Goal: Task Accomplishment & Management: Manage account settings

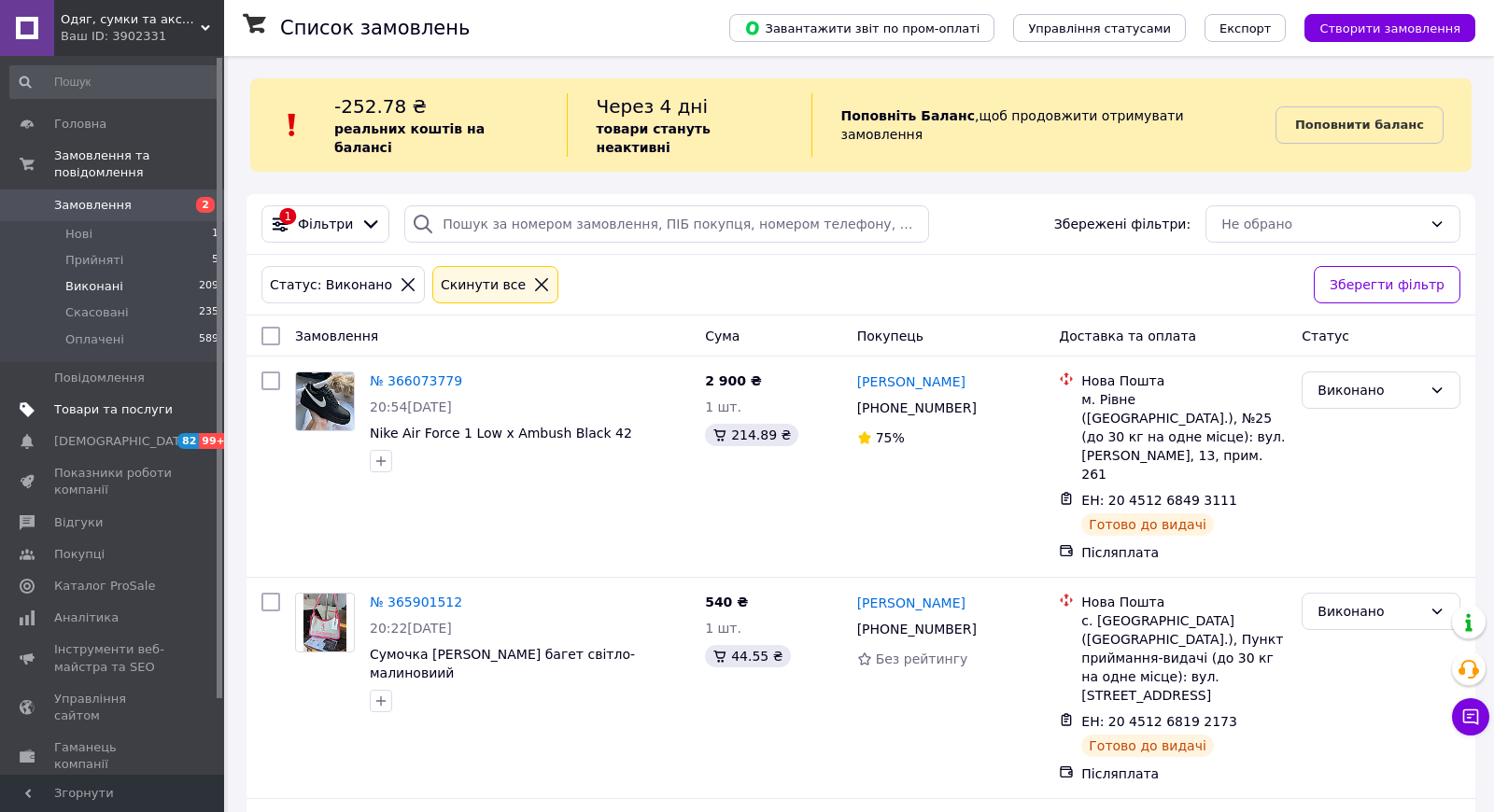
click at [134, 398] on link "Товари та послуги" at bounding box center [114, 409] width 229 height 31
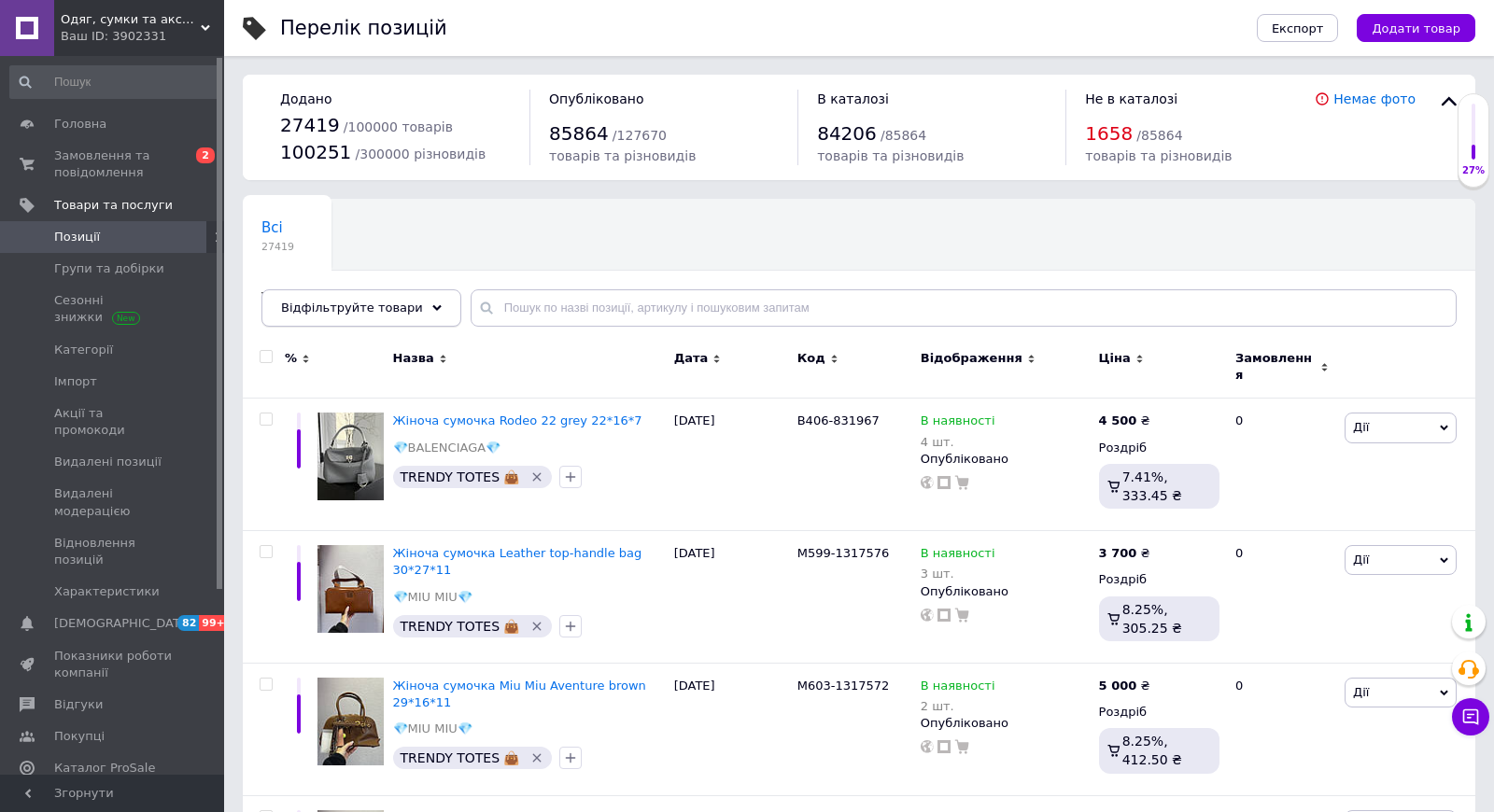
click at [371, 314] on span "Відфільтруйте товари" at bounding box center [352, 307] width 142 height 14
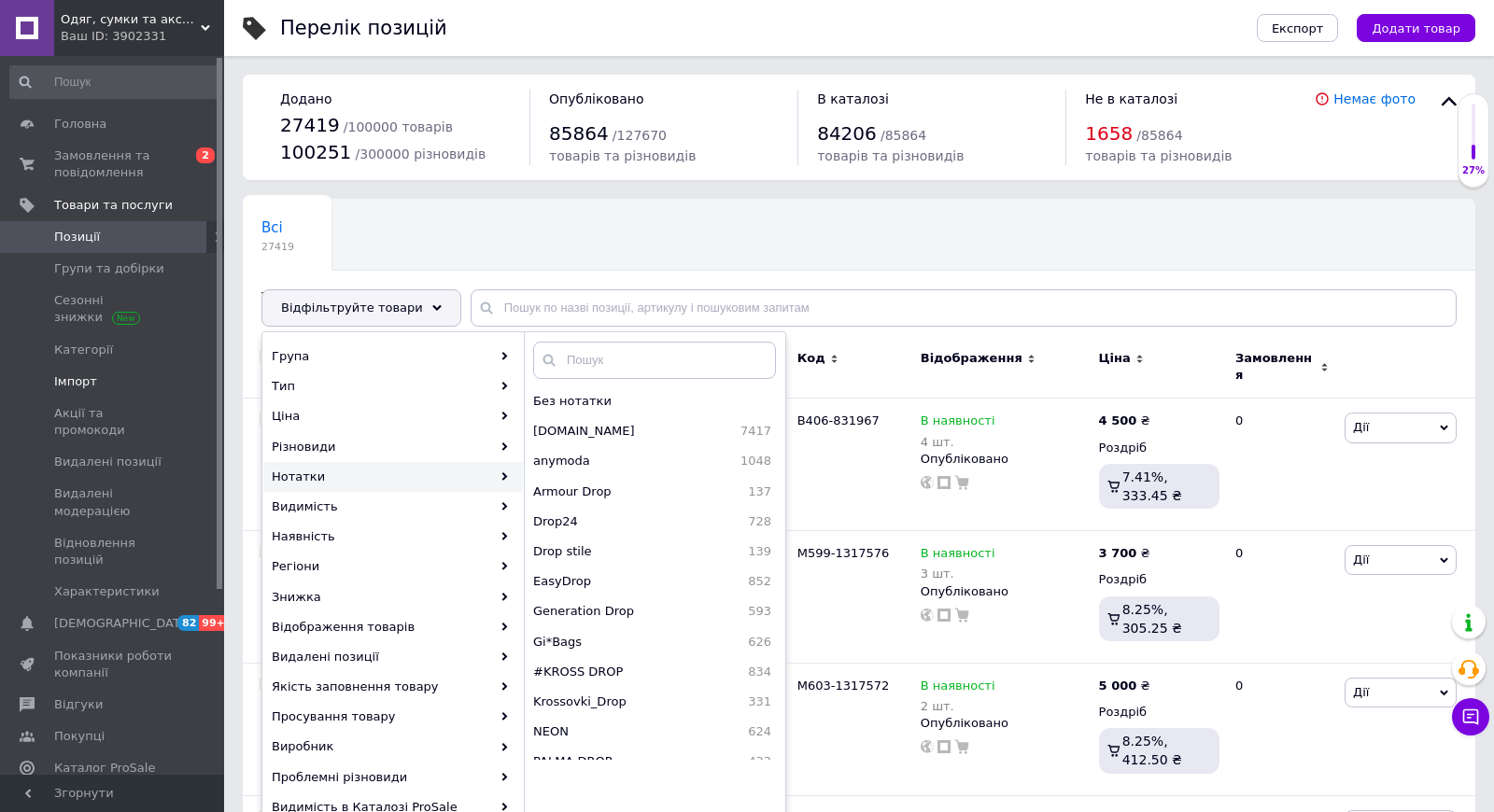
click at [145, 387] on span "Імпорт" at bounding box center [113, 381] width 118 height 17
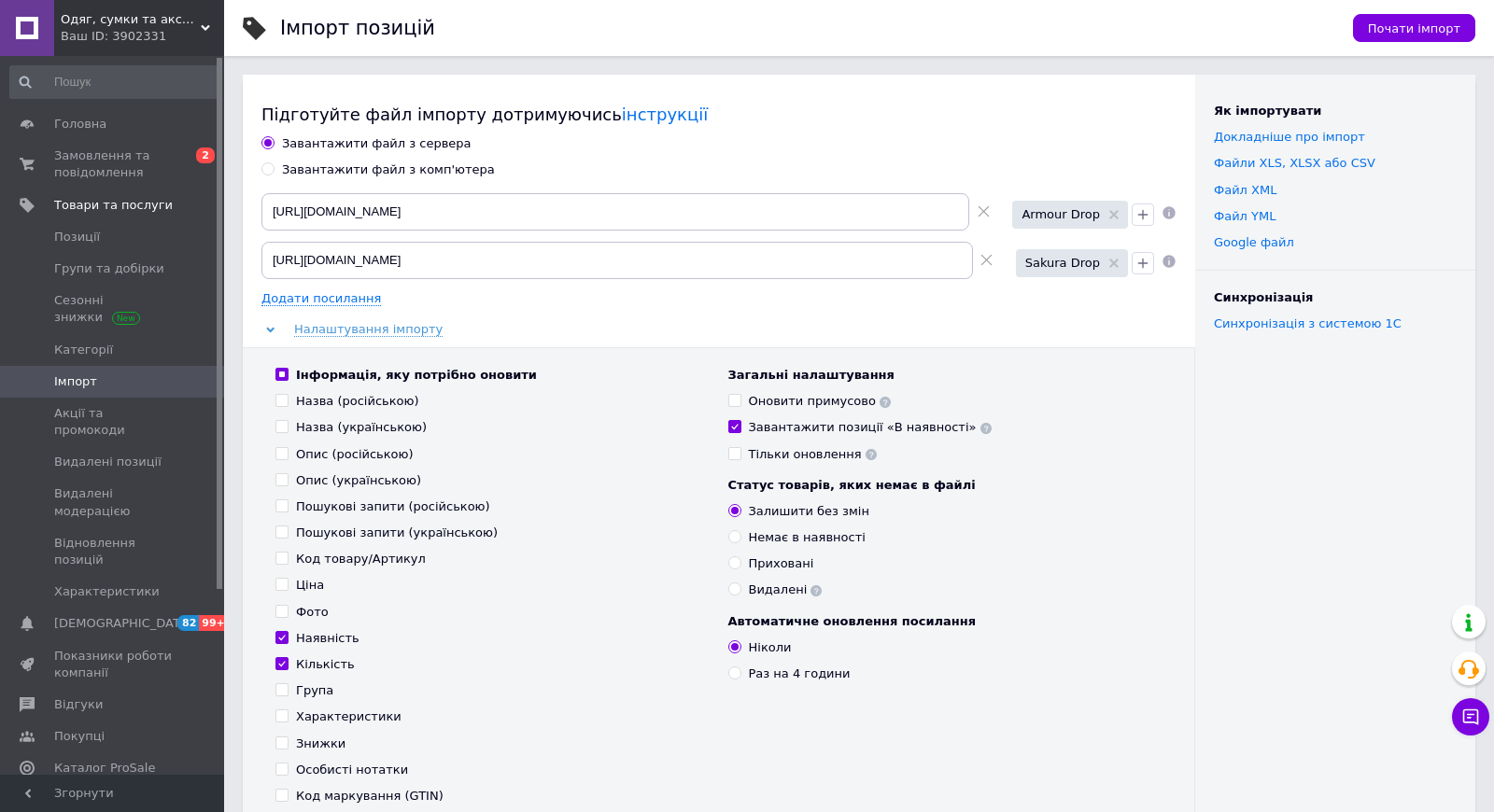
click at [990, 212] on icon at bounding box center [984, 212] width 12 height 12
type input "[URL][DOMAIN_NAME]"
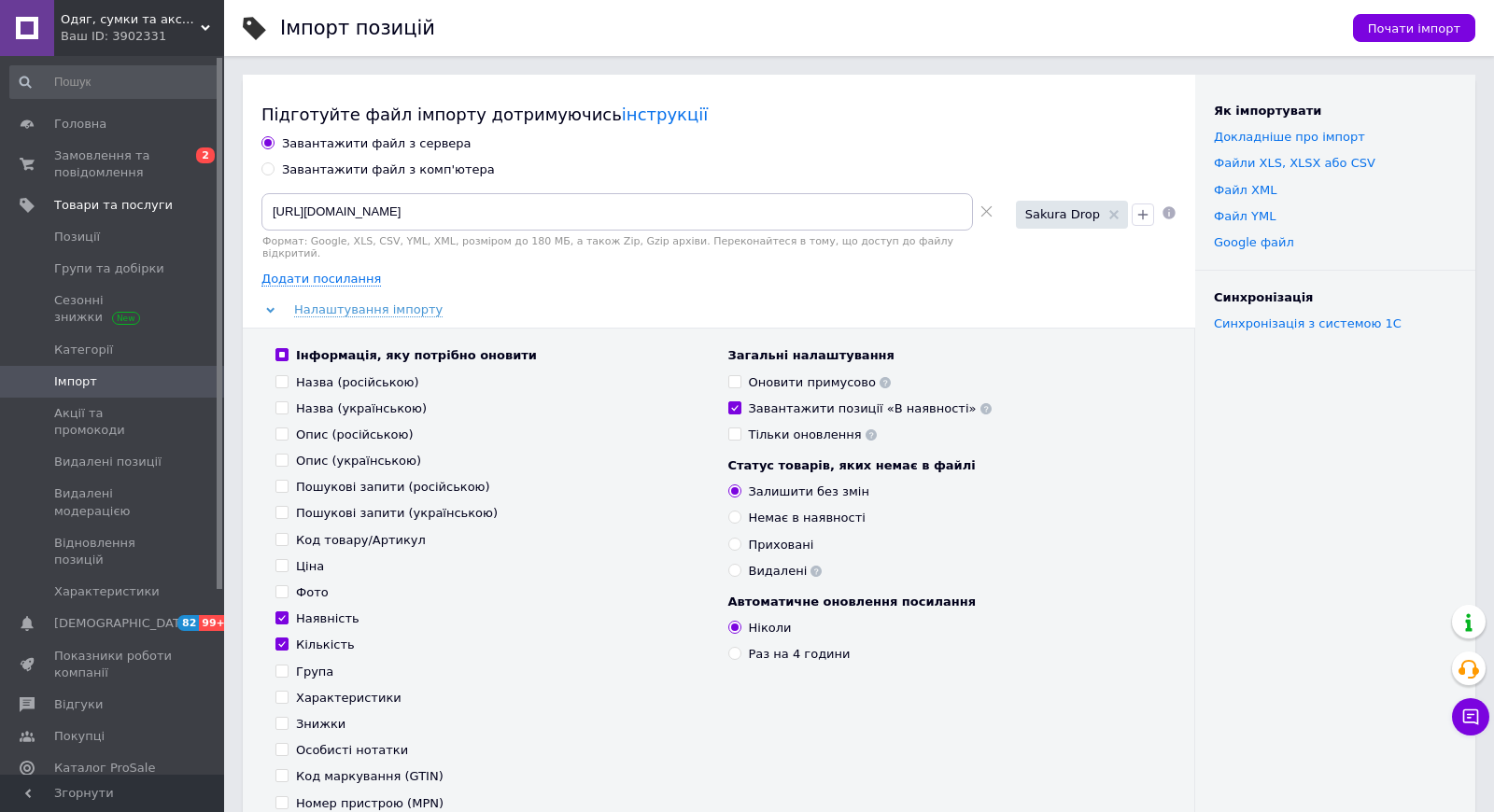
click at [993, 206] on icon at bounding box center [987, 212] width 12 height 12
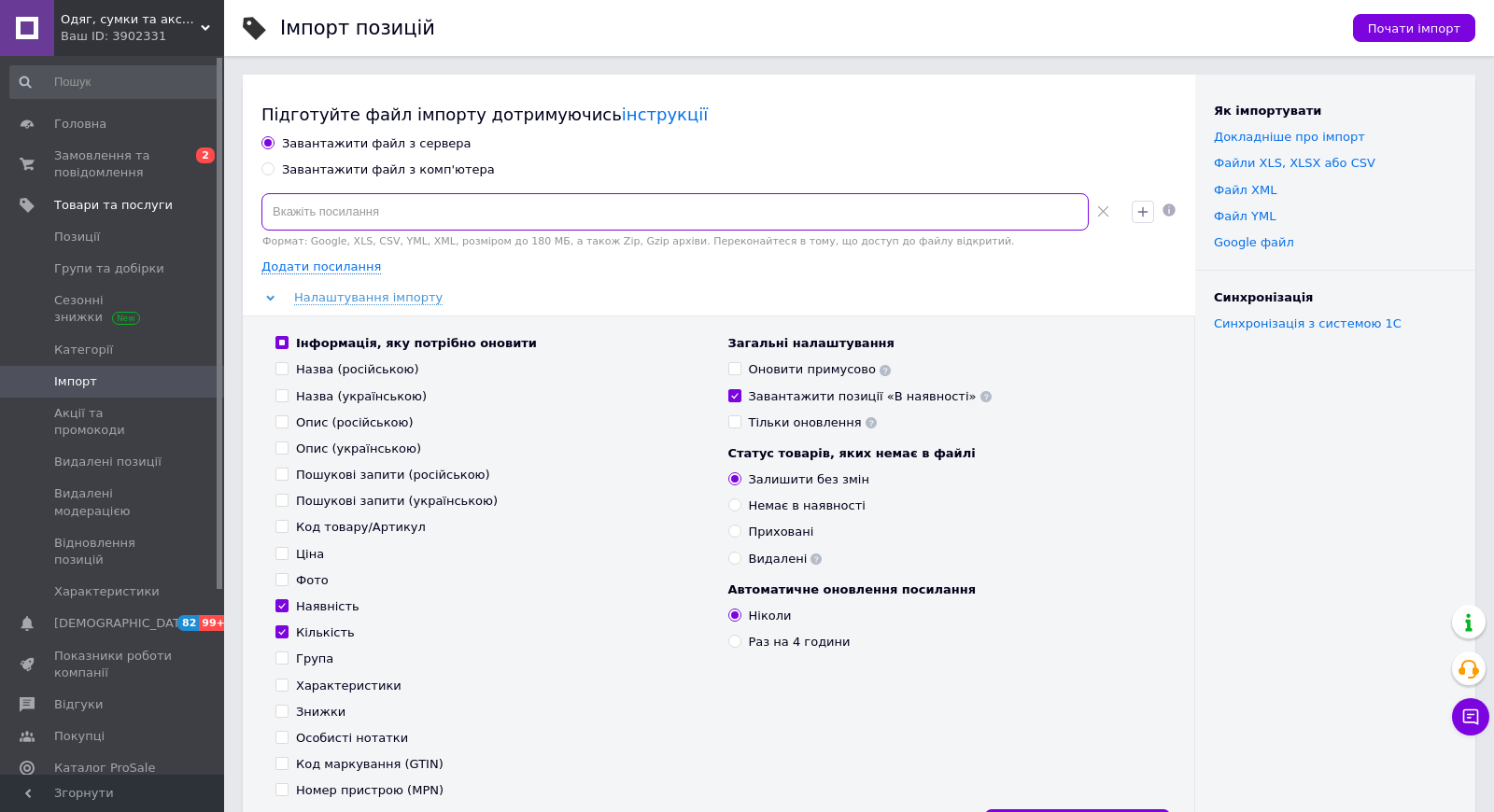
click at [922, 219] on input at bounding box center [676, 212] width 827 height 37
click at [410, 215] on input at bounding box center [676, 212] width 827 height 37
paste input "[URL][DOMAIN_NAME]"
type input "[URL][DOMAIN_NAME]"
click at [1142, 209] on icon "button" at bounding box center [1142, 212] width 15 height 15
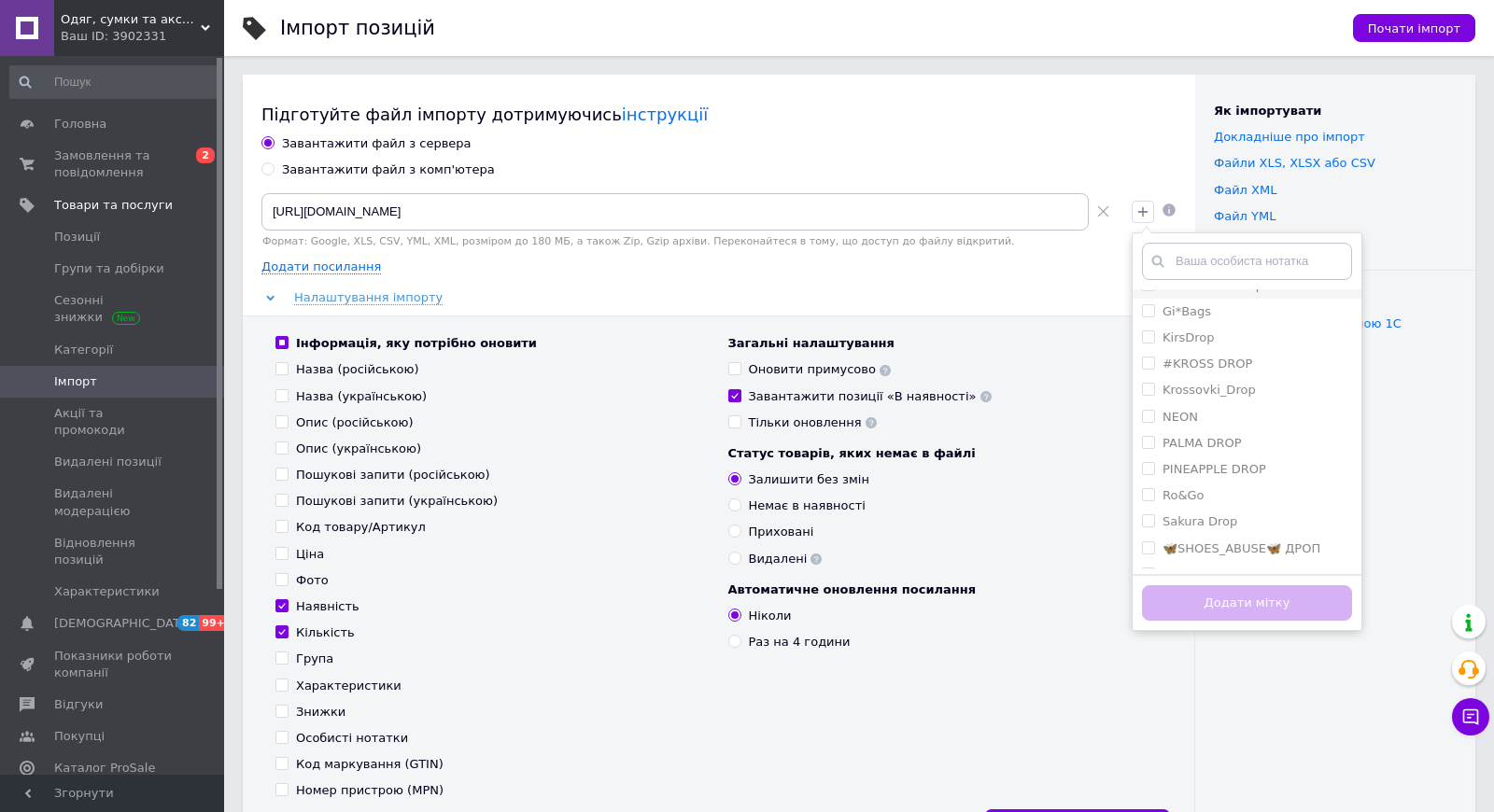
scroll to position [179, 0]
click at [1183, 409] on label "NEON" at bounding box center [1181, 412] width 35 height 14
checkbox input "true"
click at [1167, 615] on button "Додати мітку" at bounding box center [1247, 603] width 210 height 36
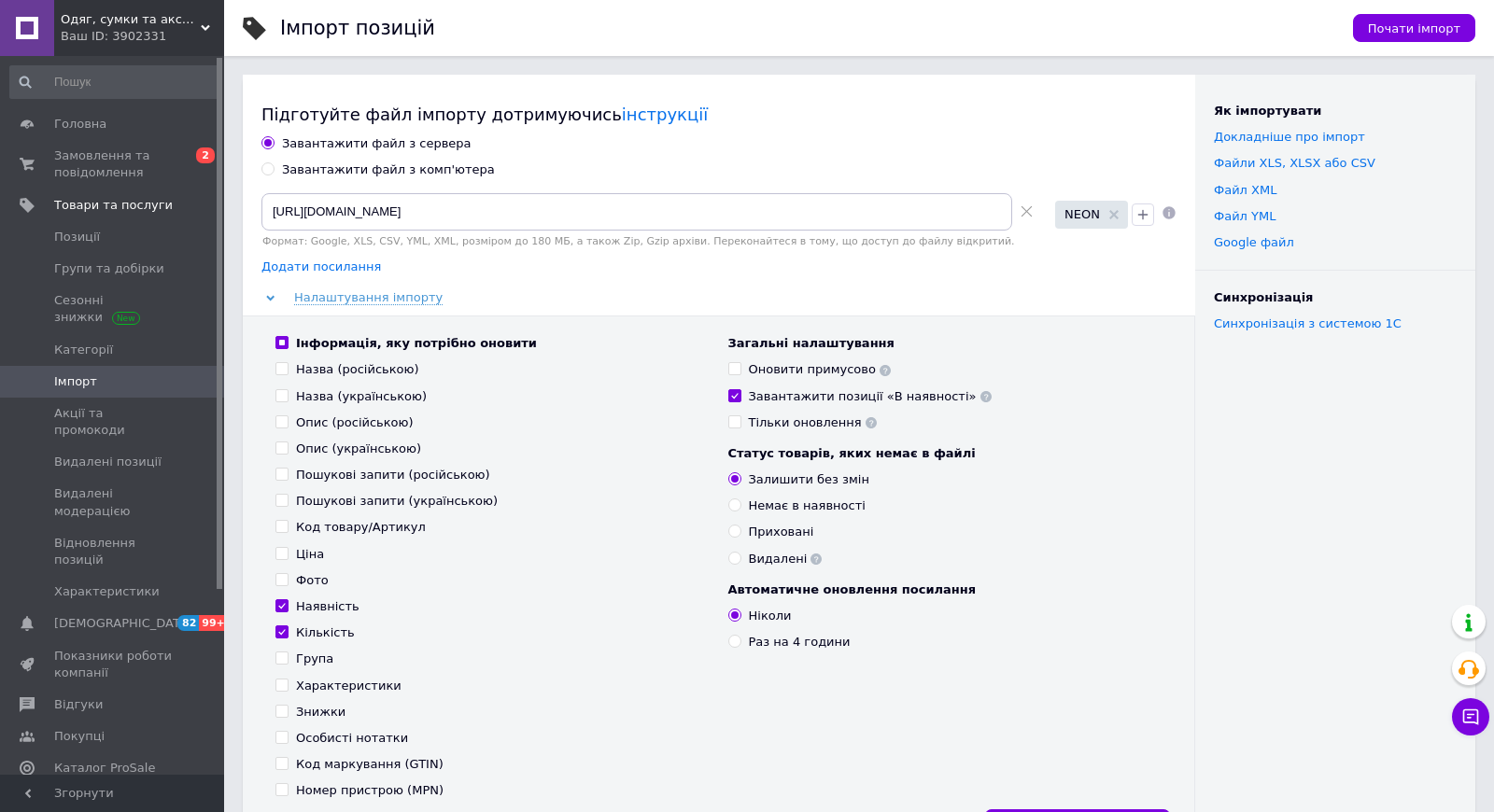
click at [307, 262] on span "Додати посилання" at bounding box center [321, 267] width 119 height 15
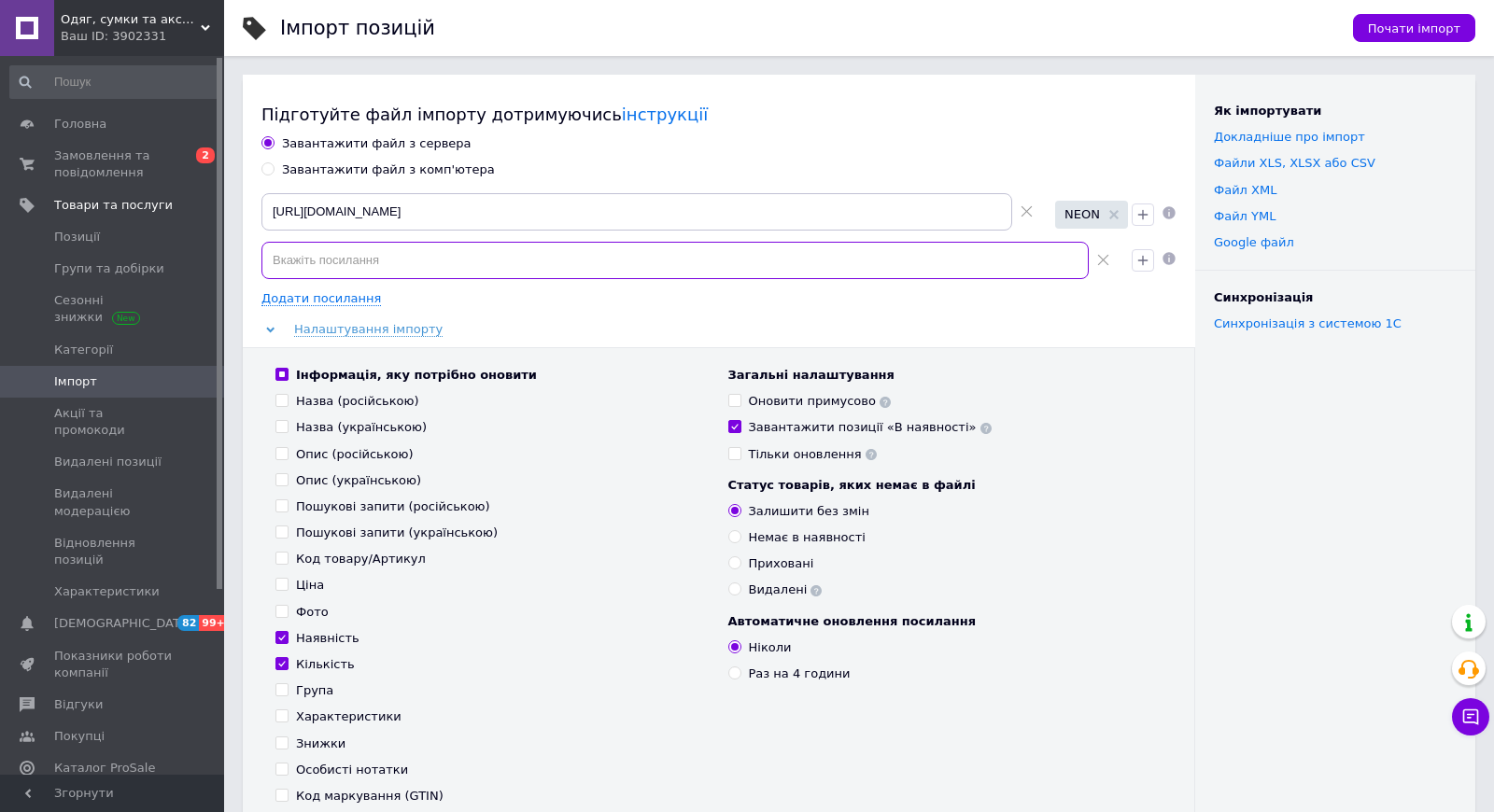
click at [324, 266] on input at bounding box center [676, 261] width 827 height 37
paste input "[URL][DOMAIN_NAME]"
type input "[URL][DOMAIN_NAME]"
click at [1140, 263] on icon "button" at bounding box center [1142, 260] width 15 height 15
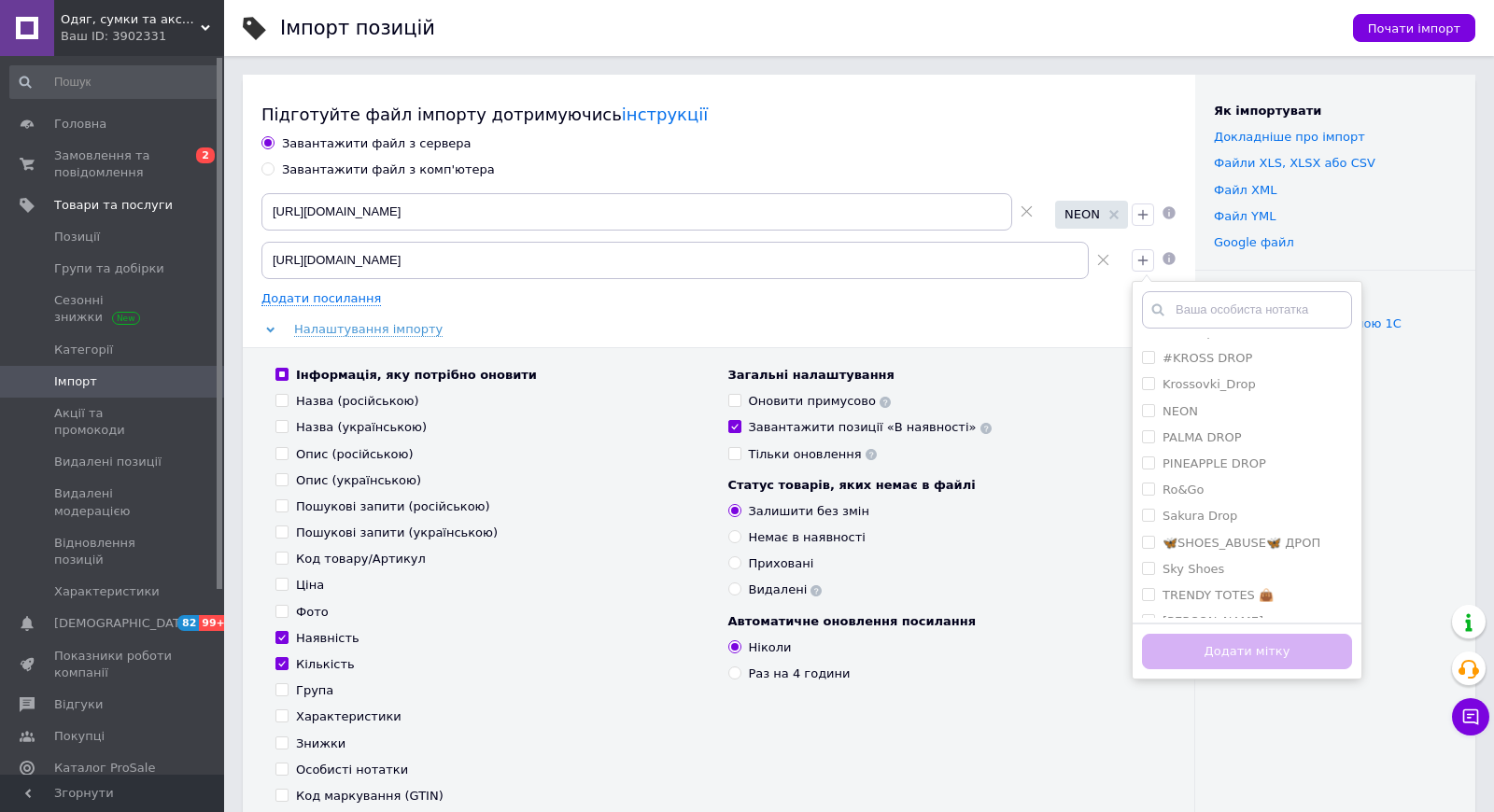
scroll to position [230, 0]
click at [1212, 455] on label "PINEAPPLE DROP" at bounding box center [1214, 462] width 103 height 14
checkbox input "true"
click at [1182, 646] on button "Додати мітку" at bounding box center [1247, 652] width 210 height 36
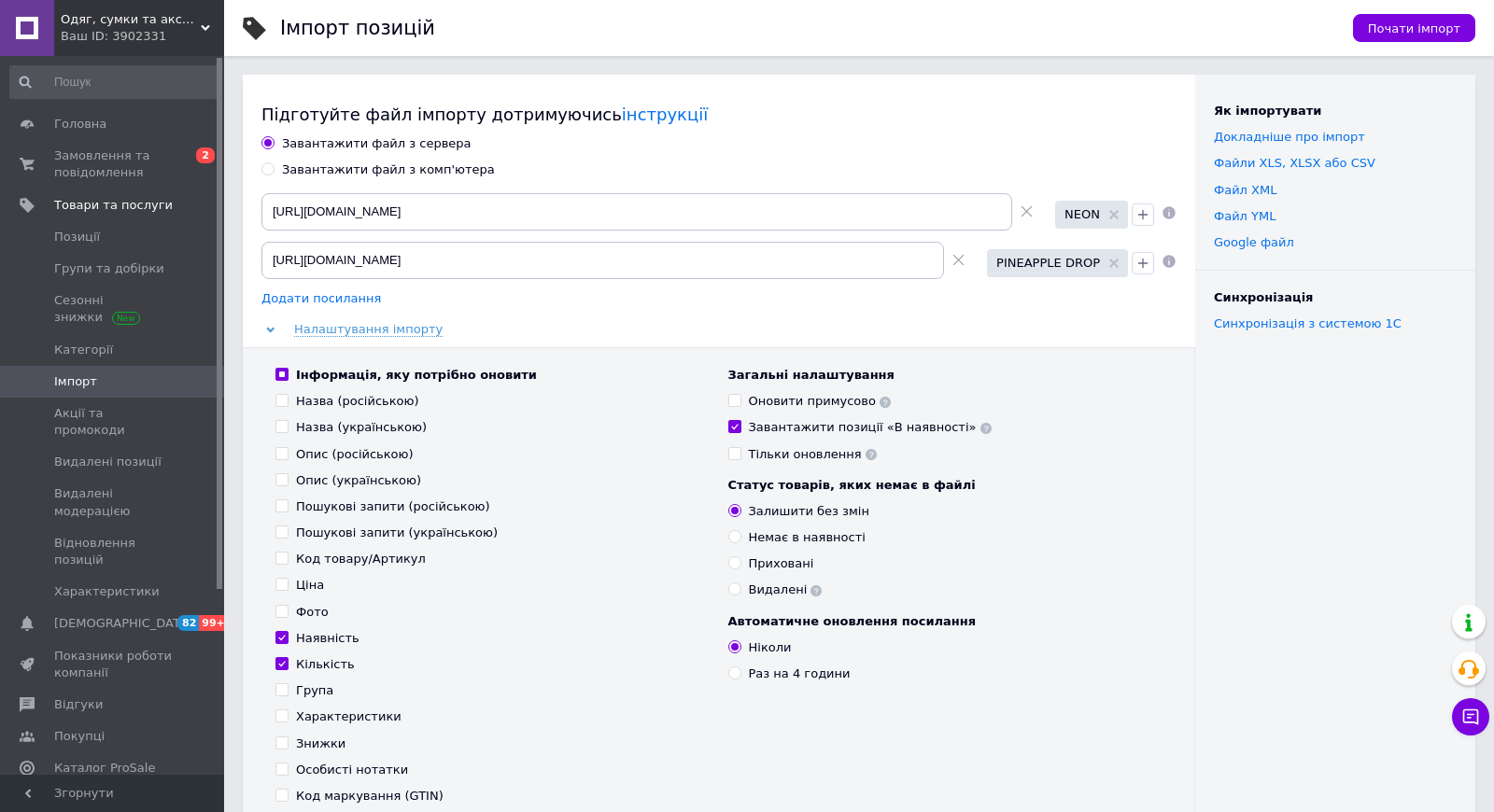
click at [356, 300] on span "Додати посилання" at bounding box center [321, 298] width 119 height 15
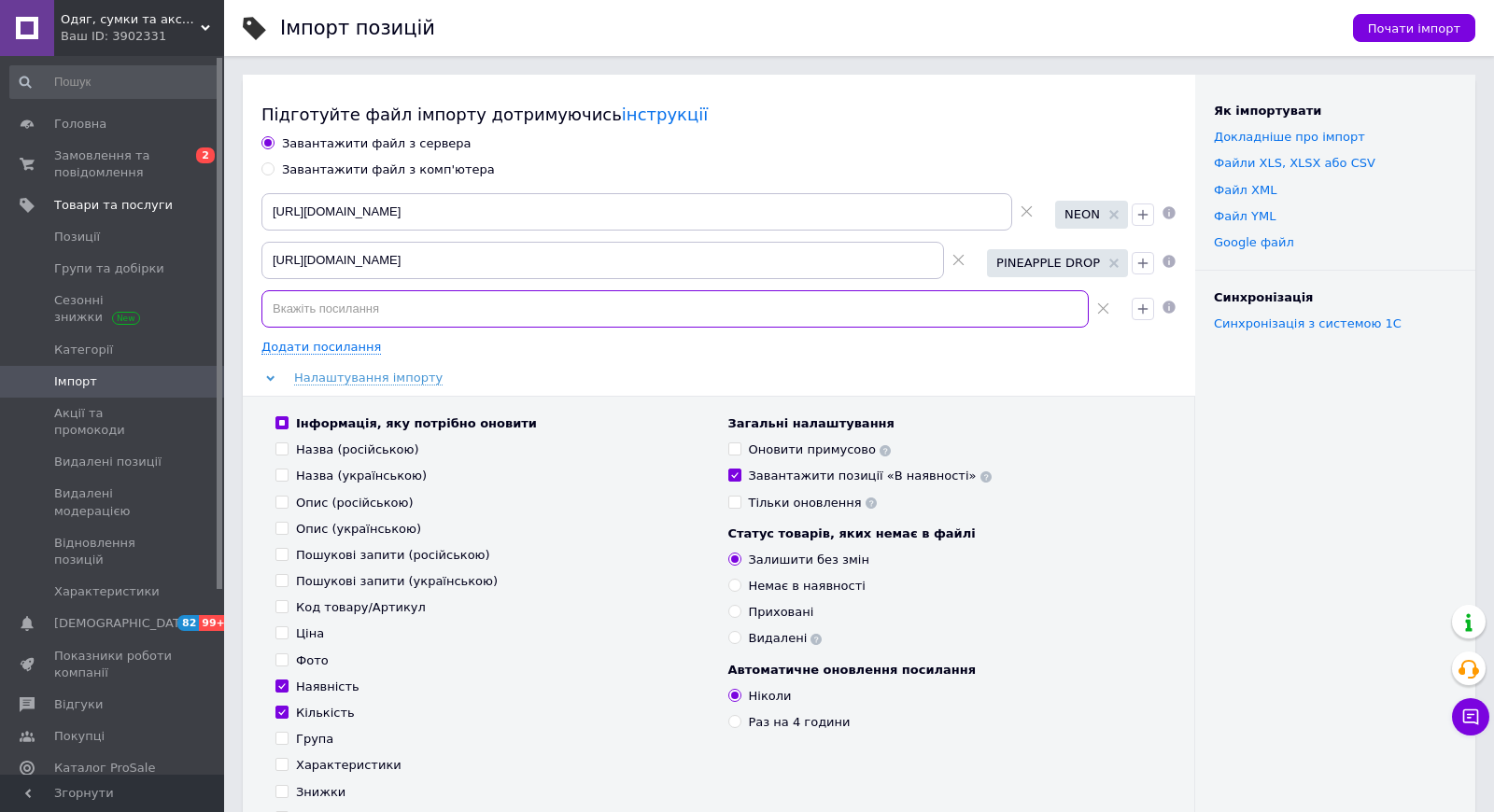
click at [363, 316] on input at bounding box center [676, 309] width 827 height 37
paste input "[URL][DOMAIN_NAME]"
type input "[URL][DOMAIN_NAME]"
click at [1144, 307] on icon "button" at bounding box center [1142, 308] width 15 height 15
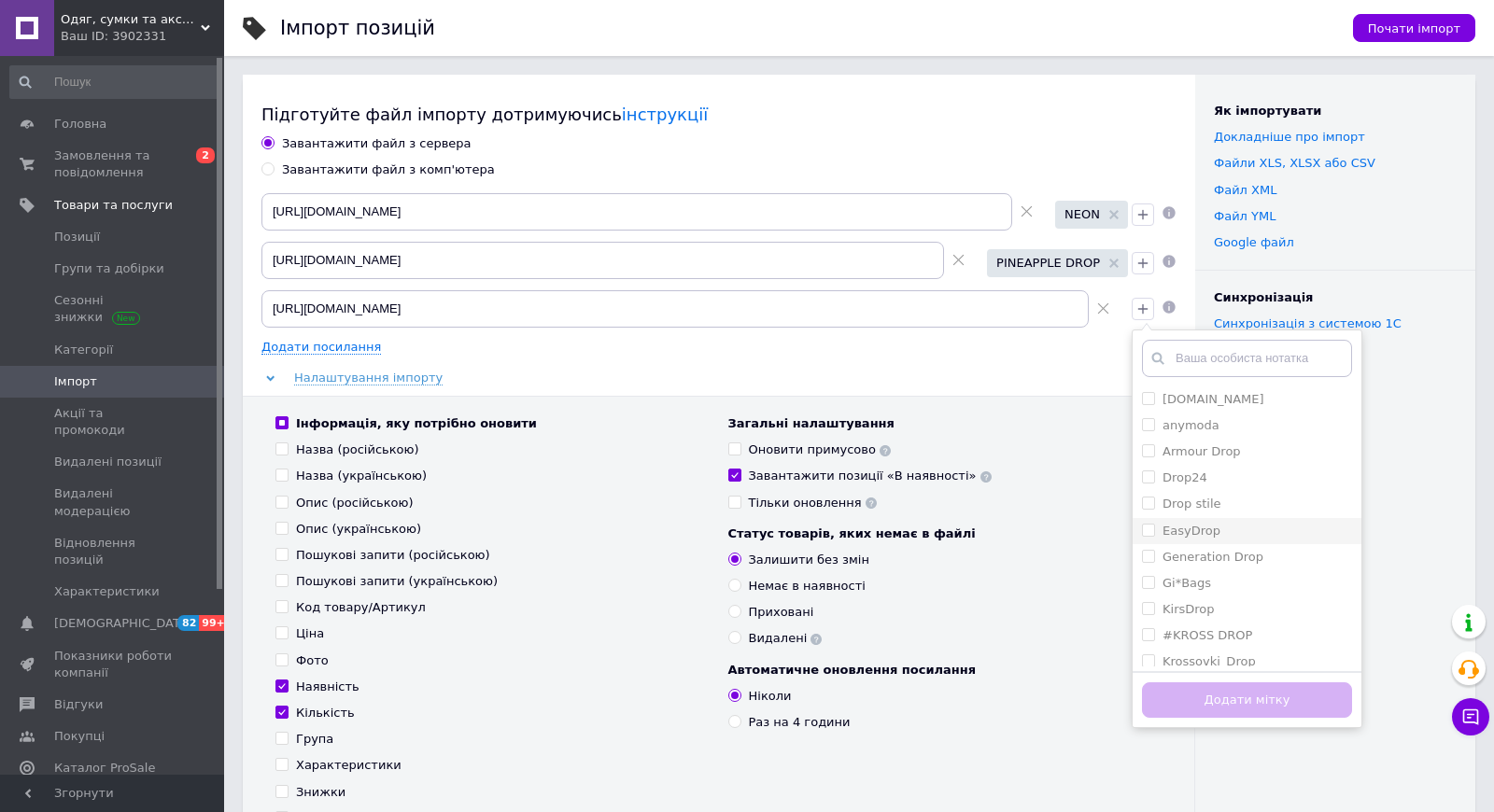
scroll to position [351, 0]
click at [1224, 471] on label "🦋SHOES_ABUSE🦋 ДРОП" at bounding box center [1242, 468] width 158 height 14
checkbox input "true"
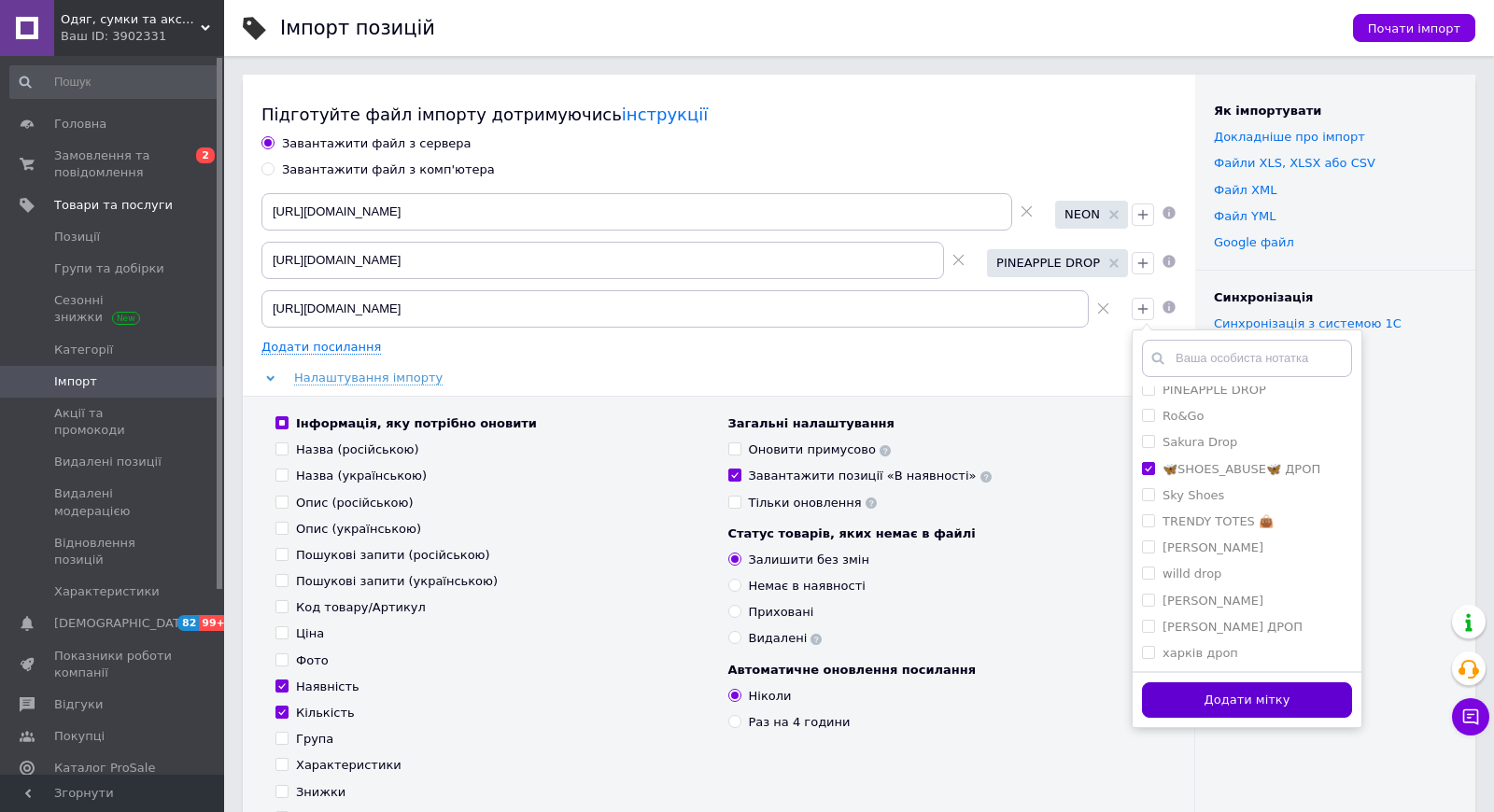
click at [1202, 691] on button "Додати мітку" at bounding box center [1247, 700] width 210 height 36
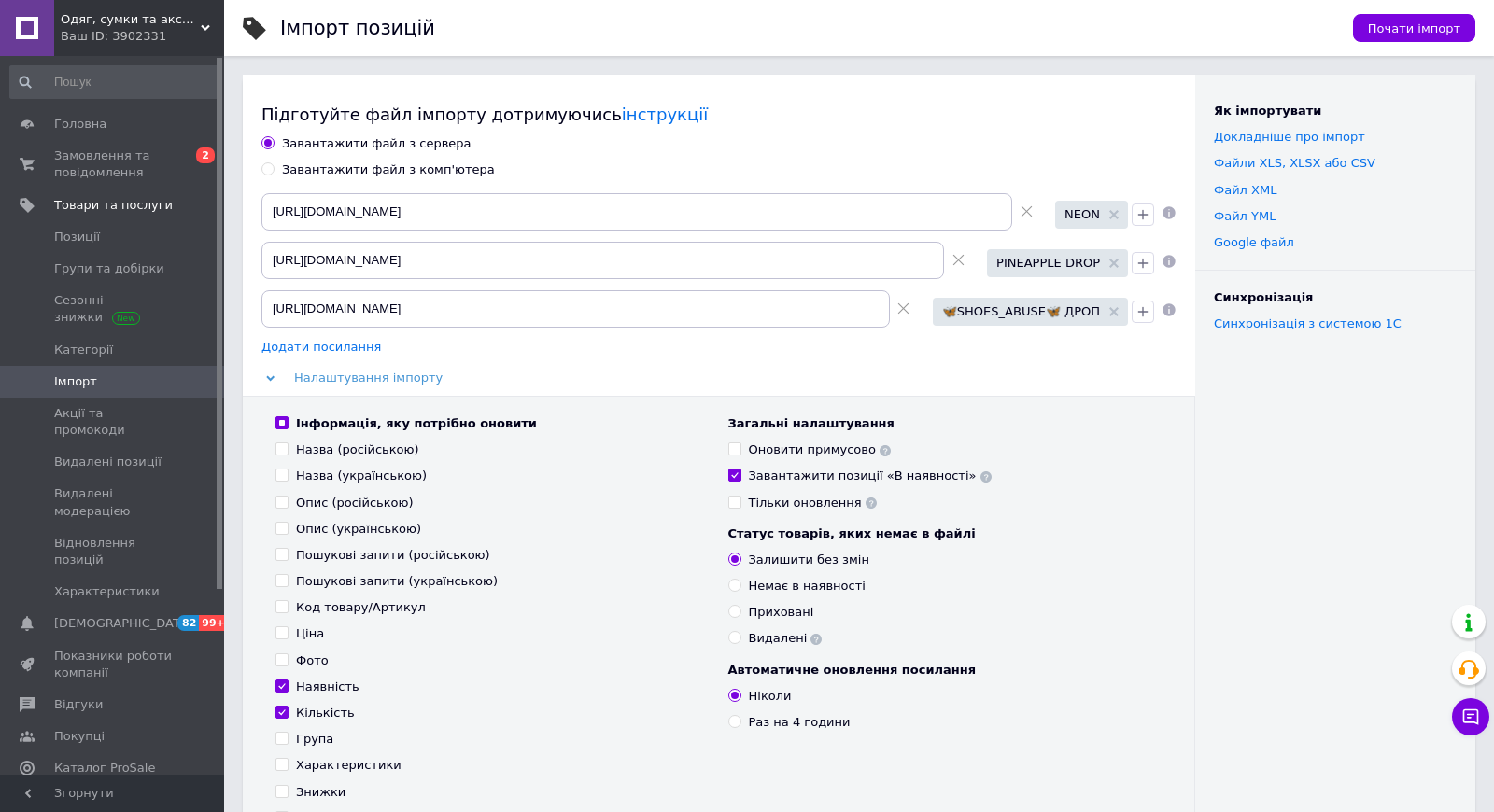
click at [330, 347] on span "Додати посилання" at bounding box center [321, 346] width 119 height 15
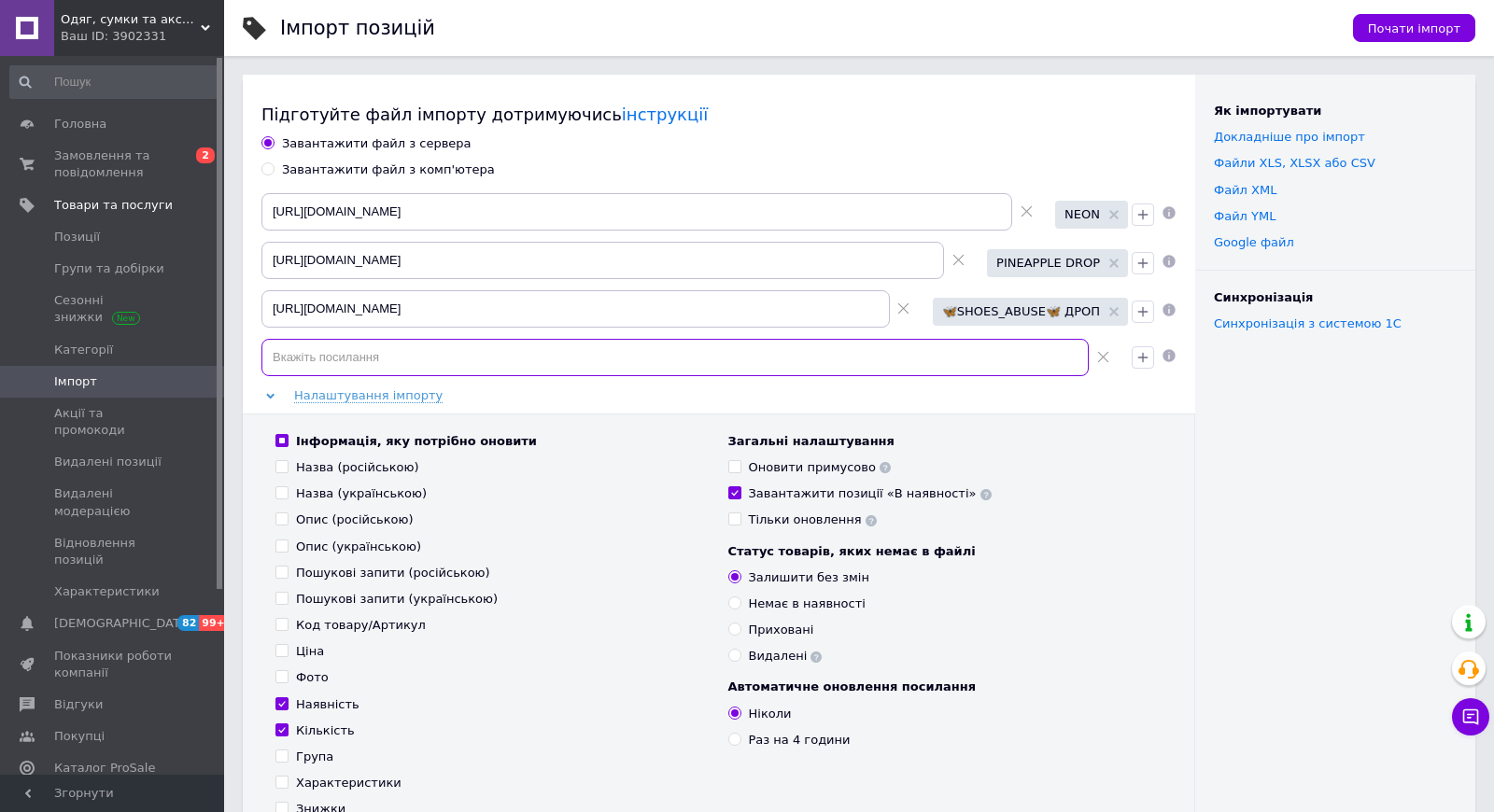
click at [372, 351] on input at bounding box center [676, 357] width 827 height 37
paste input "[URL][DOMAIN_NAME]"
type input "[URL][DOMAIN_NAME]"
click at [1142, 356] on icon "button" at bounding box center [1143, 357] width 10 height 10
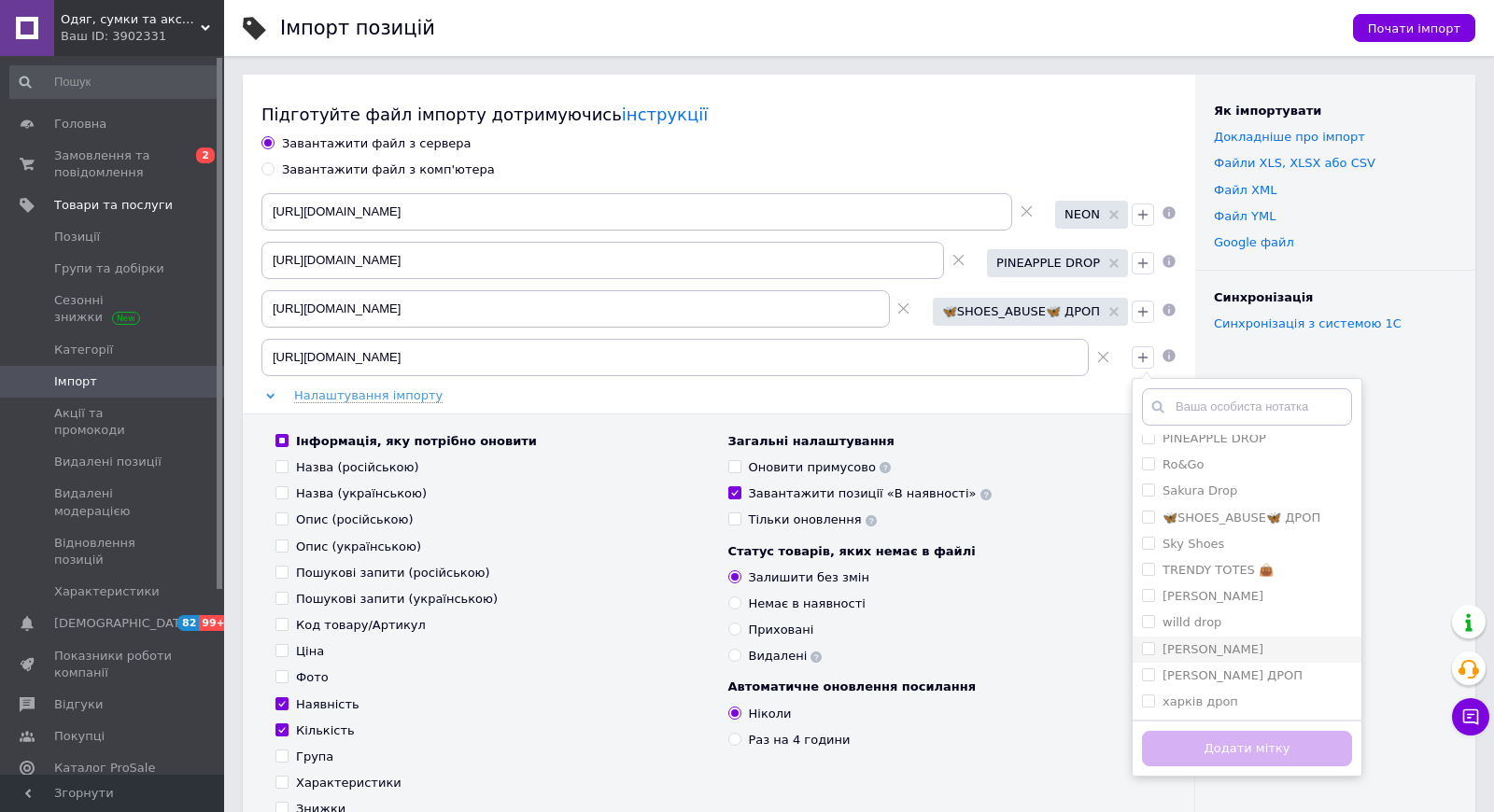
click at [1213, 654] on label "[PERSON_NAME]" at bounding box center [1213, 649] width 100 height 14
checkbox input "true"
click at [1198, 745] on button "Додати мітку" at bounding box center [1247, 749] width 210 height 36
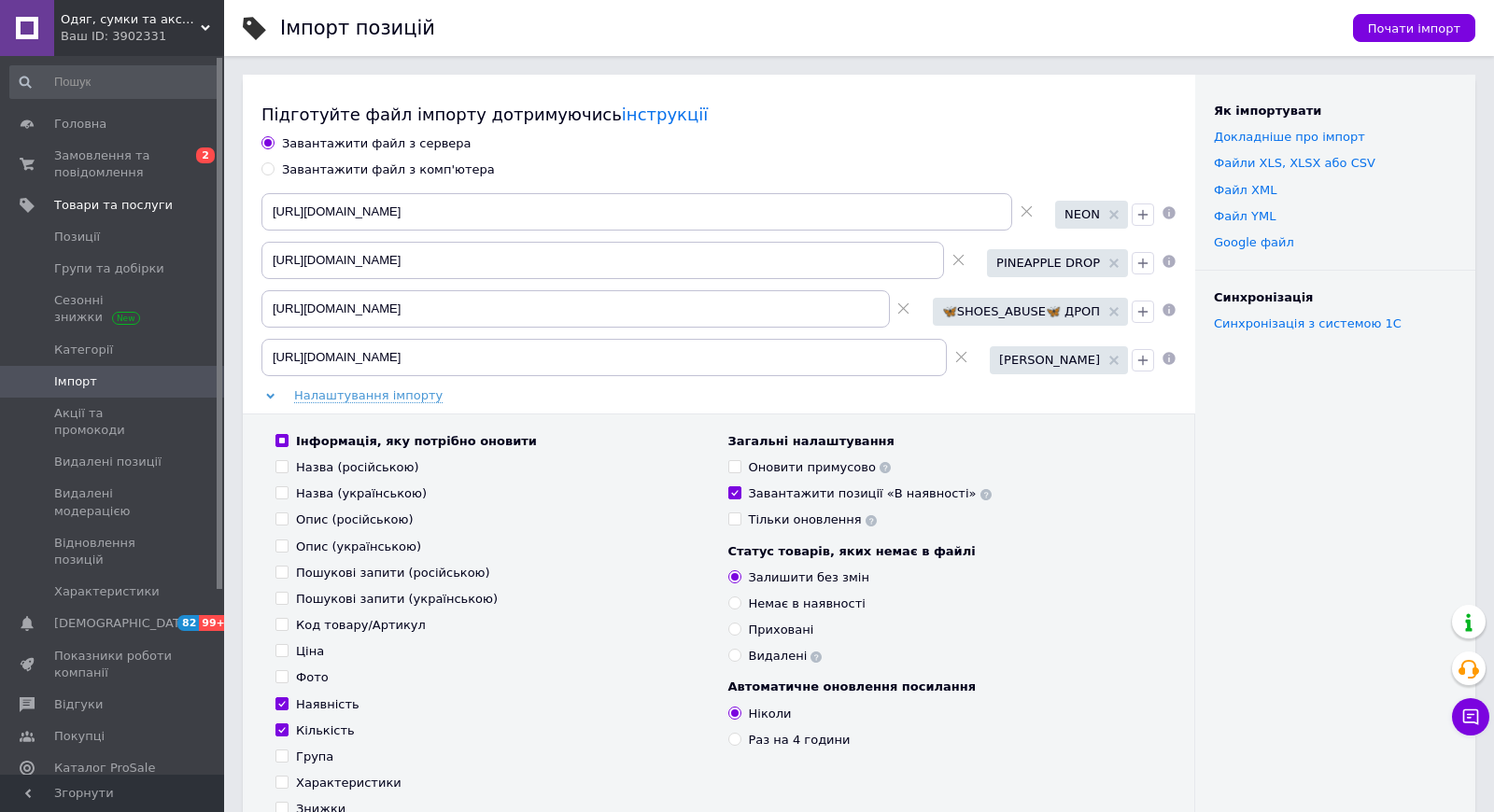
scroll to position [194, 0]
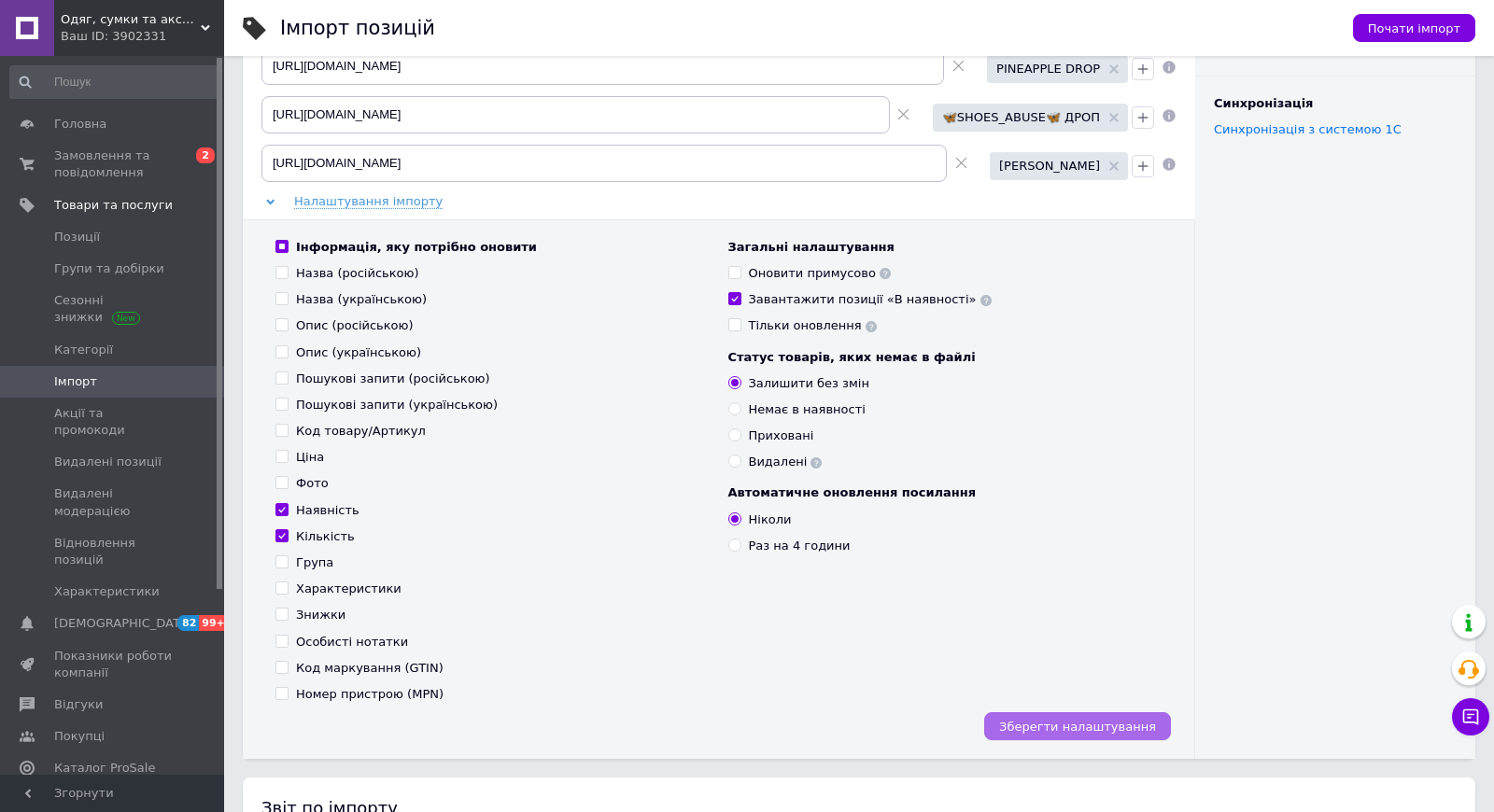
click at [1126, 720] on span "Зберегти налаштування" at bounding box center [1077, 726] width 157 height 14
click at [808, 334] on div "Тільки оновлення" at bounding box center [813, 325] width 128 height 17
click at [741, 331] on input "Тільки оновлення" at bounding box center [735, 324] width 12 height 12
checkbox input "true"
checkbox input "false"
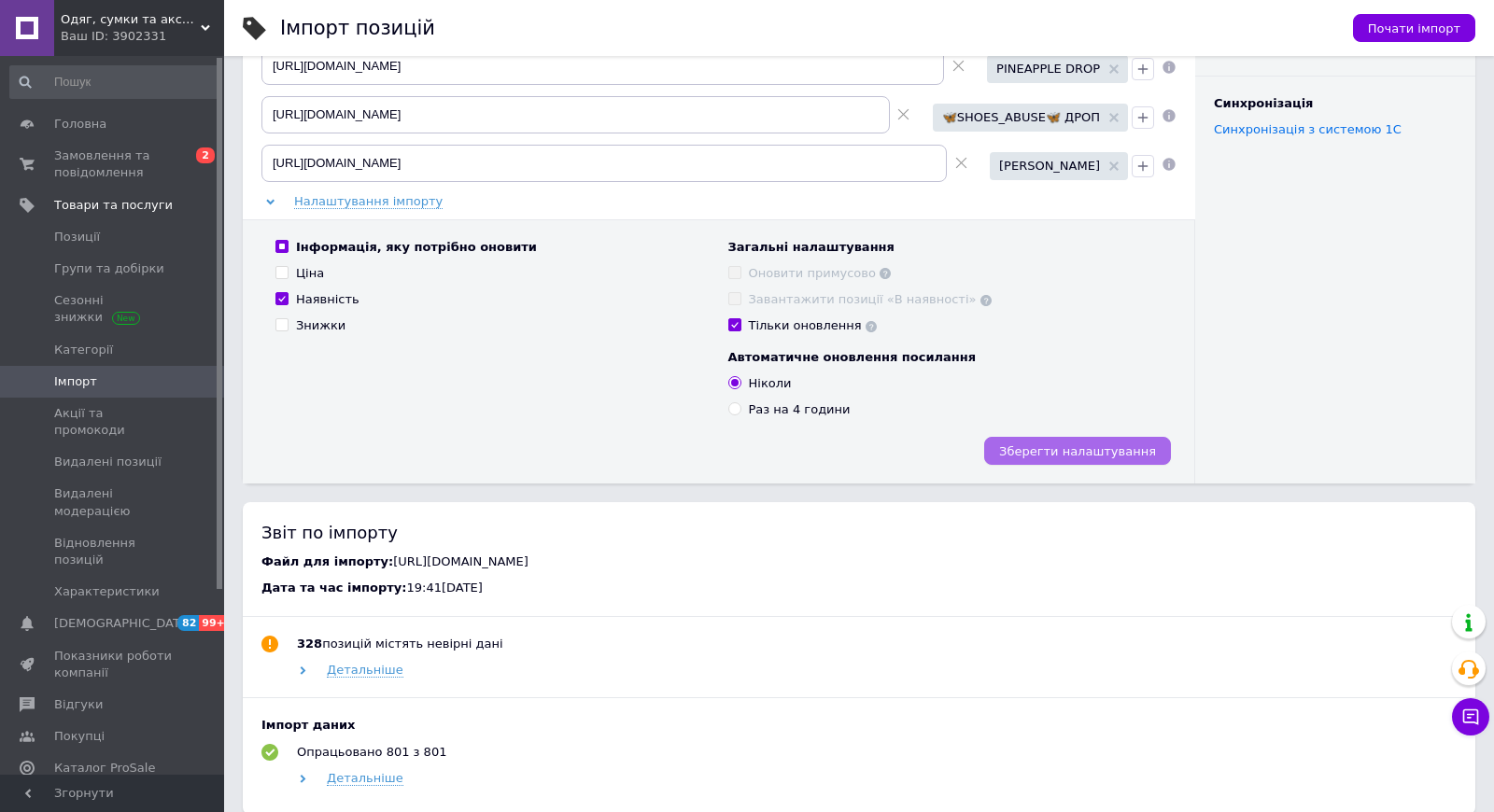
click at [1118, 455] on span "Зберегти налаштування" at bounding box center [1077, 451] width 157 height 14
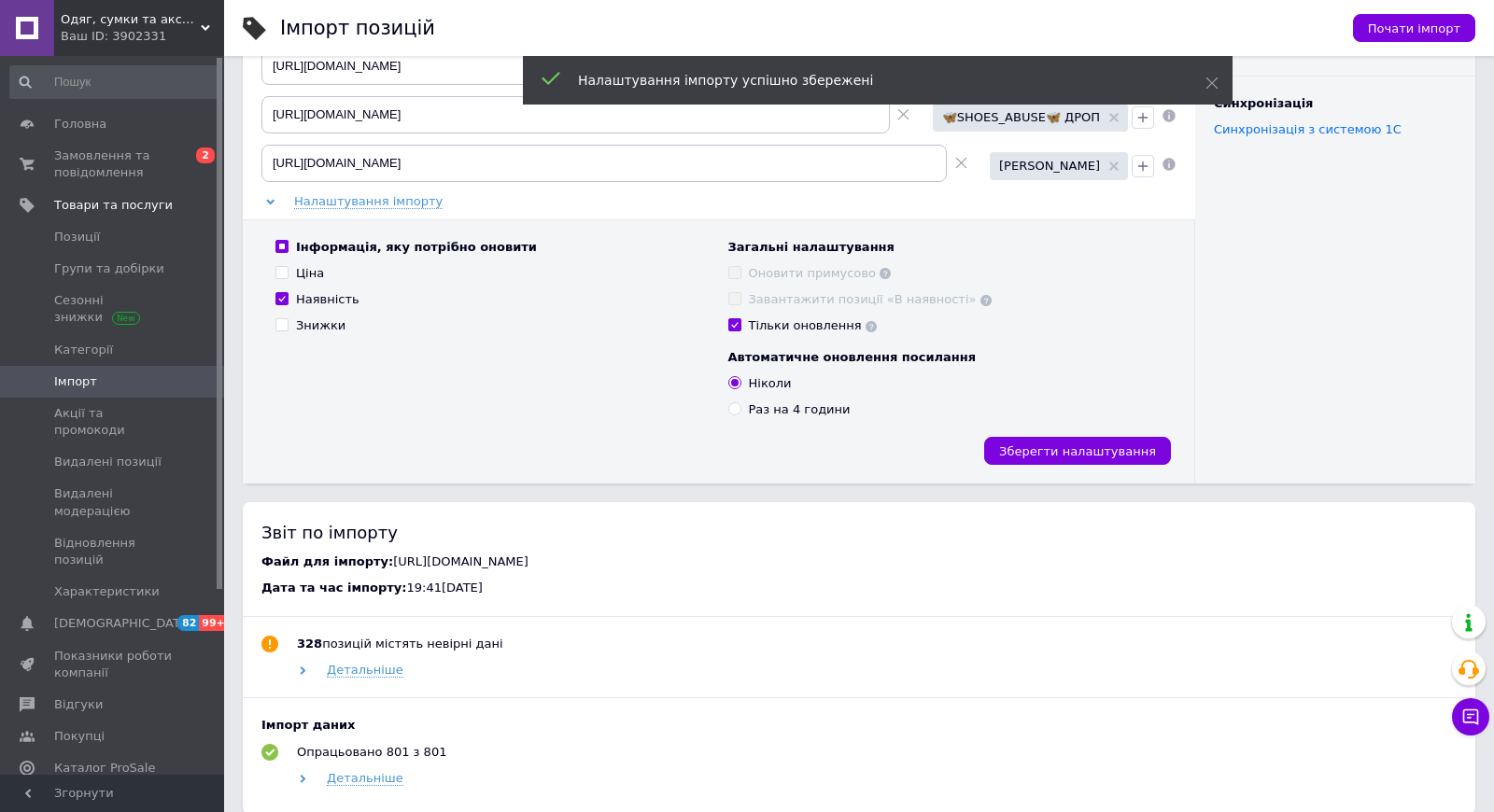
click at [818, 403] on div "Раз на 4 години" at bounding box center [800, 409] width 101 height 17
click at [741, 403] on input "Раз на 4 години" at bounding box center [735, 408] width 12 height 12
radio input "true"
click at [1090, 446] on span "Зберегти налаштування" at bounding box center [1077, 451] width 157 height 14
click at [1420, 19] on button "Почати імпорт" at bounding box center [1414, 28] width 122 height 28
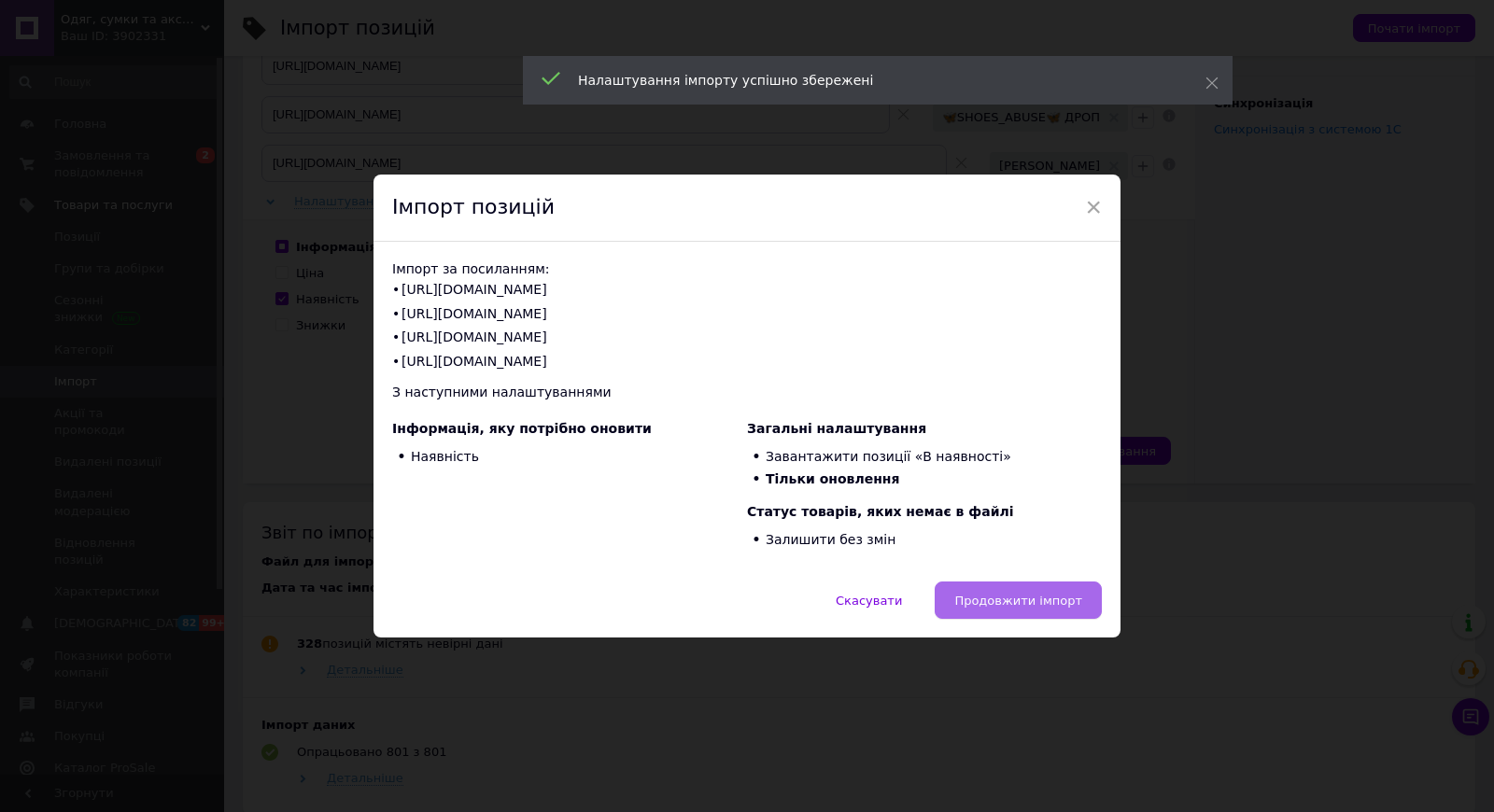
click at [1040, 605] on span "Продовжити імпорт" at bounding box center [1018, 600] width 128 height 14
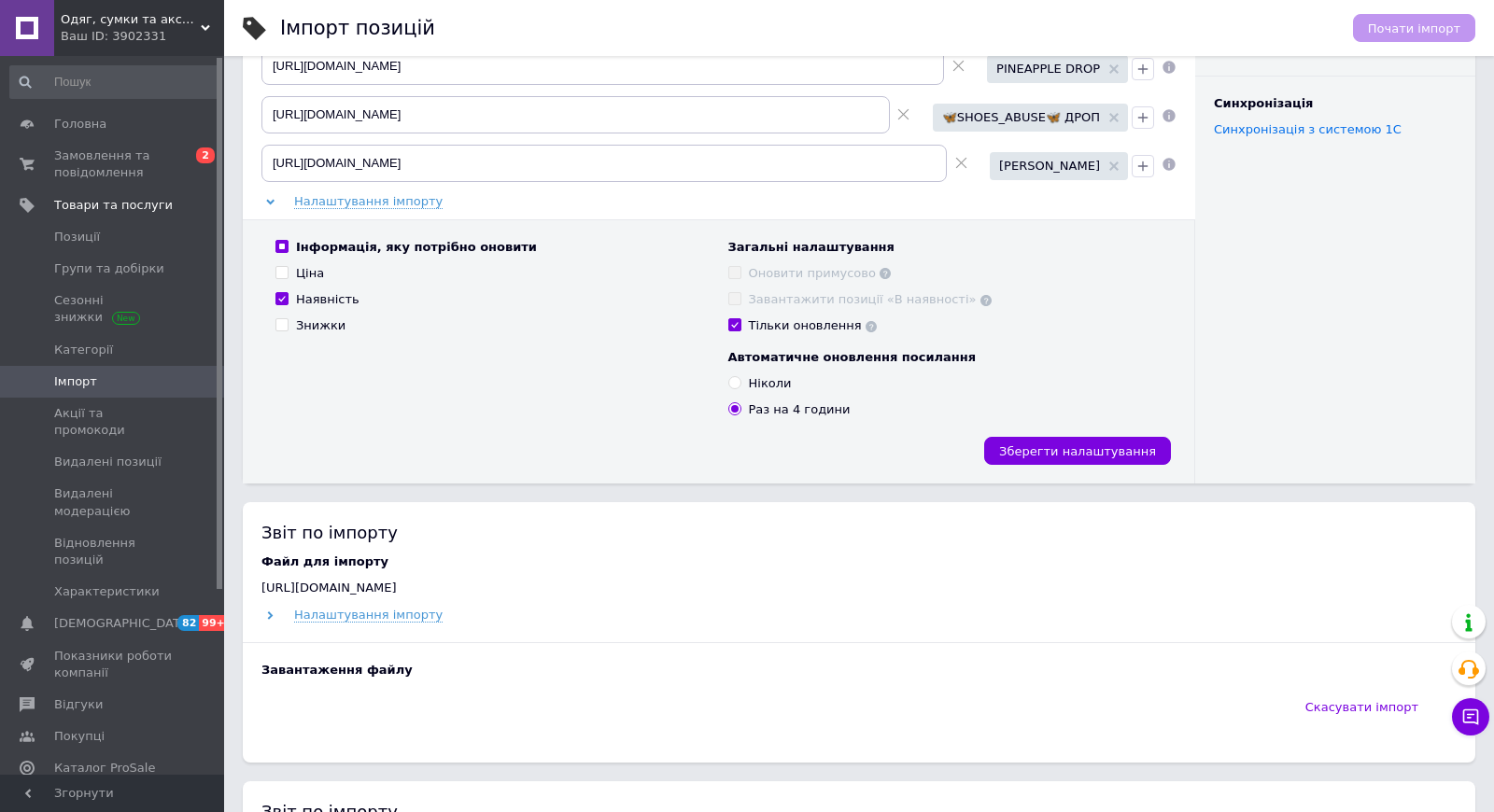
click at [739, 320] on input "Тільки оновлення" at bounding box center [735, 324] width 12 height 12
checkbox input "false"
checkbox input "true"
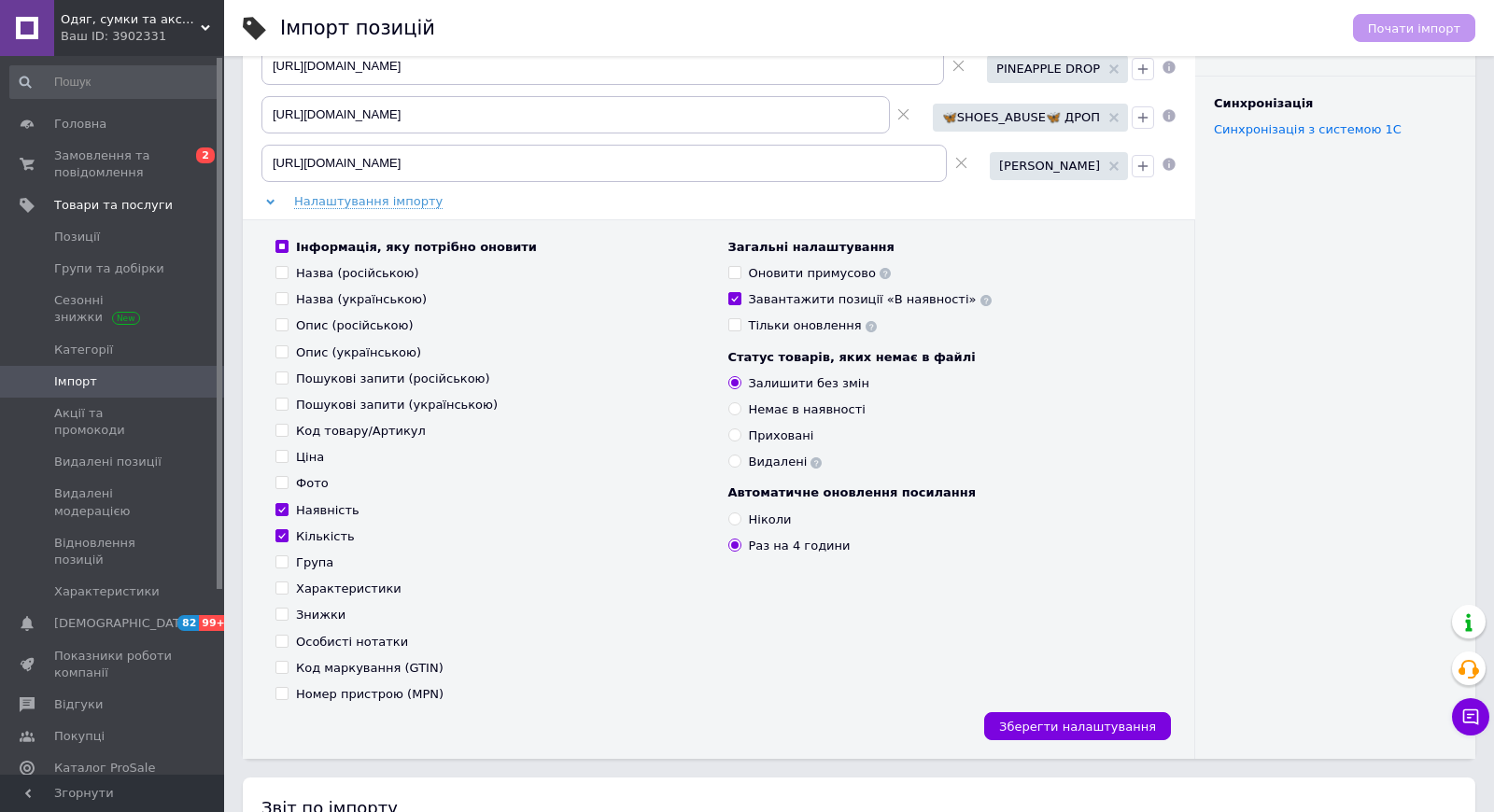
click at [733, 319] on input "Тільки оновлення" at bounding box center [735, 324] width 12 height 12
checkbox input "true"
checkbox input "false"
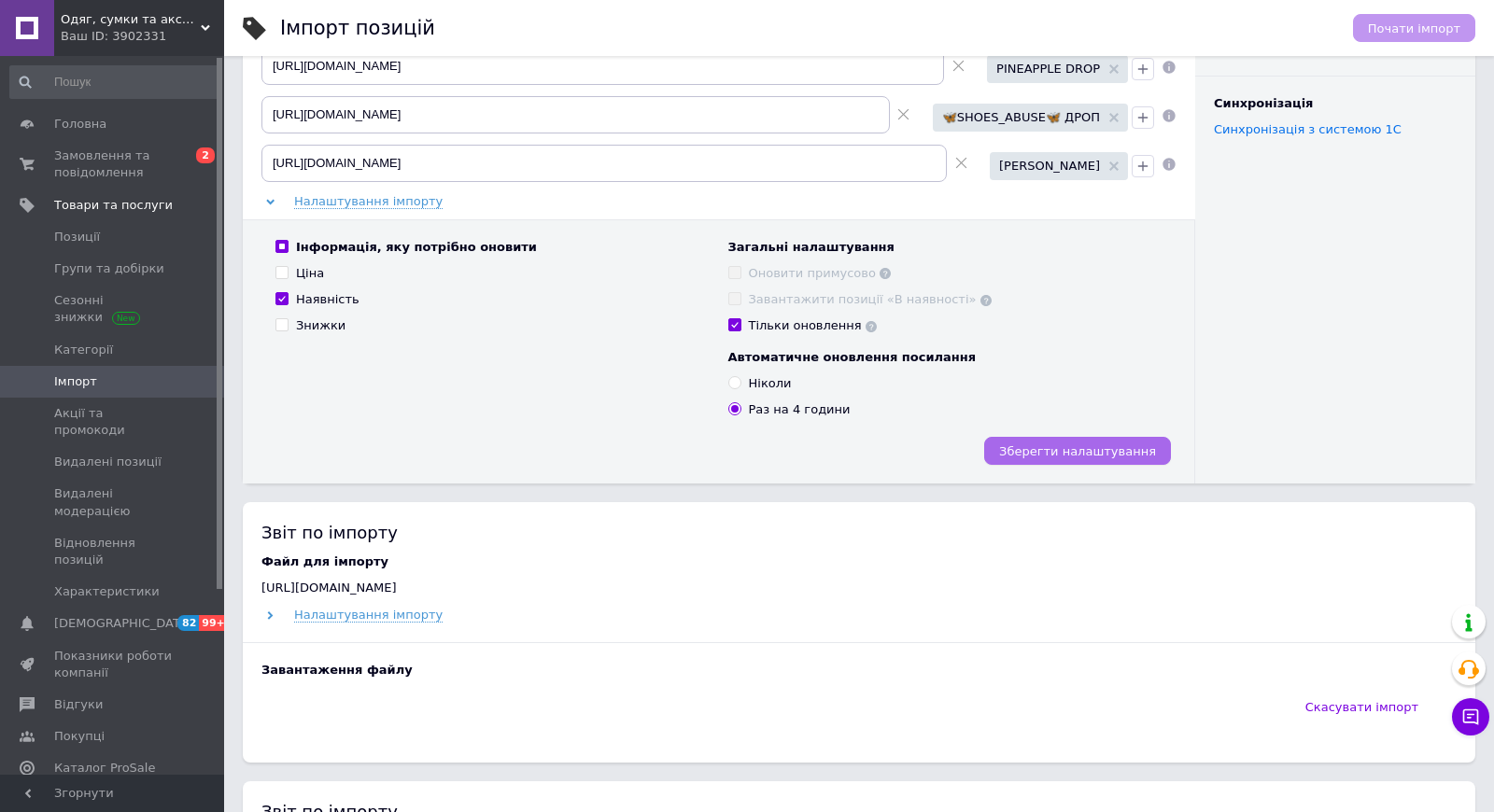
click at [1124, 452] on span "Зберегти налаштування" at bounding box center [1077, 451] width 157 height 14
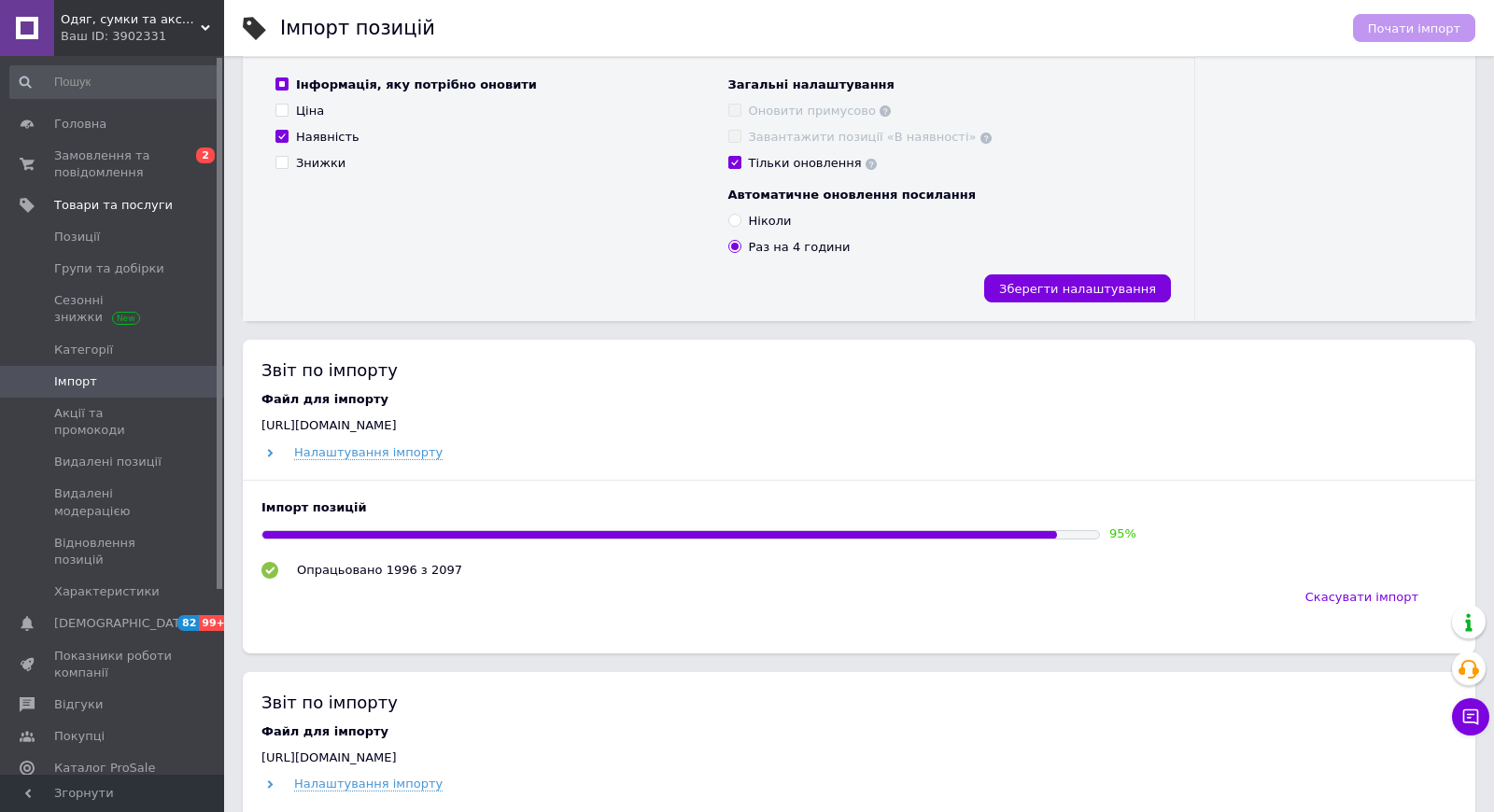
scroll to position [388, 0]
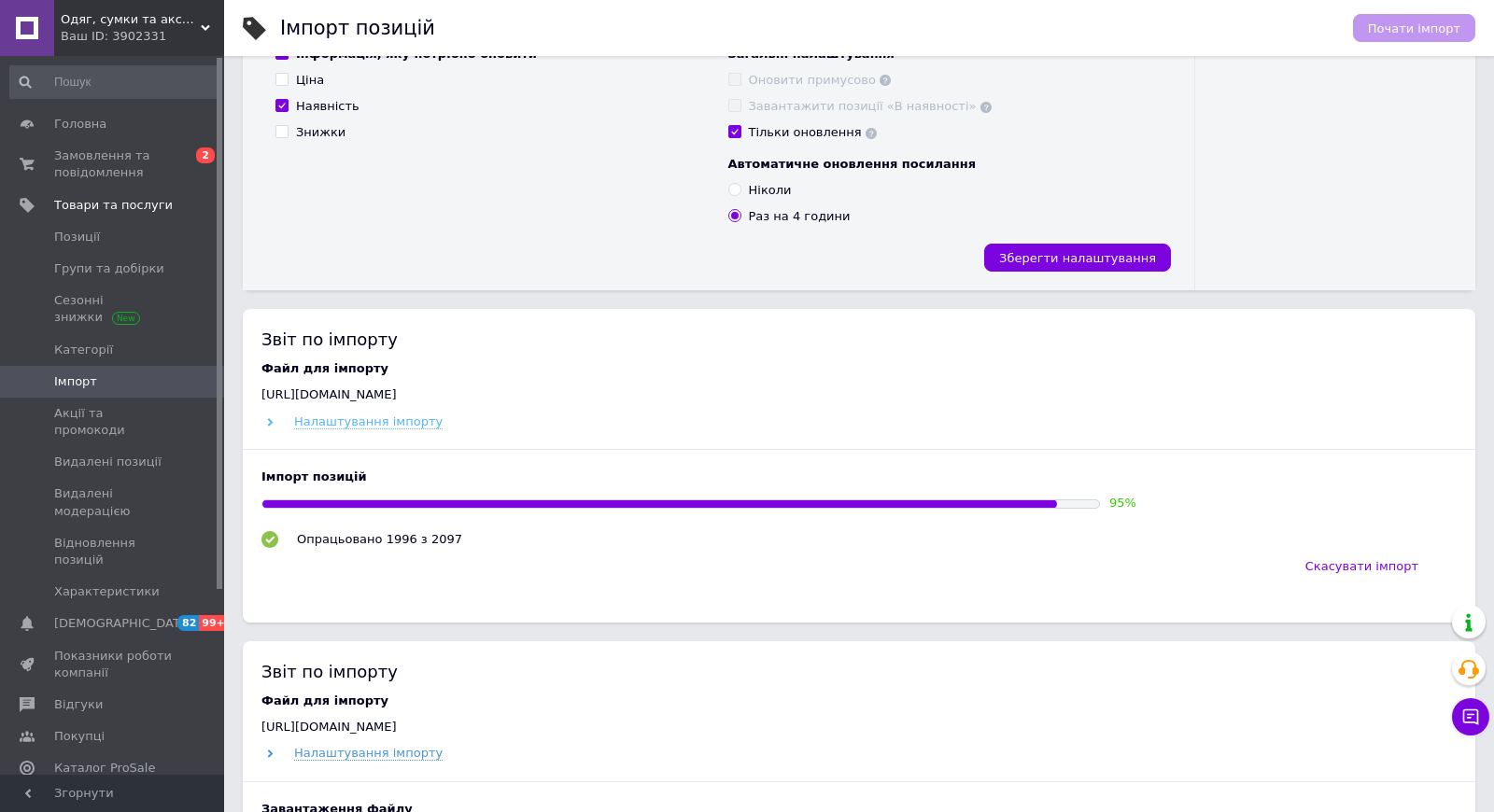
click at [367, 421] on span "Налаштування імпорту" at bounding box center [368, 421] width 149 height 15
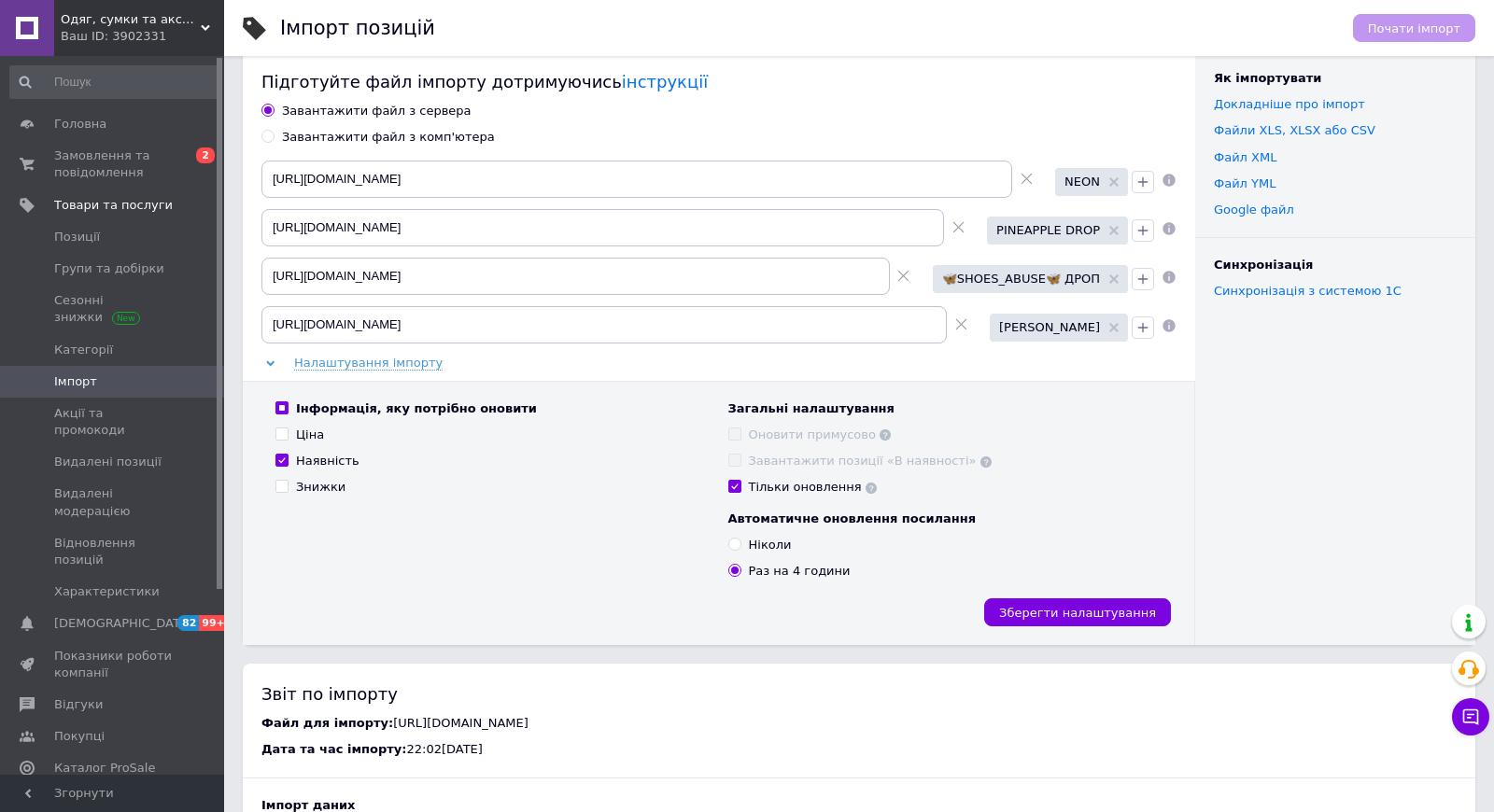
scroll to position [0, 0]
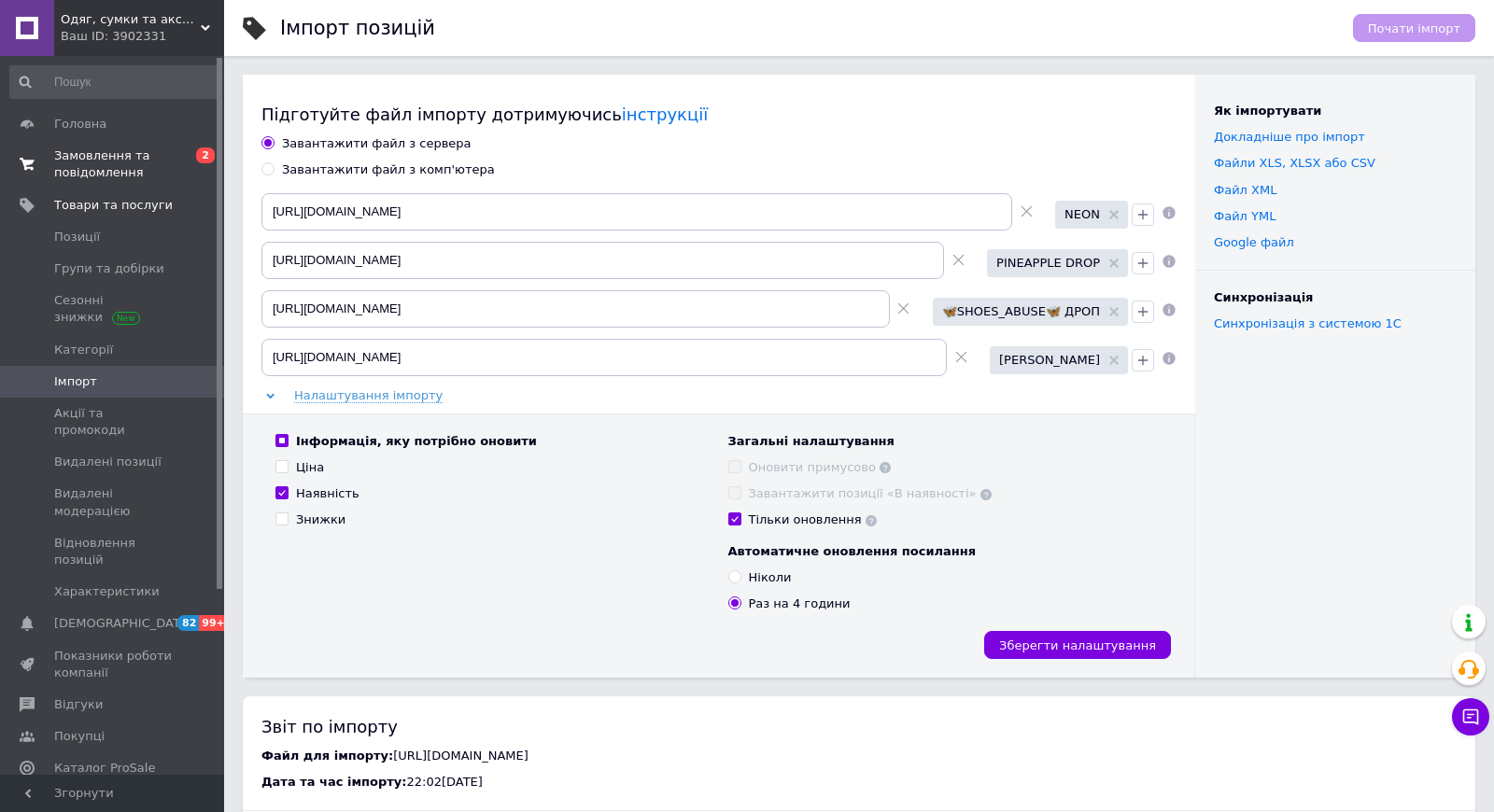
click at [133, 156] on span "Замовлення та повідомлення" at bounding box center [113, 164] width 118 height 33
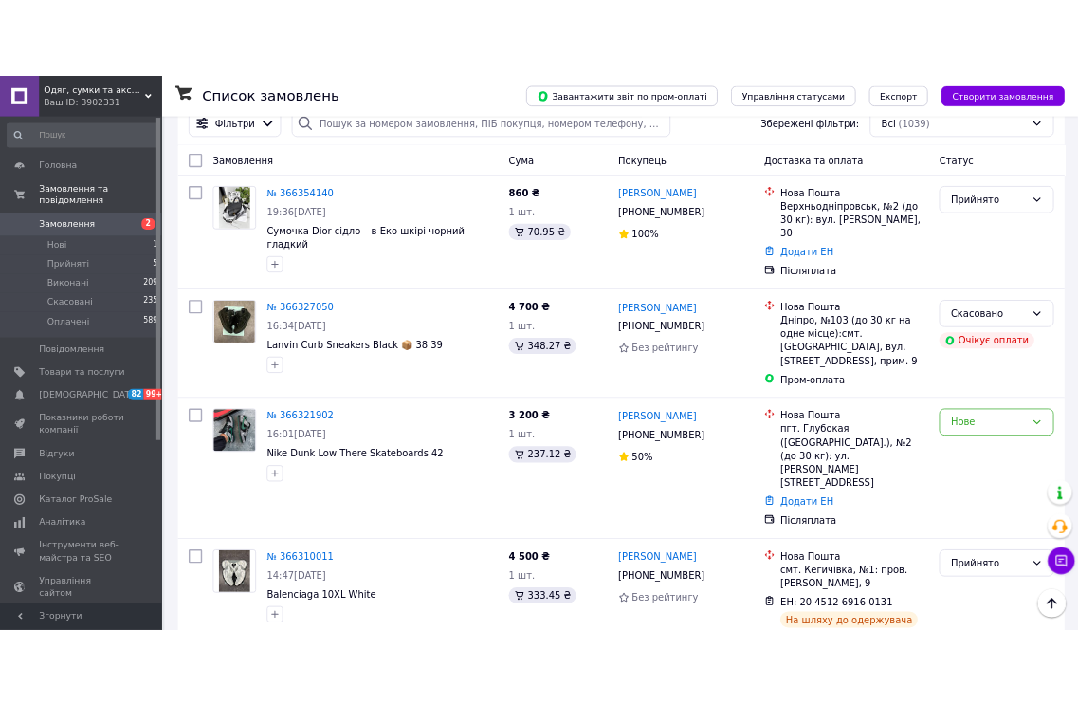
scroll to position [218, 0]
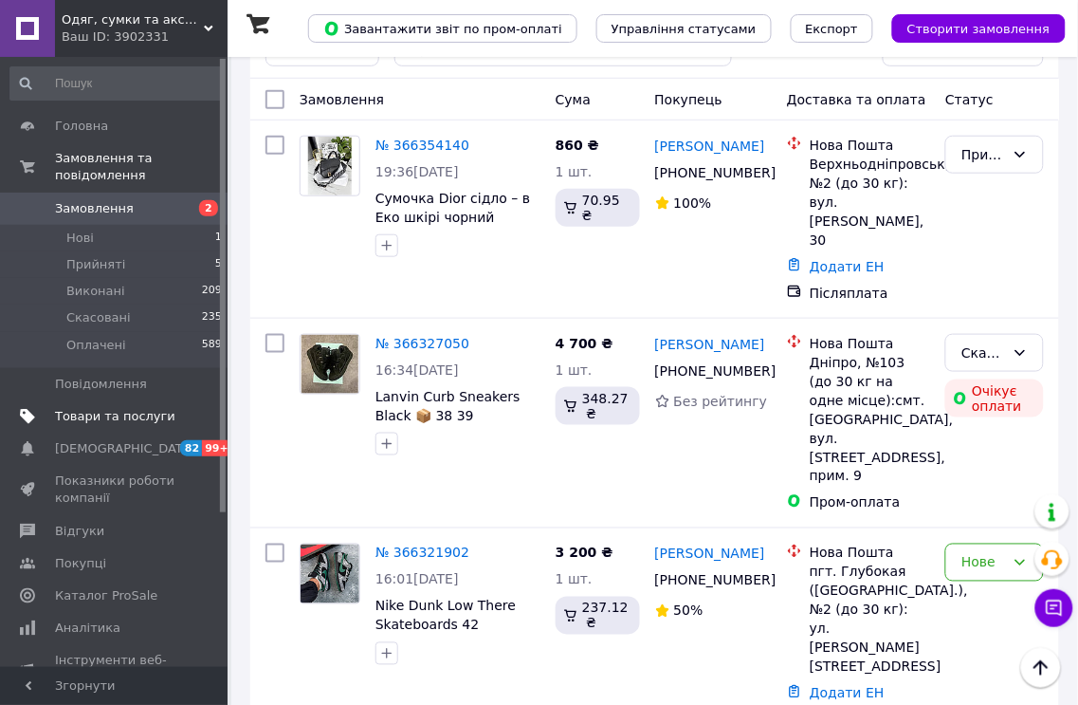
click at [84, 416] on span "Товари та послуги" at bounding box center [115, 416] width 120 height 17
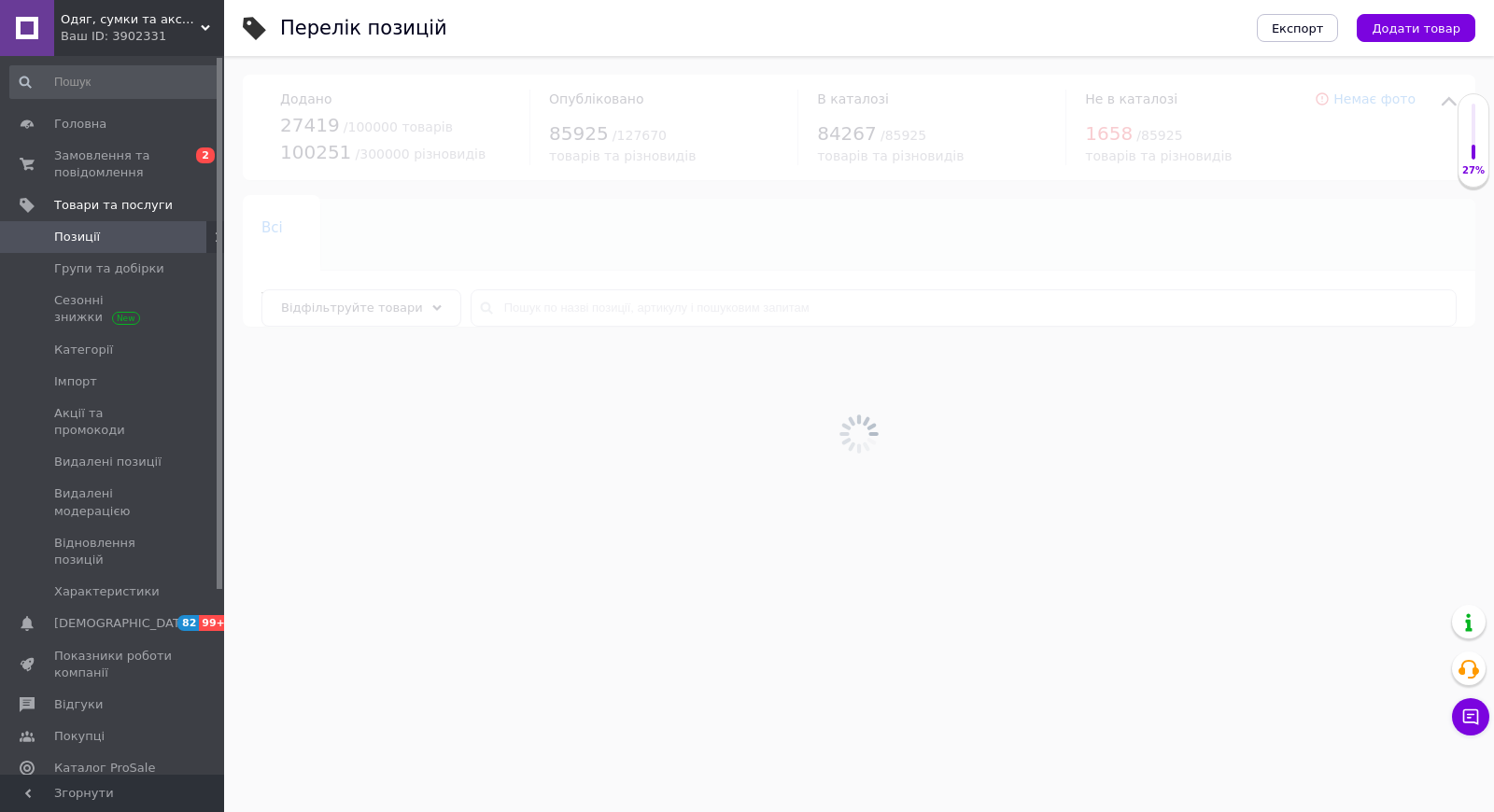
click at [386, 316] on div "Відфільтруйте товари" at bounding box center [361, 308] width 200 height 37
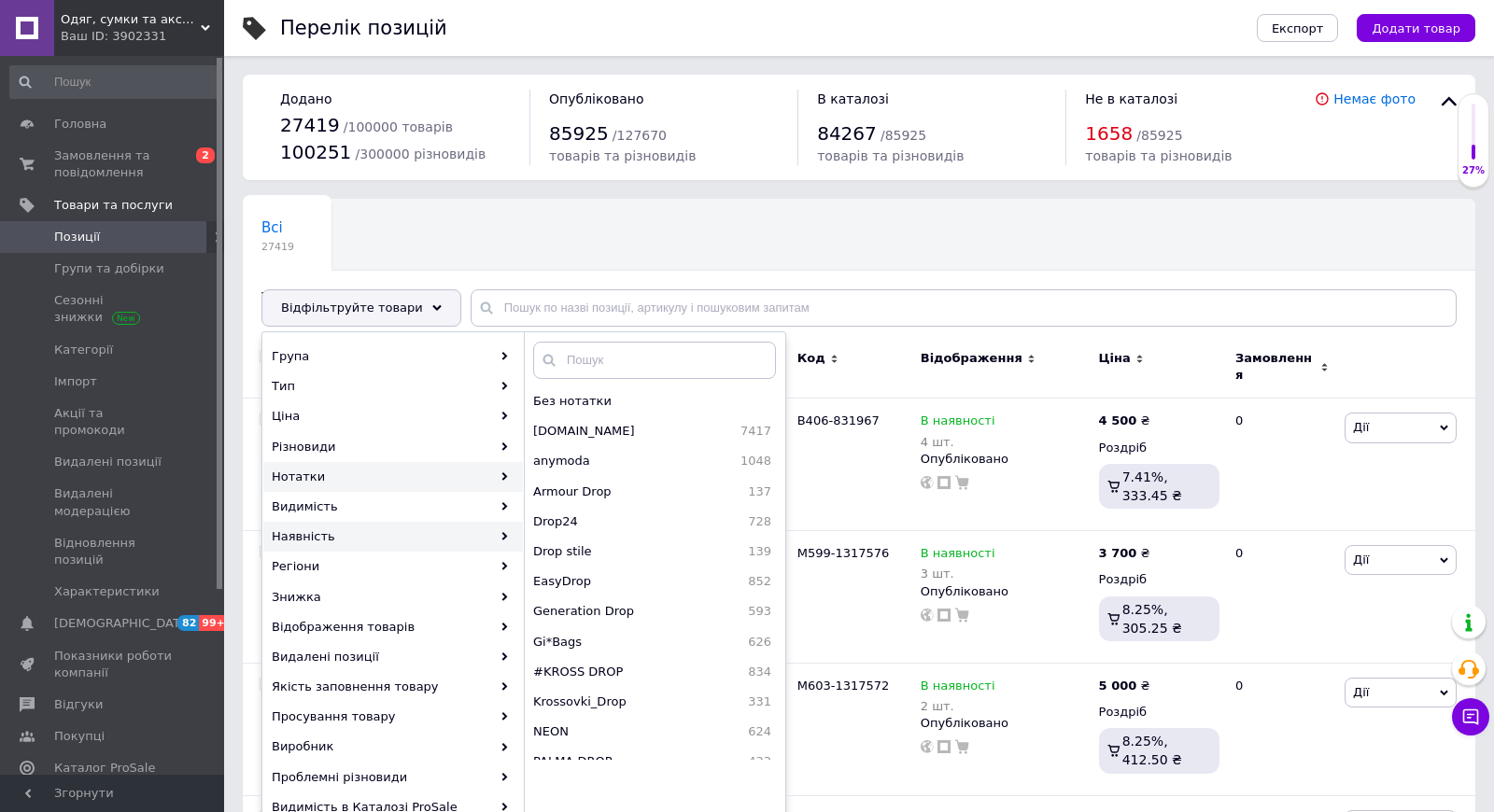
click at [359, 533] on div "Наявність" at bounding box center [393, 536] width 260 height 30
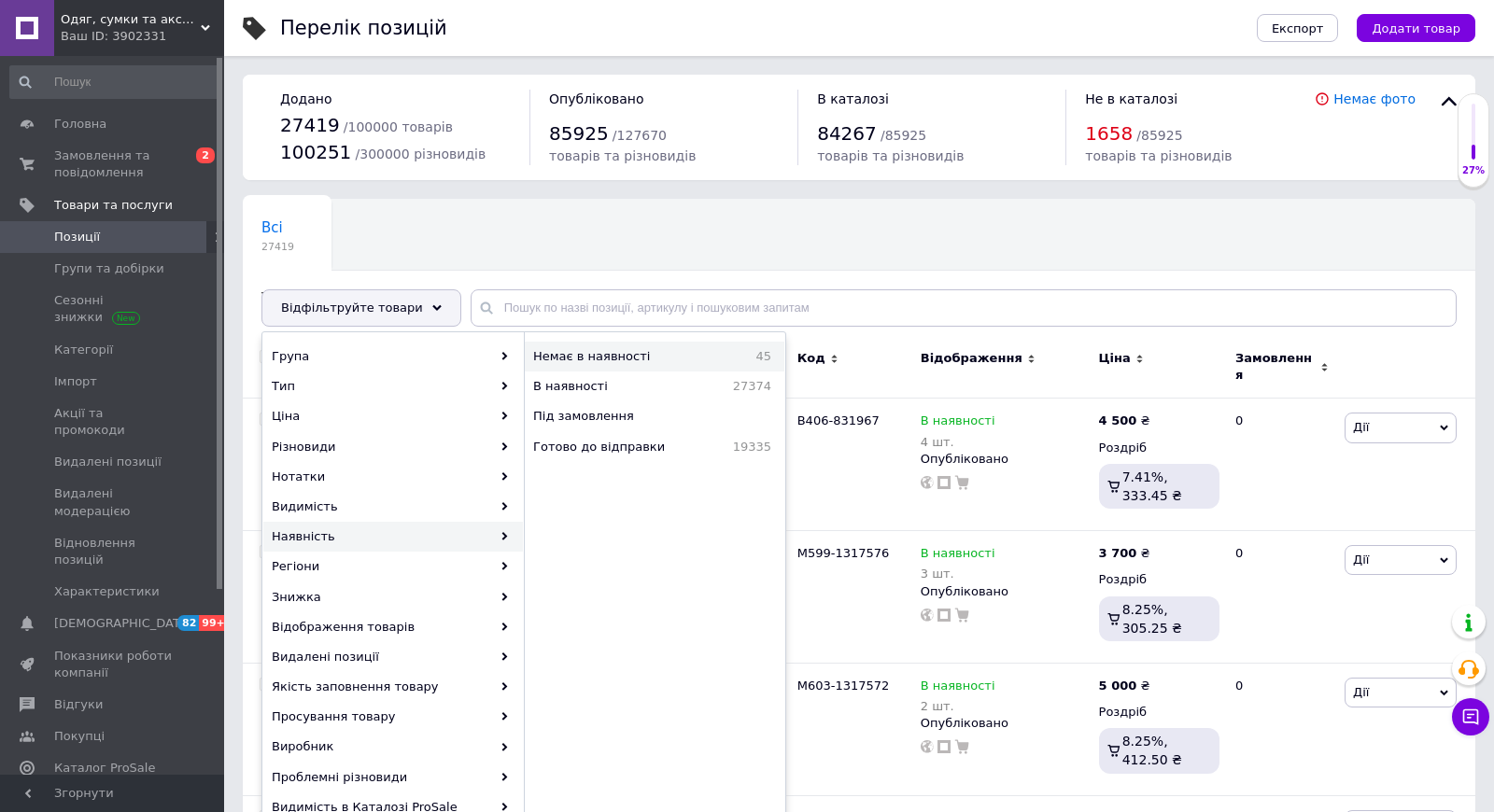
click at [606, 356] on span "Немає в наявності" at bounding box center [631, 356] width 196 height 17
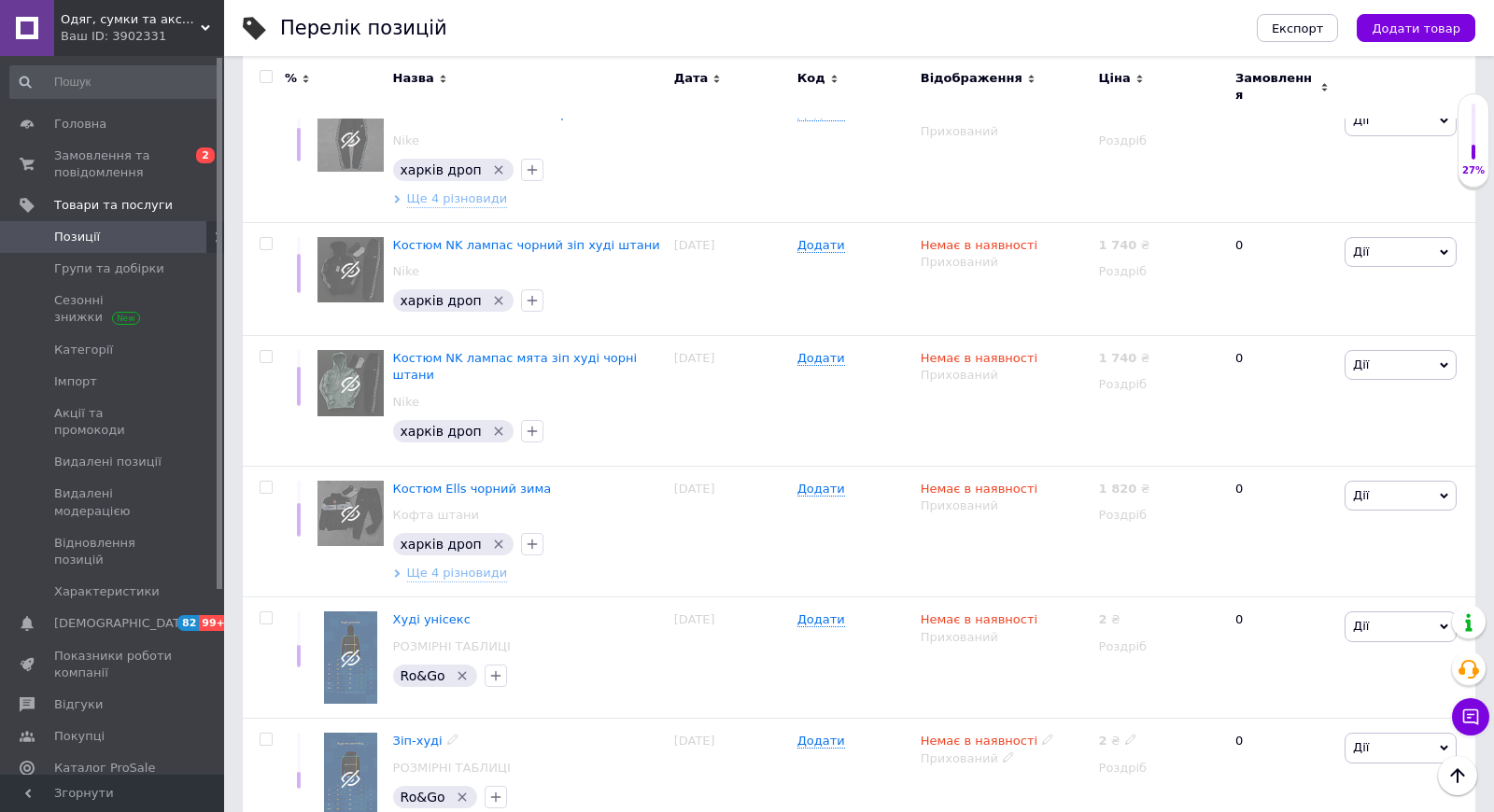
scroll to position [684, 0]
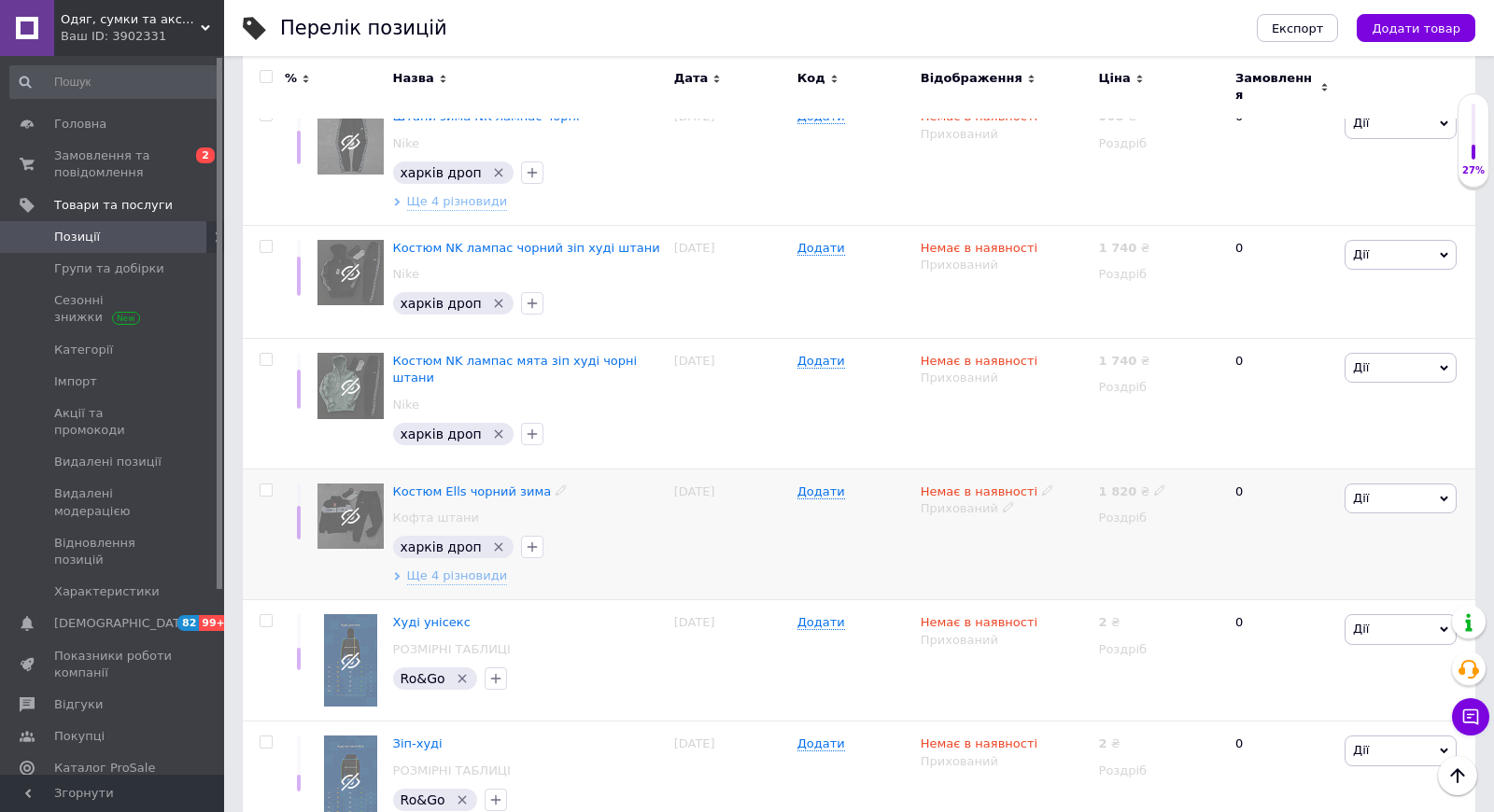
click at [269, 484] on input "checkbox" at bounding box center [266, 490] width 12 height 12
checkbox input "true"
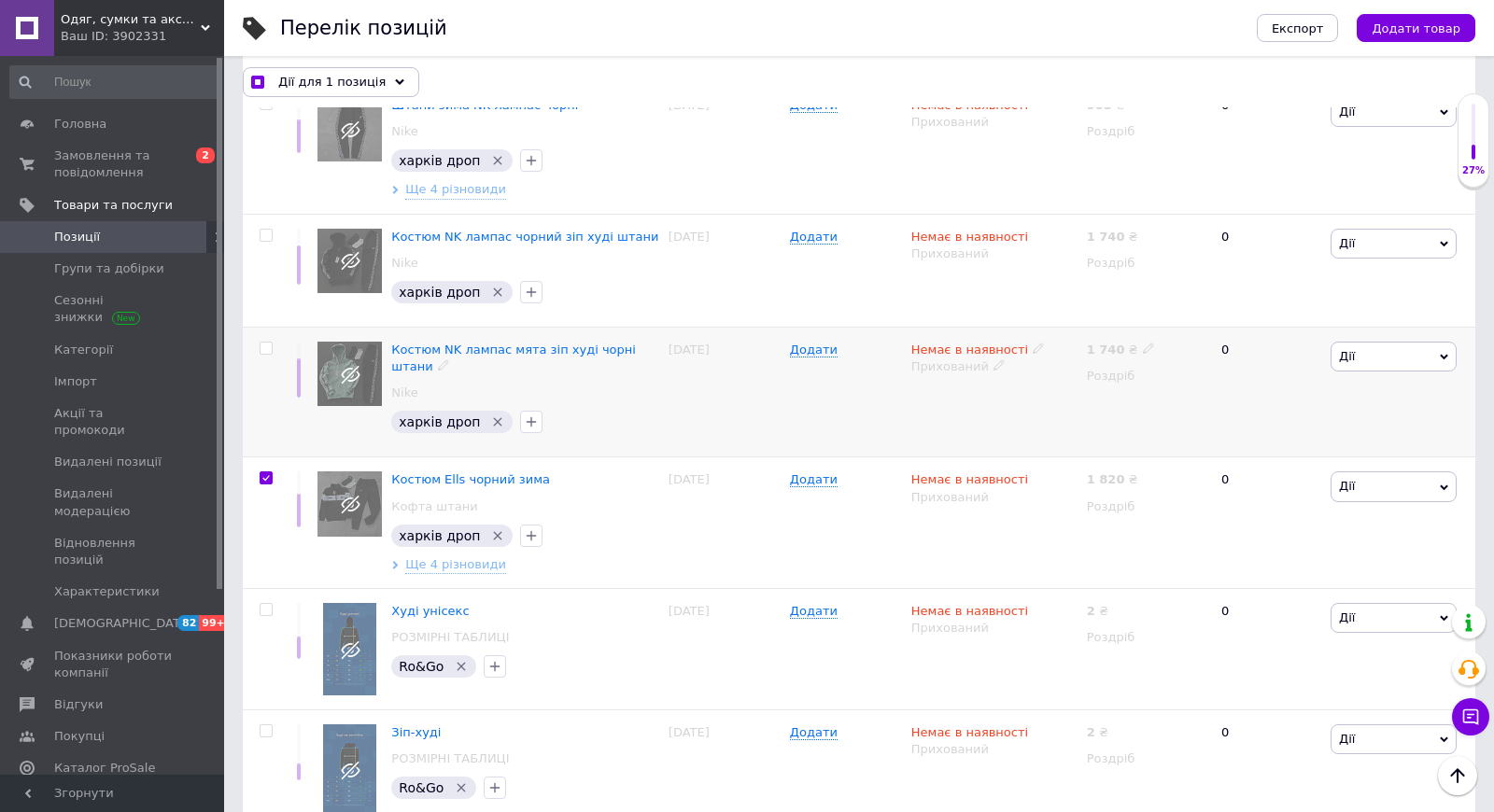
click at [262, 344] on input "checkbox" at bounding box center [266, 348] width 12 height 12
checkbox input "true"
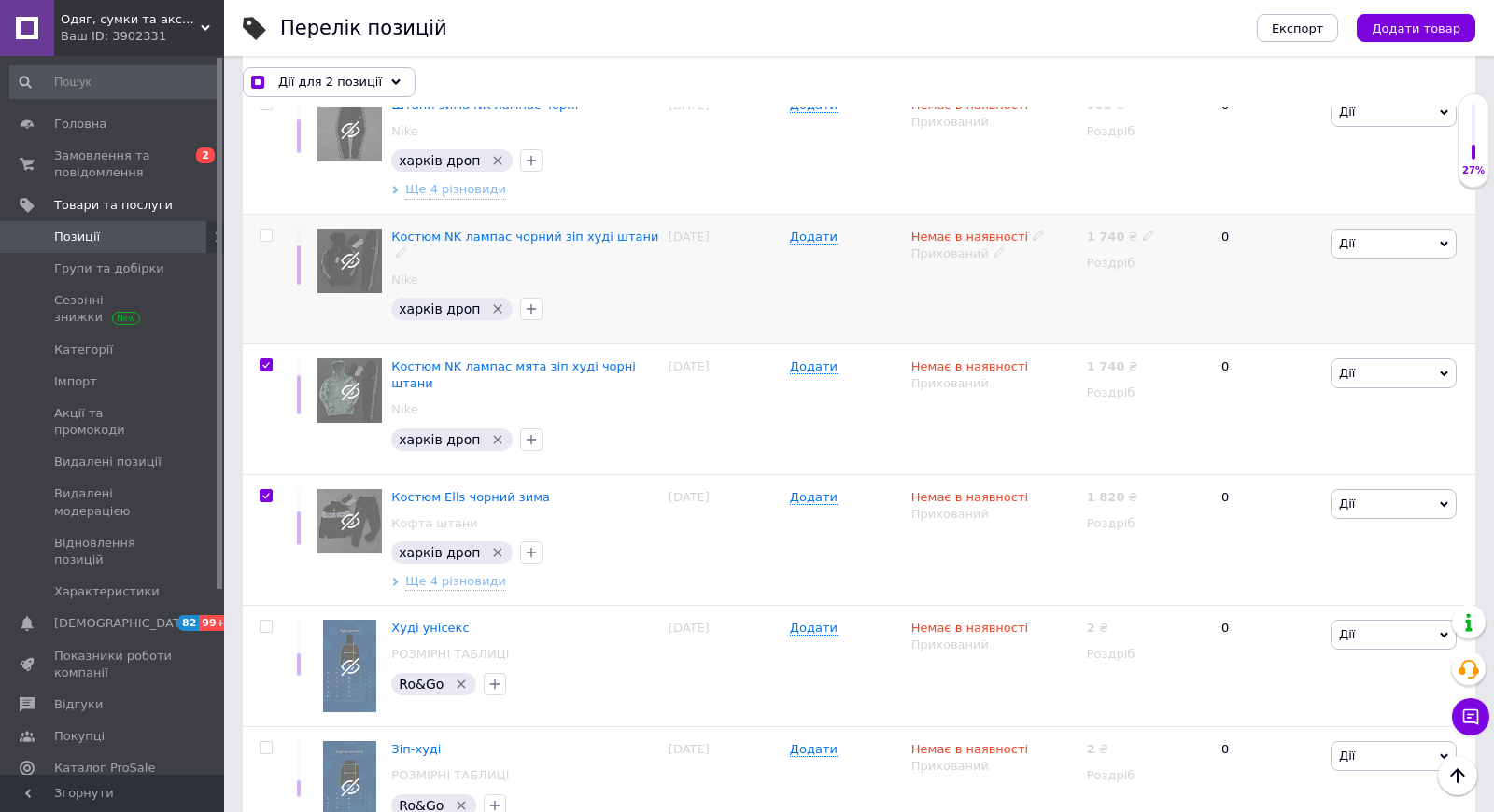
click at [267, 230] on input "checkbox" at bounding box center [266, 235] width 12 height 12
checkbox input "true"
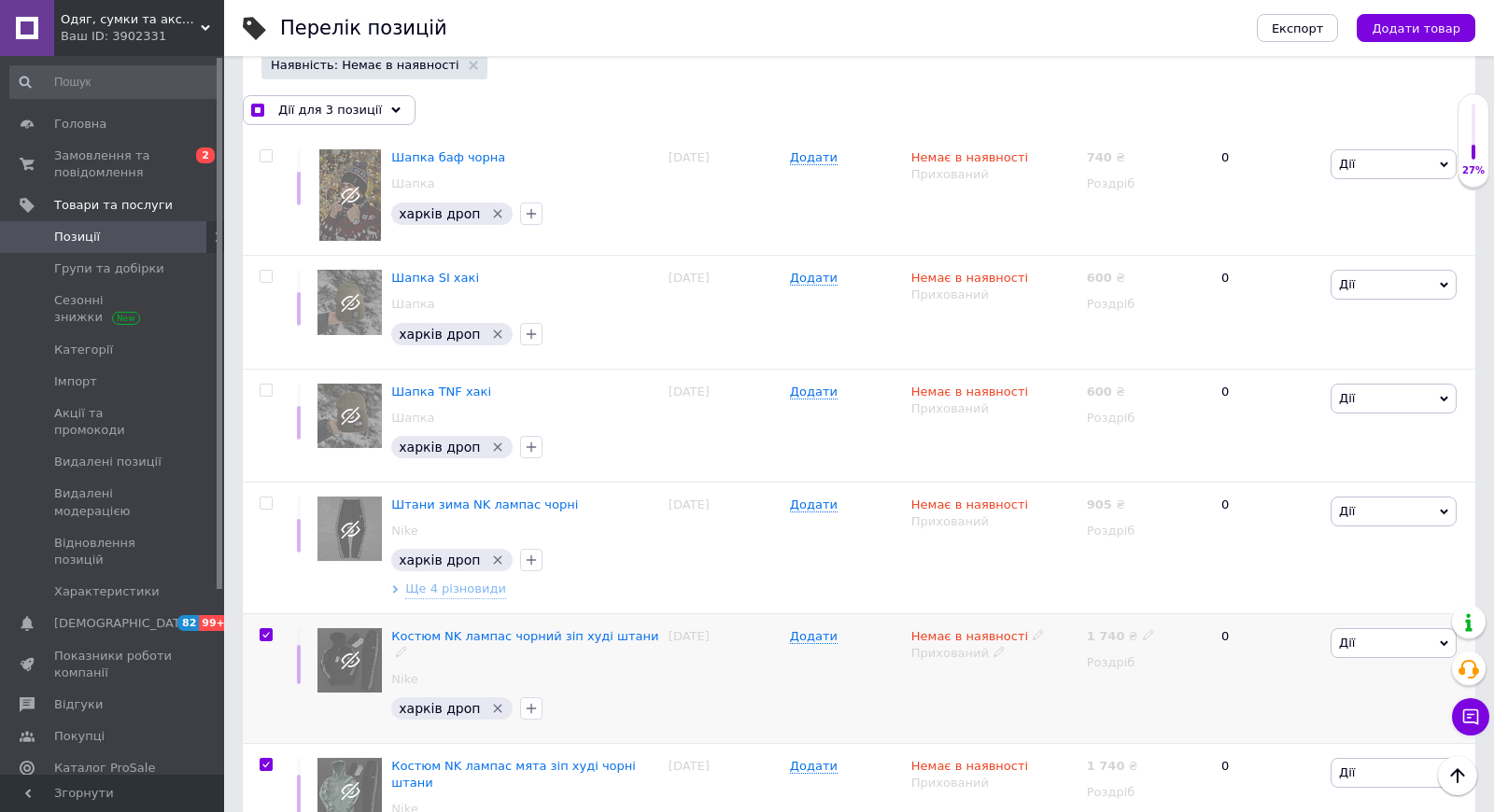
scroll to position [275, 0]
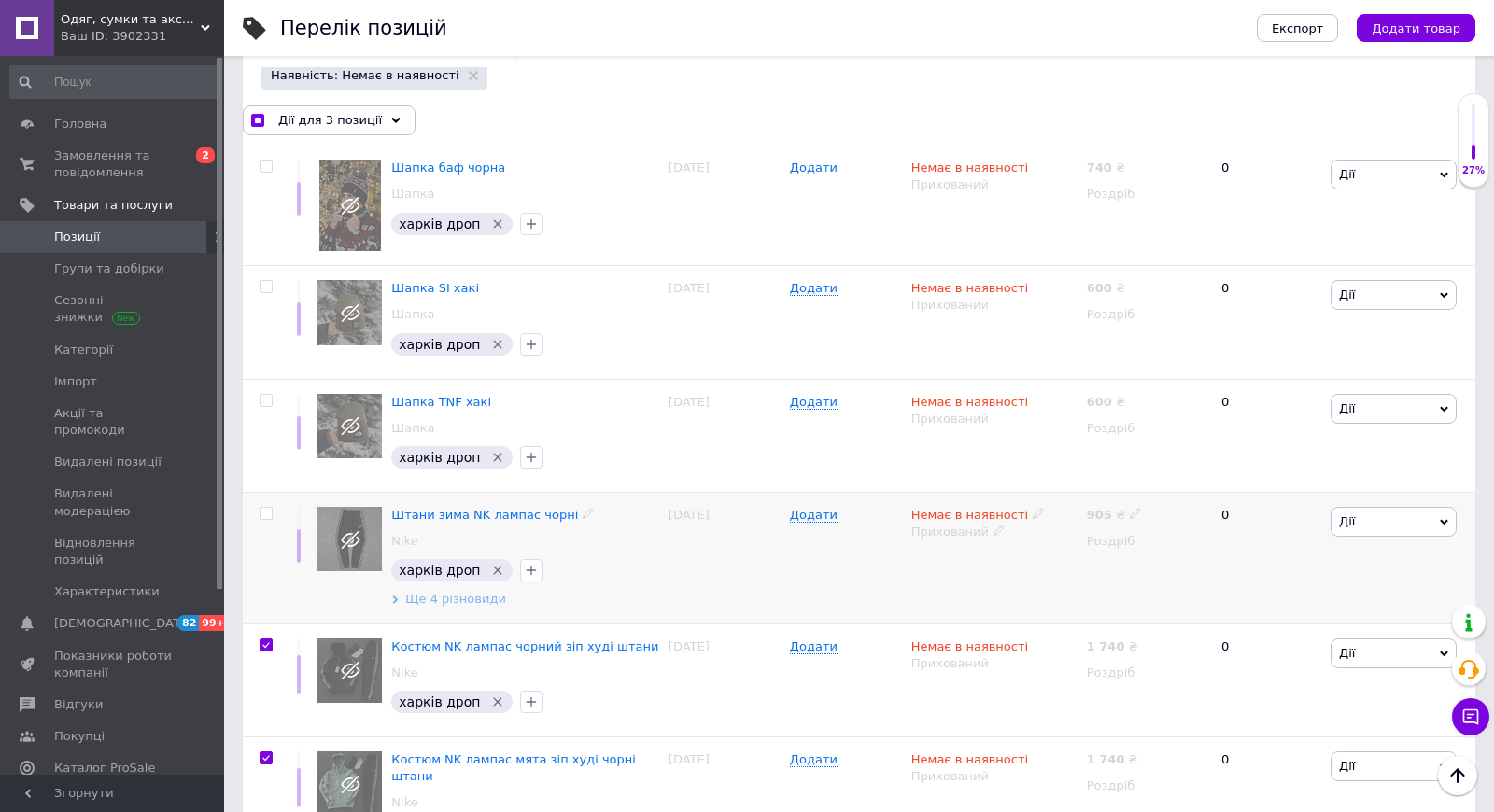
click at [266, 509] on input "checkbox" at bounding box center [266, 514] width 12 height 12
checkbox input "true"
click at [262, 399] on input "checkbox" at bounding box center [266, 401] width 12 height 12
checkbox input "true"
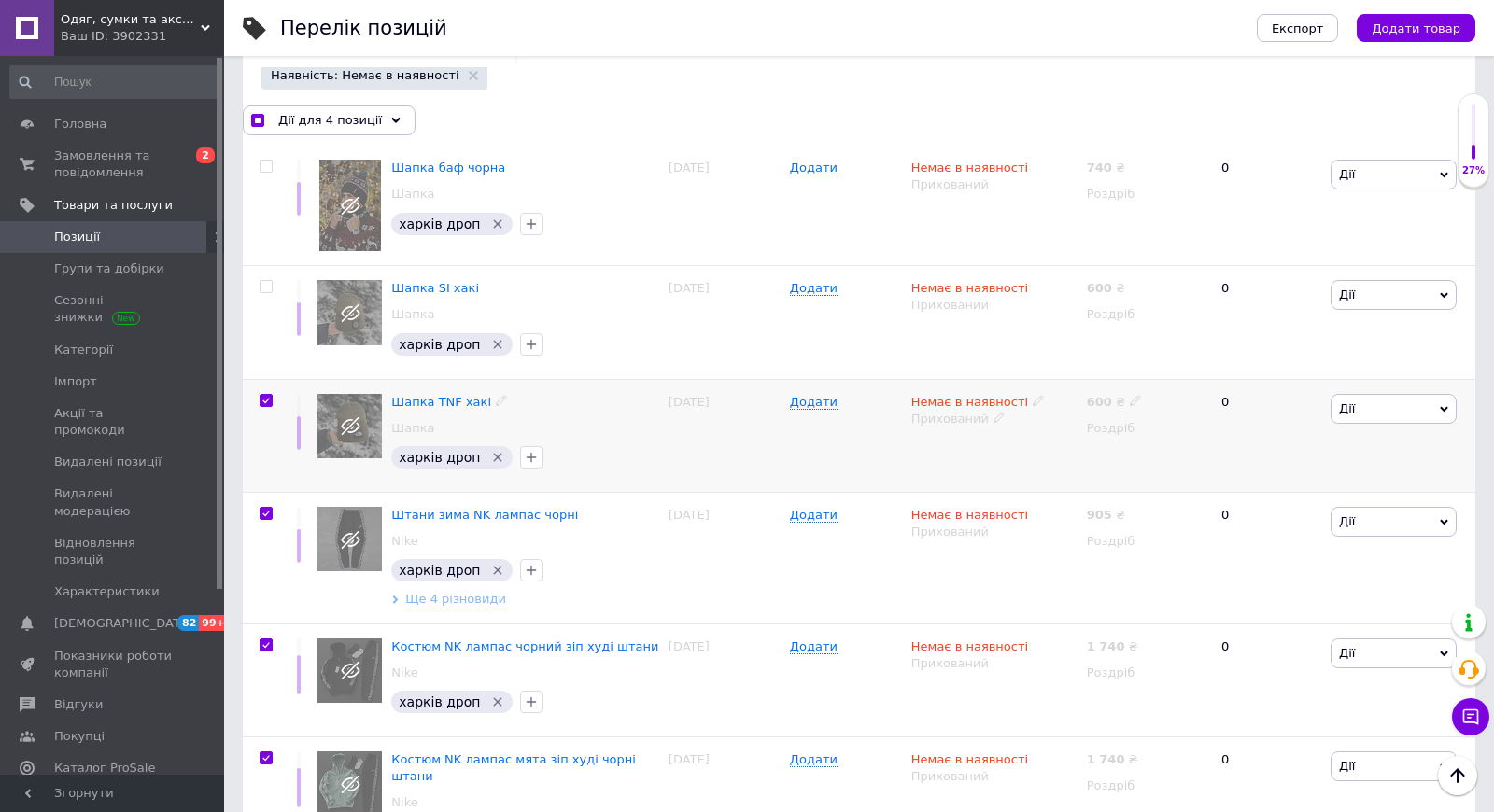
checkbox input "true"
click at [266, 283] on input "checkbox" at bounding box center [266, 286] width 12 height 12
checkbox input "true"
click at [267, 160] on input "checkbox" at bounding box center [266, 166] width 12 height 12
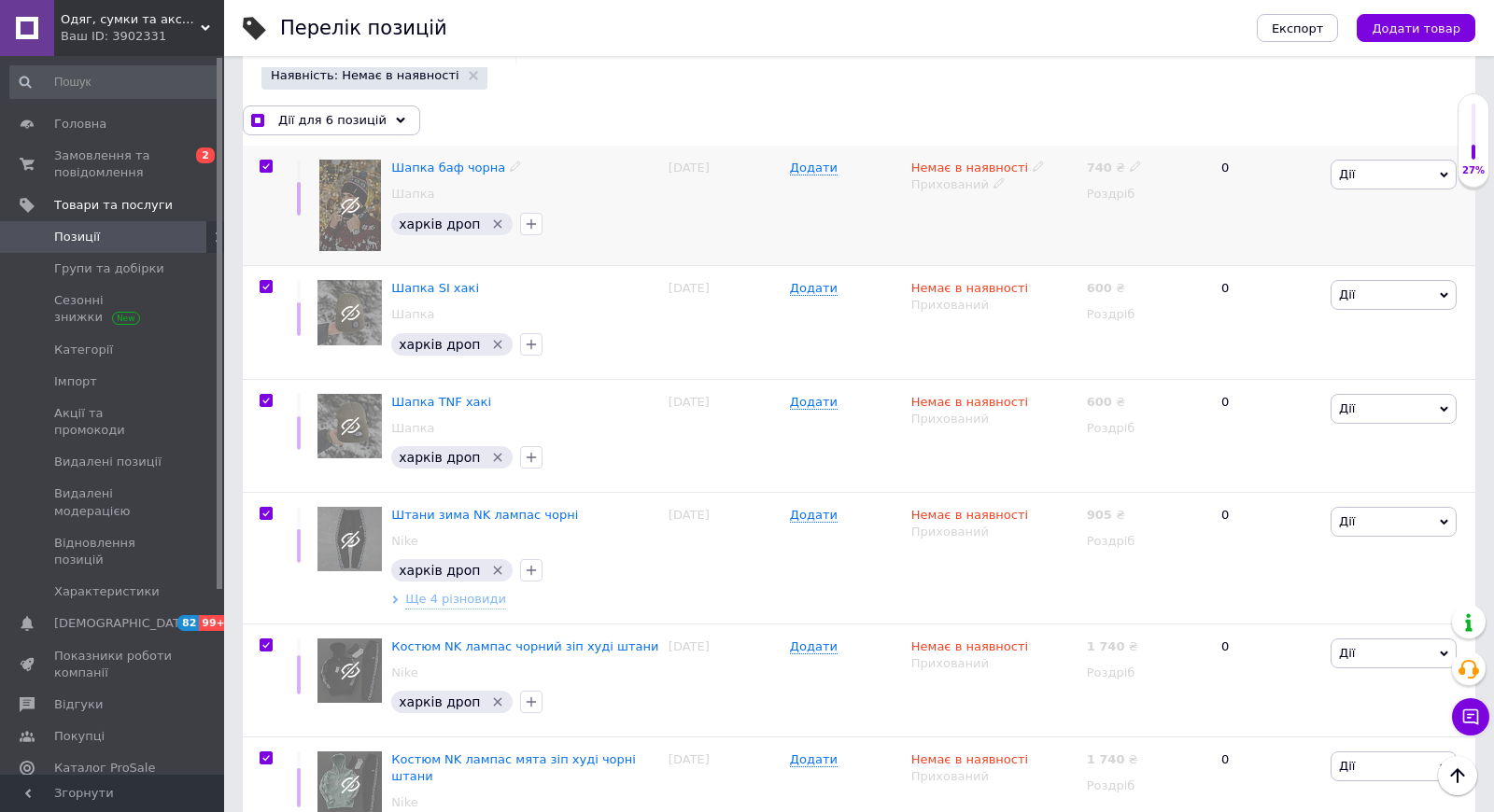
checkbox input "true"
click at [364, 124] on span "Дії для 7 позицій" at bounding box center [333, 120] width 108 height 17
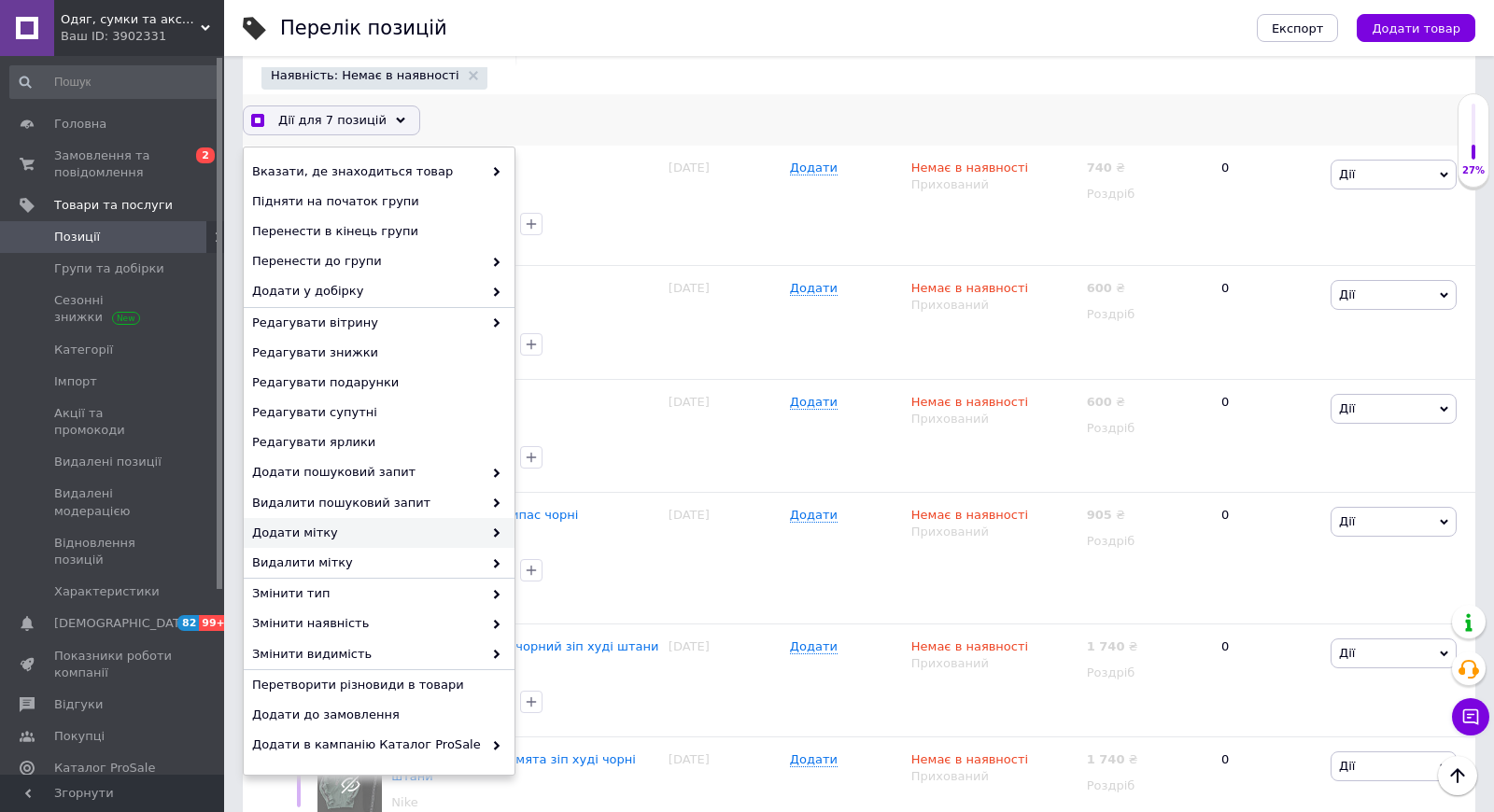
scroll to position [56, 0]
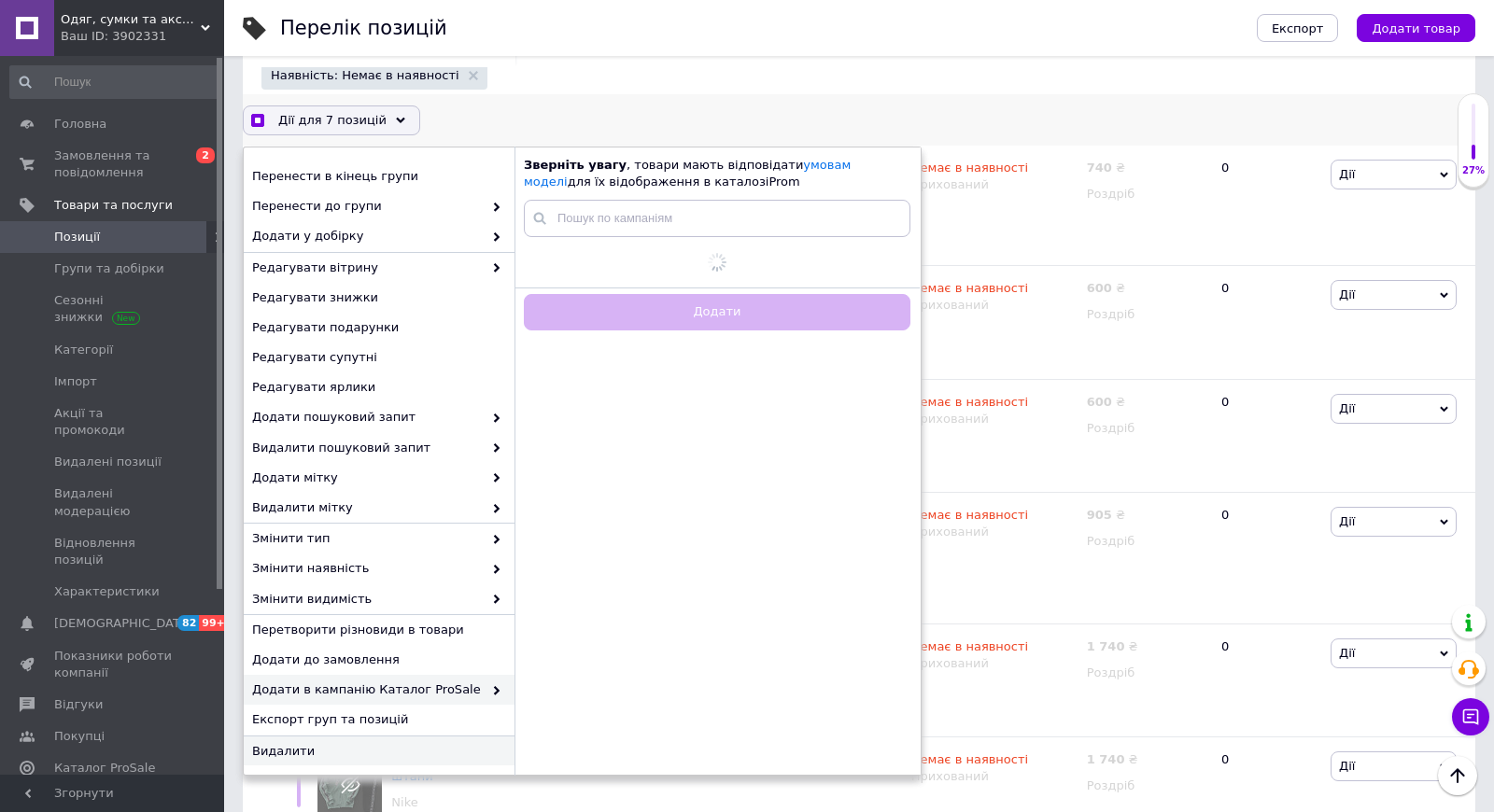
click at [309, 736] on div "Видалити" at bounding box center [379, 751] width 271 height 30
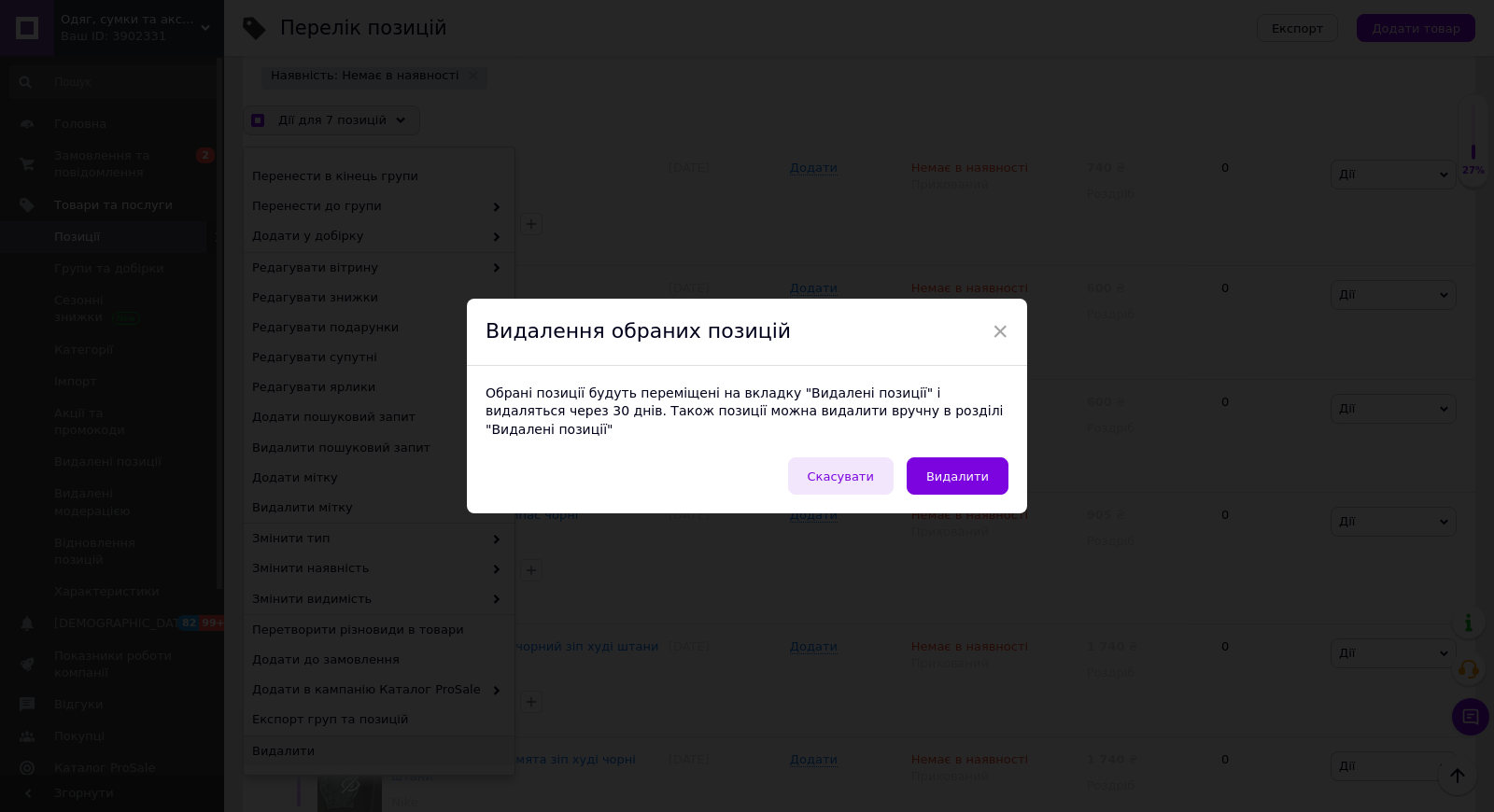
click at [872, 469] on span "Скасувати" at bounding box center [840, 476] width 66 height 14
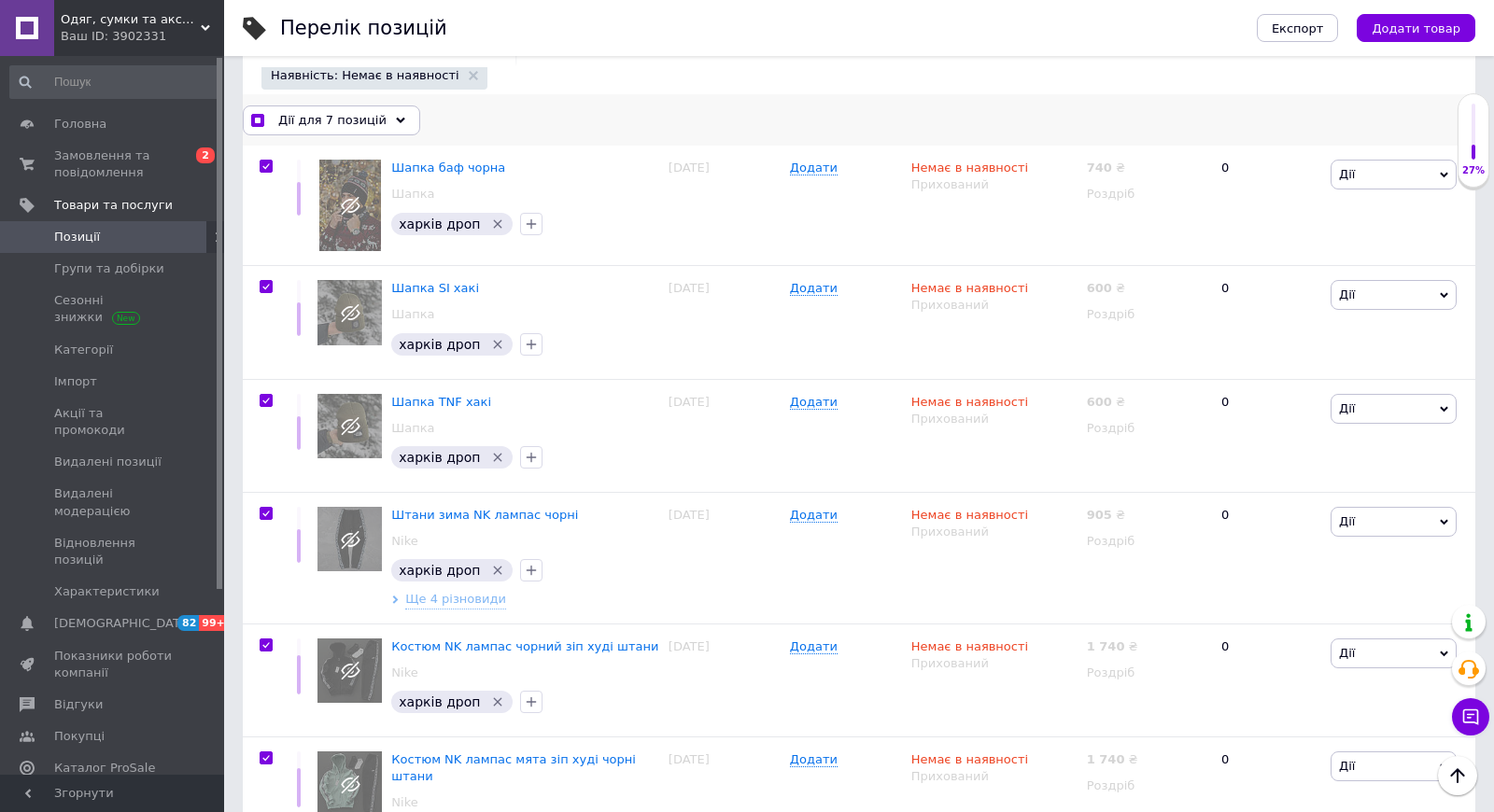
click at [367, 114] on span "Дії для 7 позицій" at bounding box center [333, 120] width 108 height 17
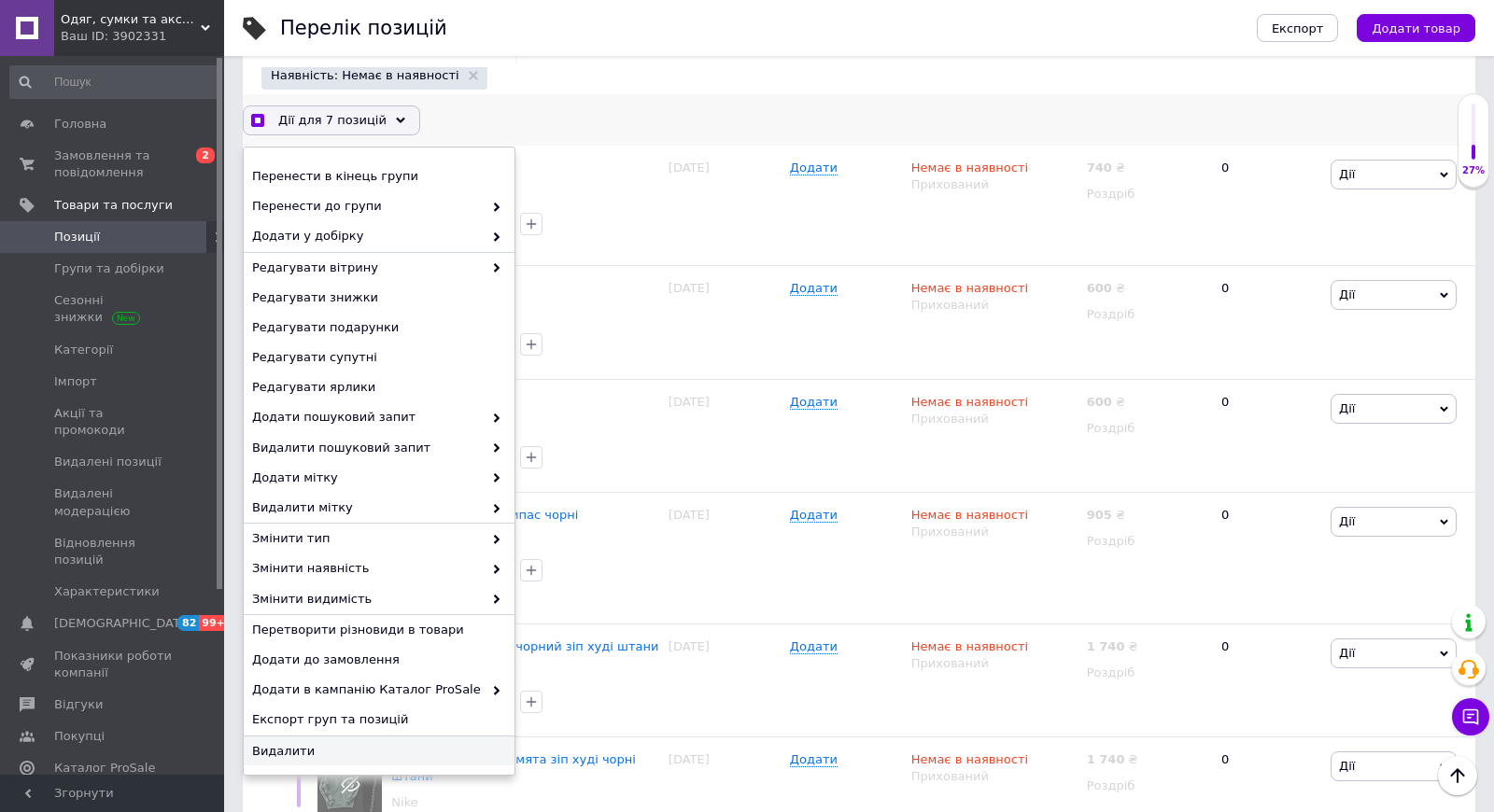
click at [290, 750] on span "Видалити" at bounding box center [376, 751] width 249 height 17
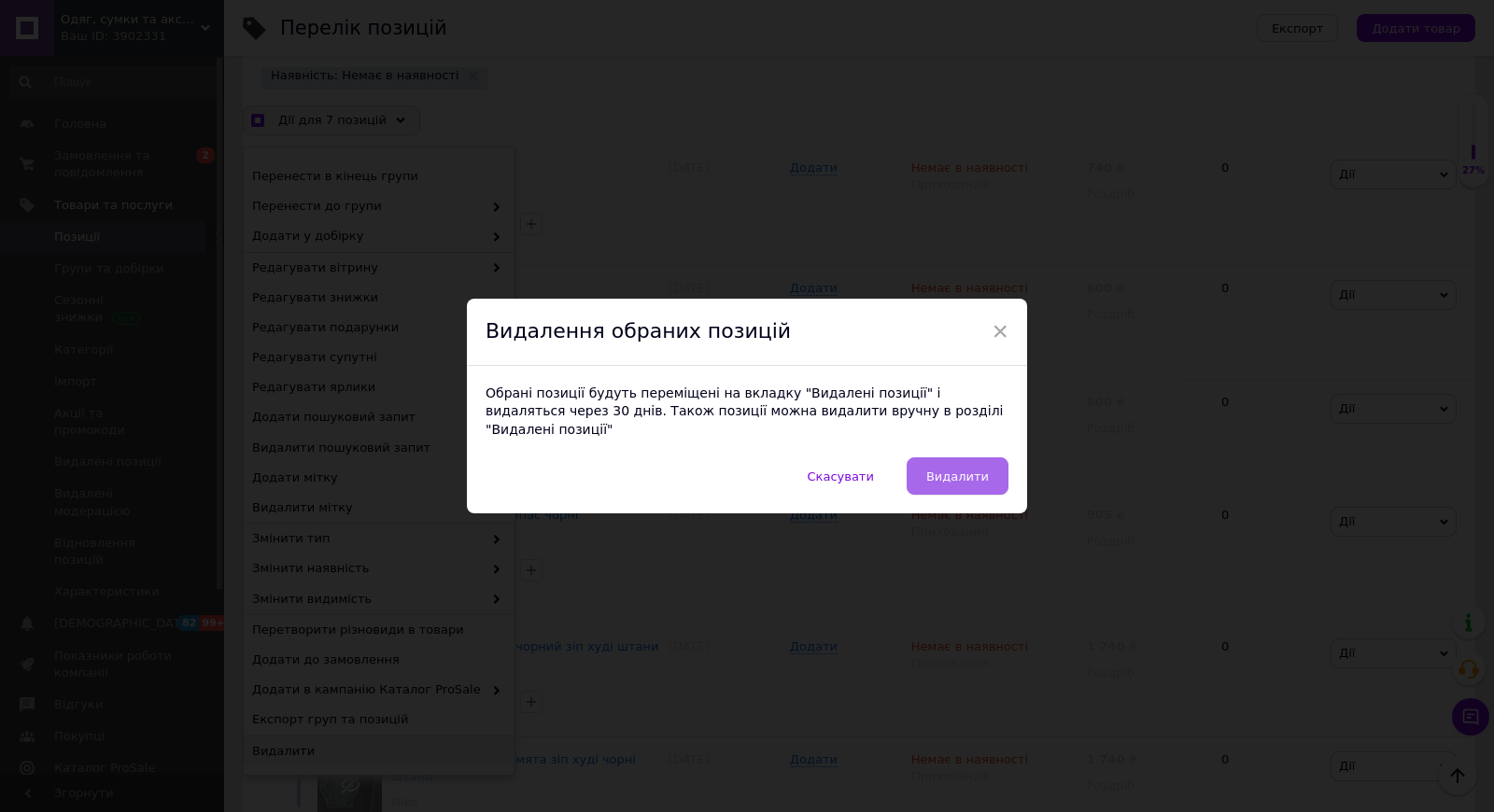
click at [967, 469] on span "Видалити" at bounding box center [958, 476] width 63 height 14
checkbox input "true"
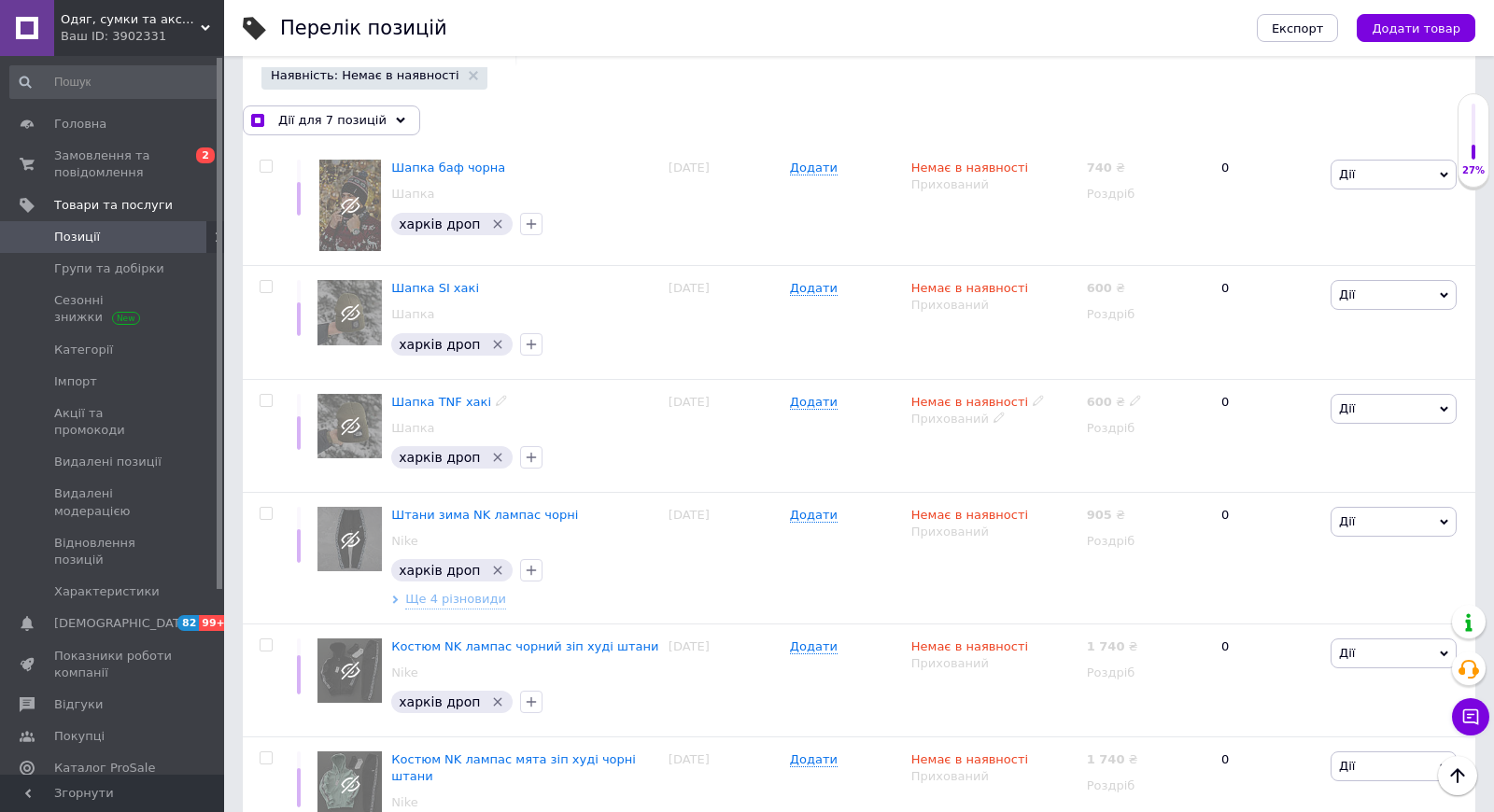
checkbox input "false"
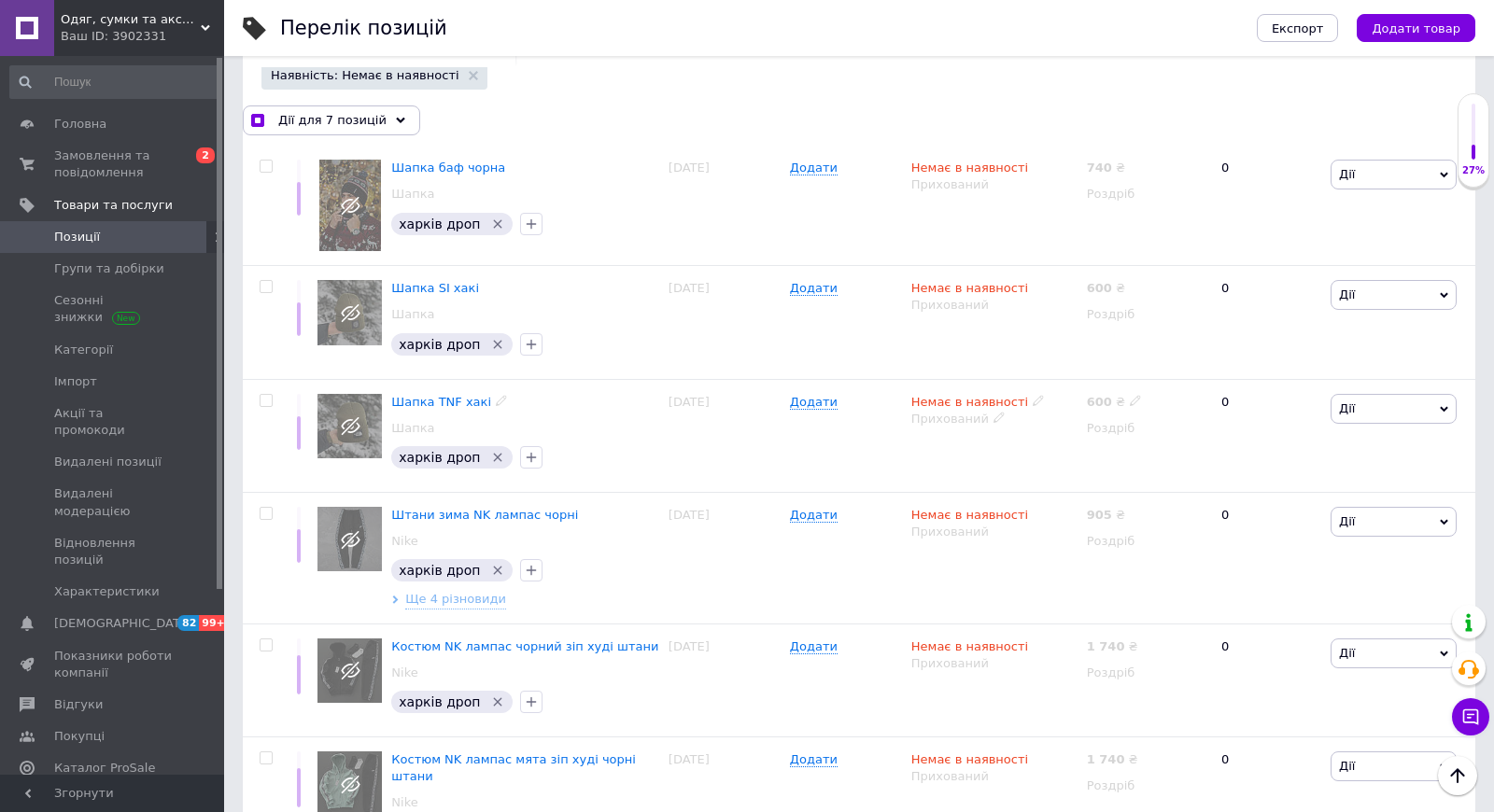
checkbox input "false"
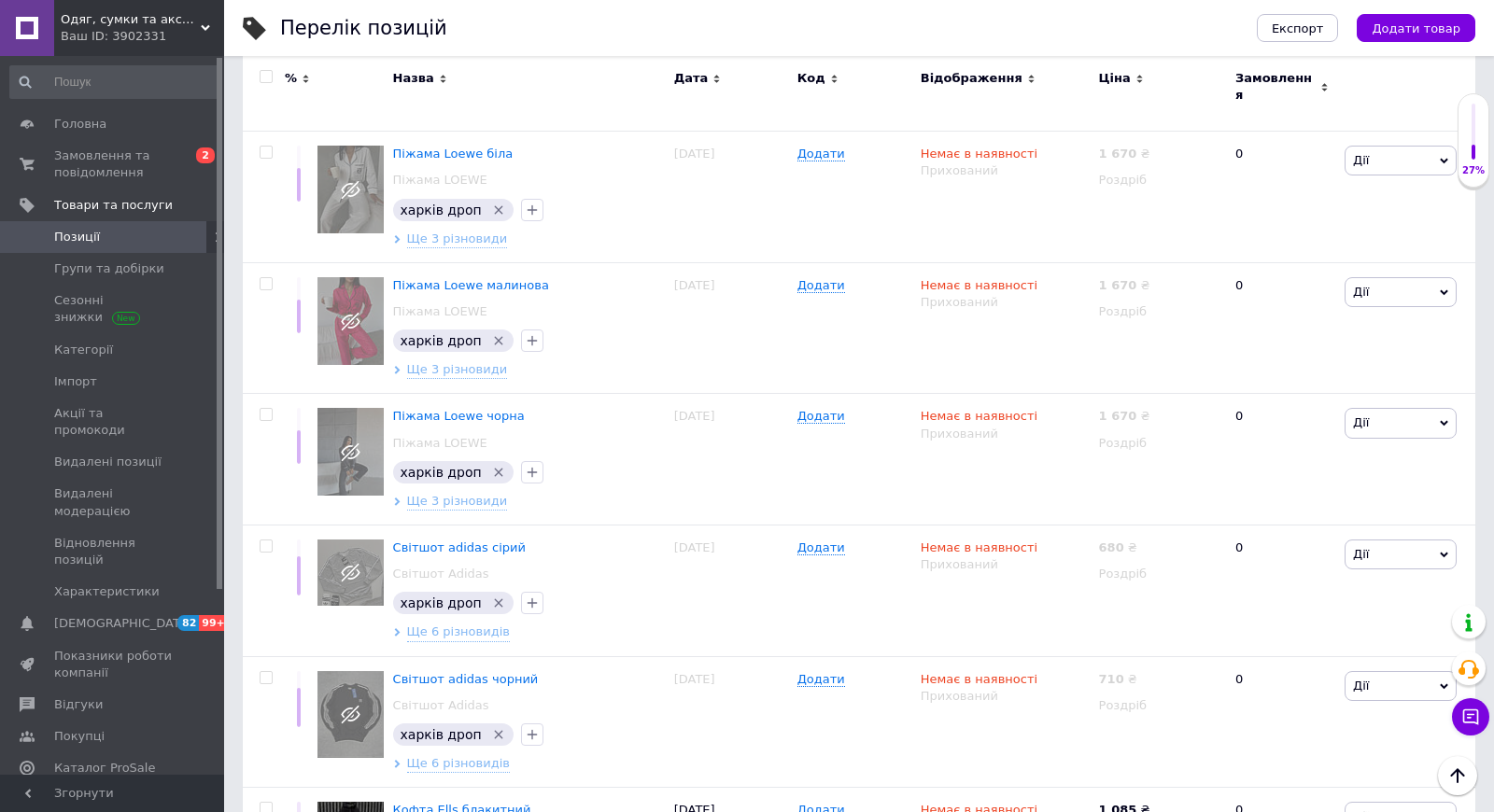
scroll to position [4621, 0]
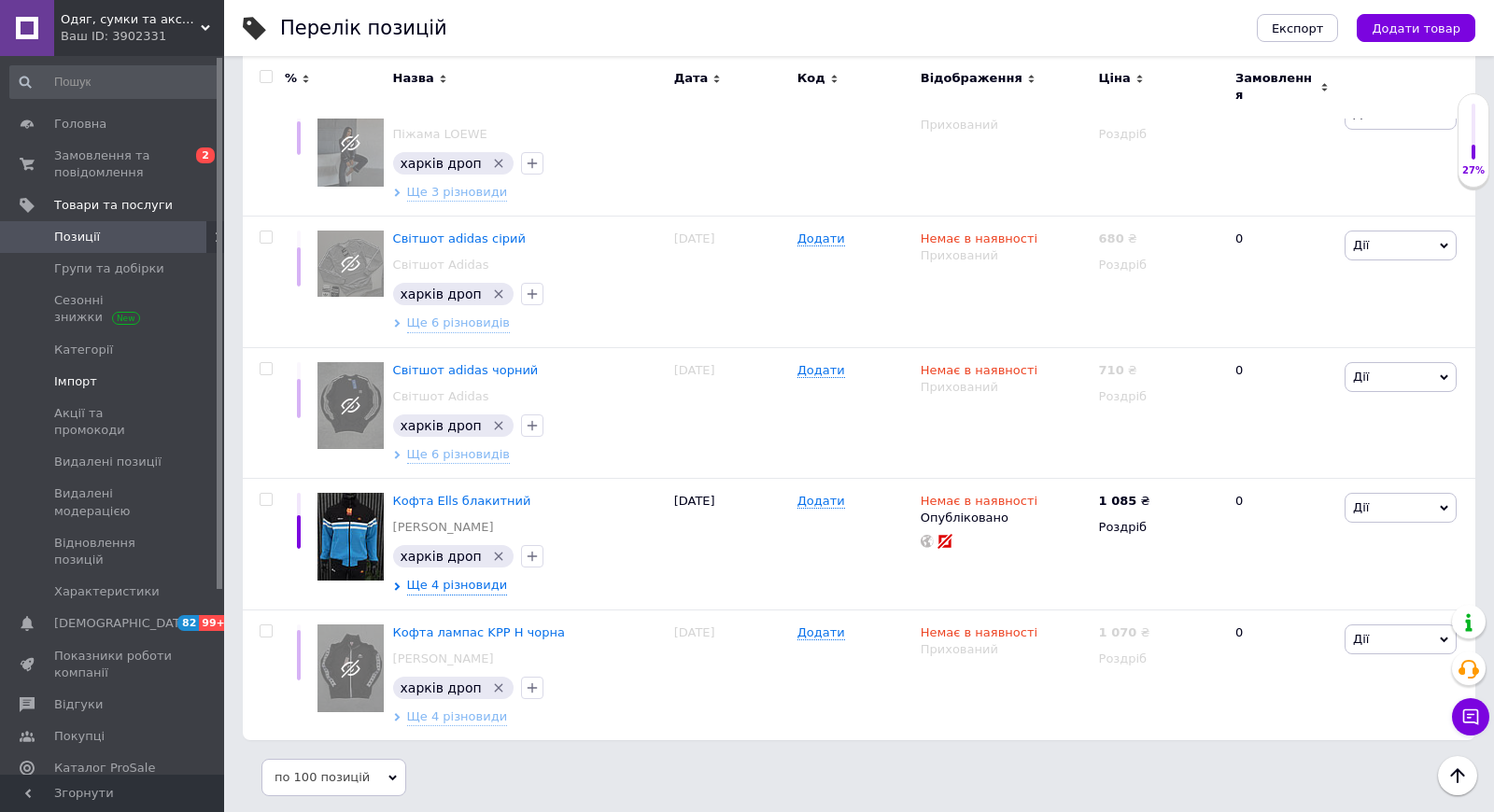
click at [95, 382] on span "Імпорт" at bounding box center [113, 381] width 118 height 17
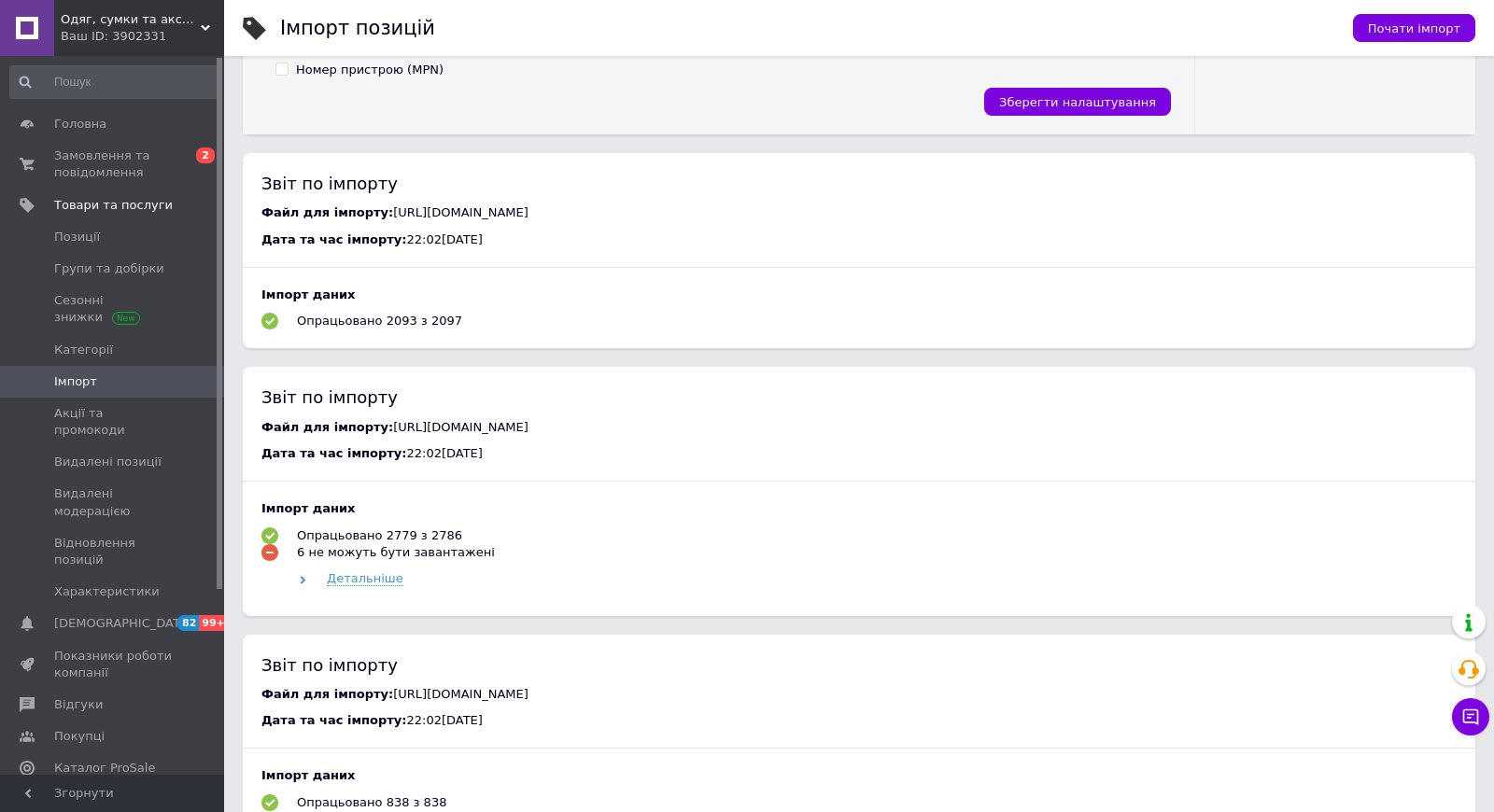
scroll to position [1006, 0]
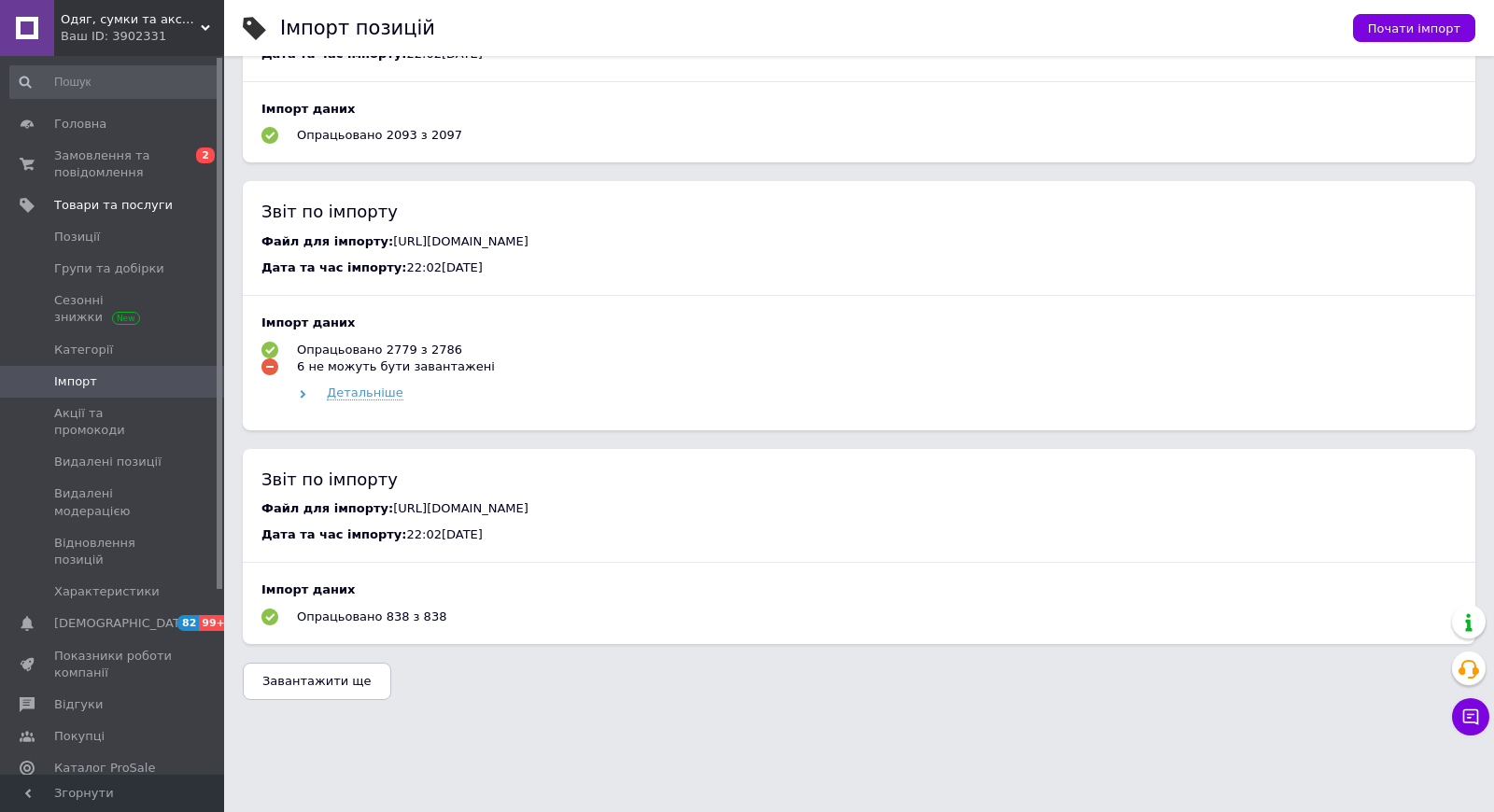
click at [352, 687] on span "Завантажити ще" at bounding box center [316, 681] width 109 height 14
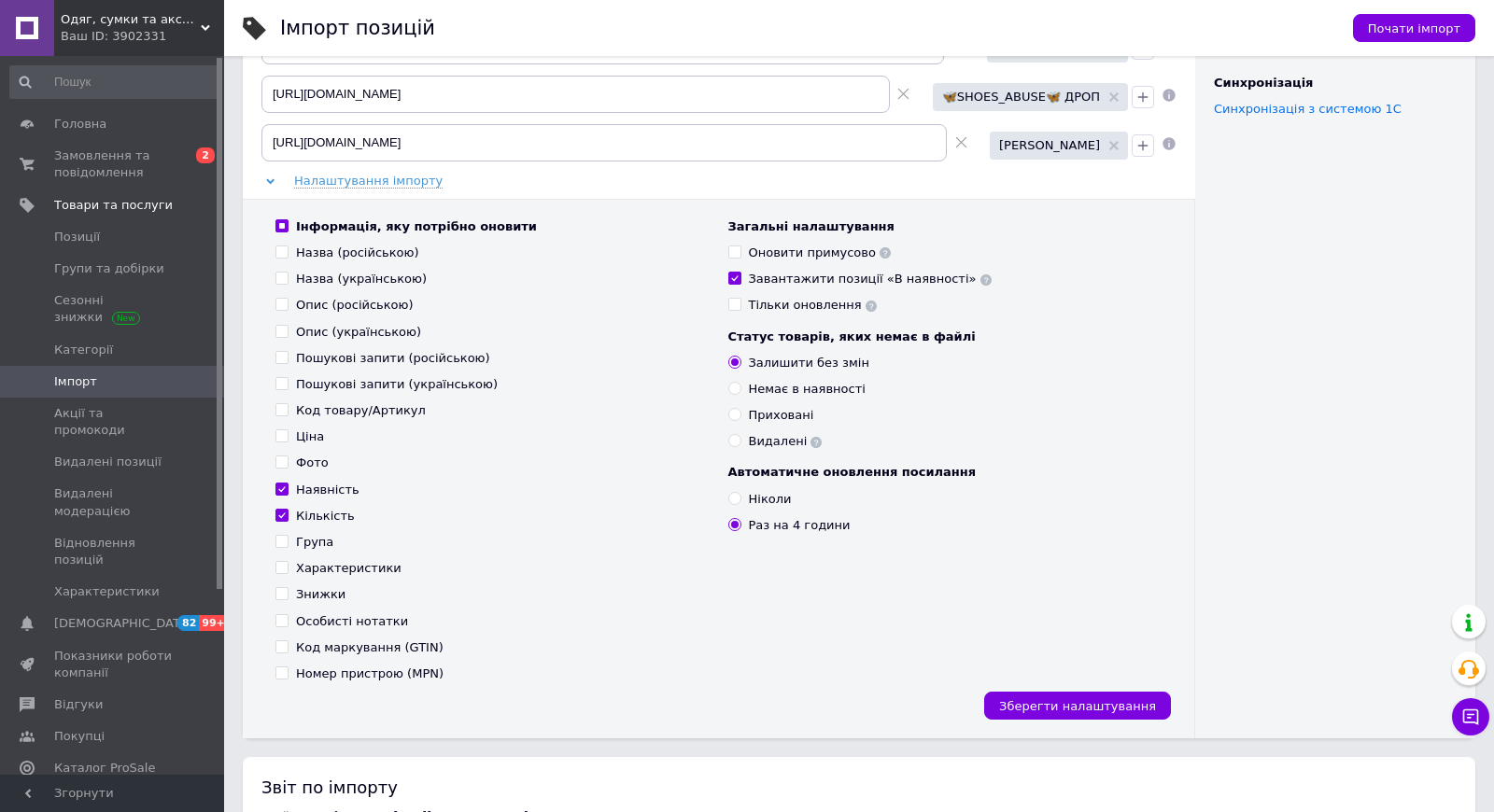
scroll to position [219, 0]
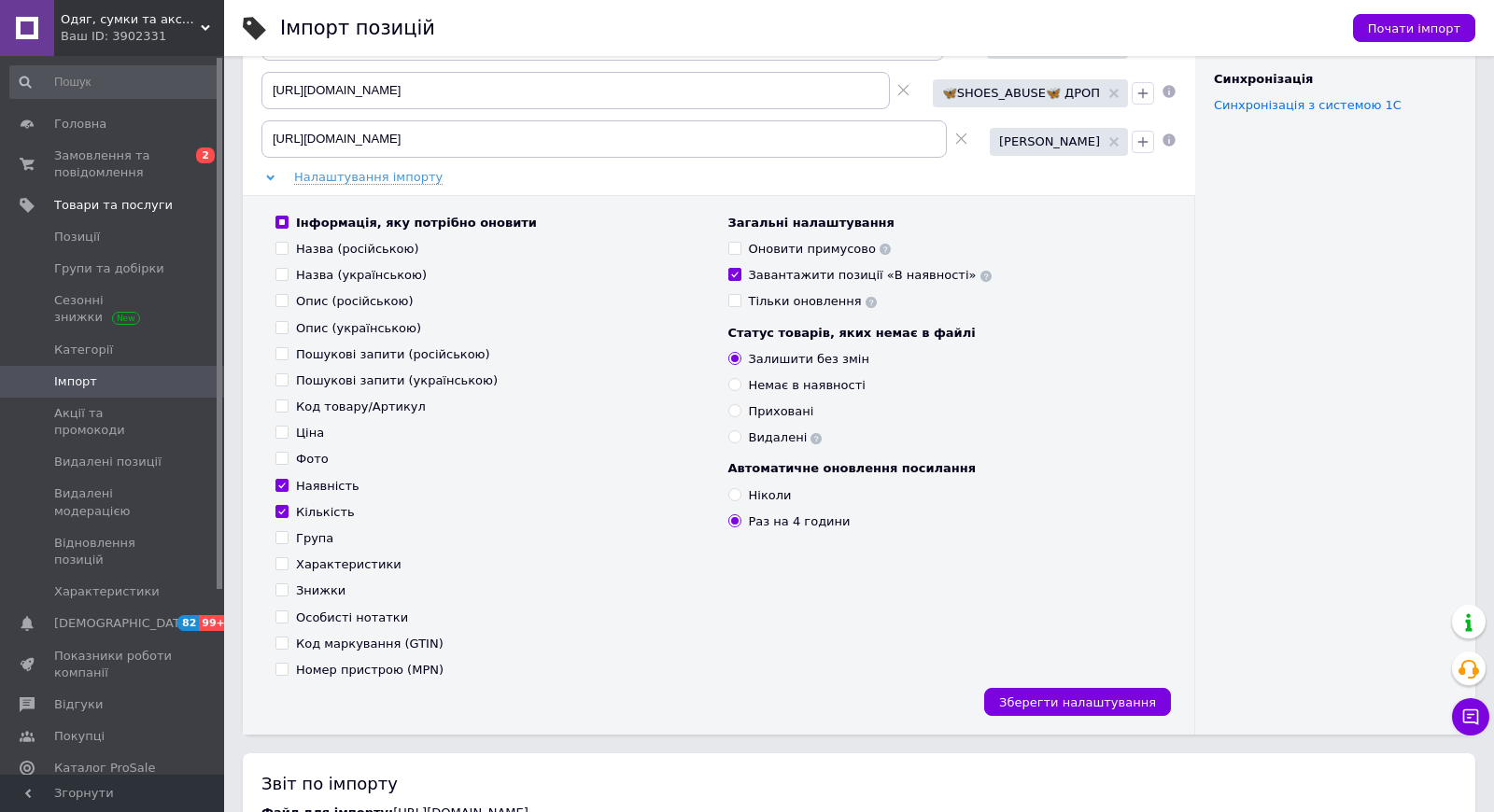
click at [736, 269] on input "Завантажити позиції «В наявності»" at bounding box center [735, 274] width 12 height 12
checkbox input "false"
click at [733, 296] on input "Тільки оновлення" at bounding box center [735, 300] width 12 height 12
checkbox input "true"
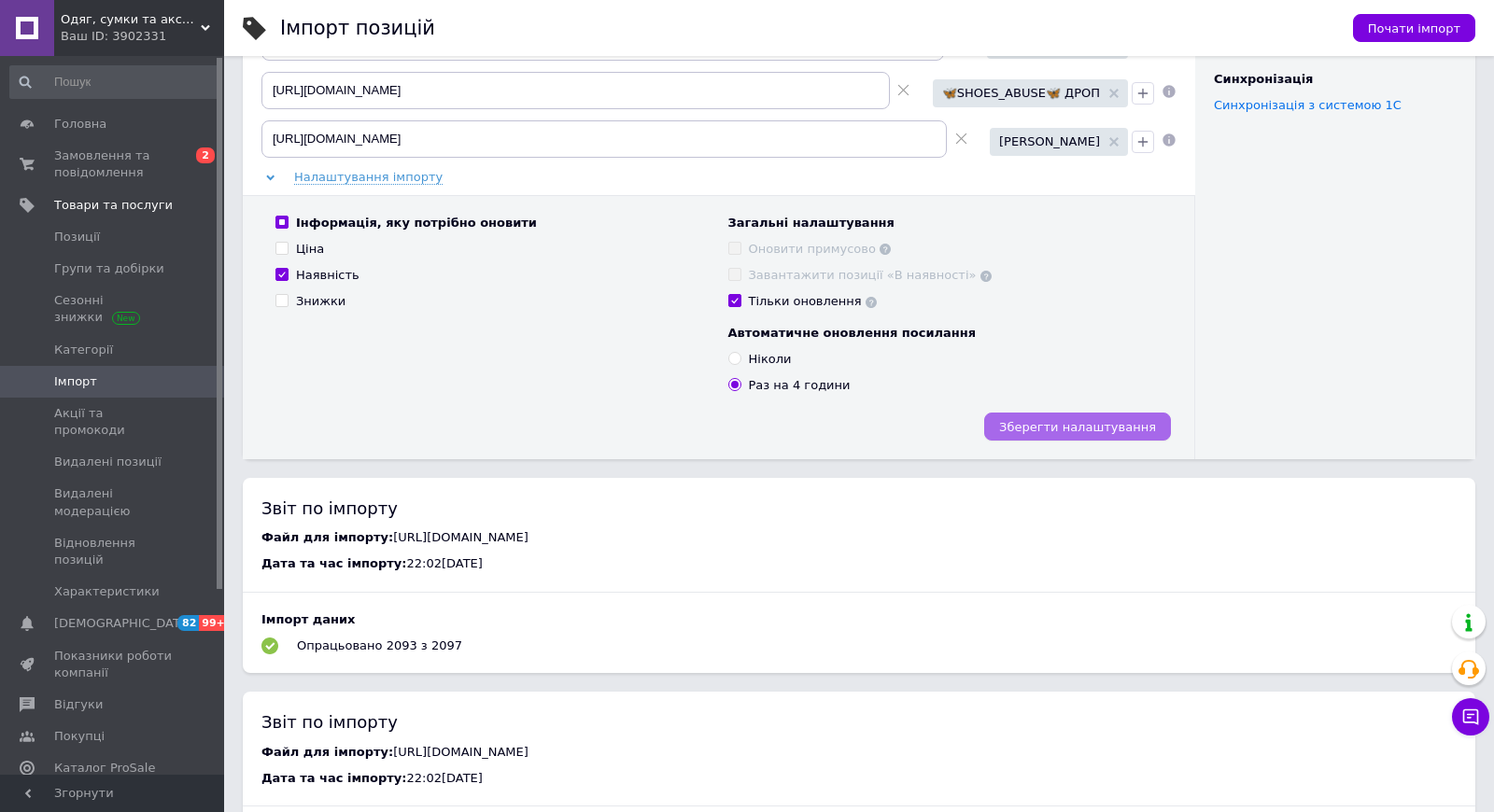
click at [1058, 428] on span "Зберегти налаштування" at bounding box center [1077, 427] width 157 height 14
click at [1057, 430] on span "Зберегти налаштування" at bounding box center [1077, 427] width 157 height 14
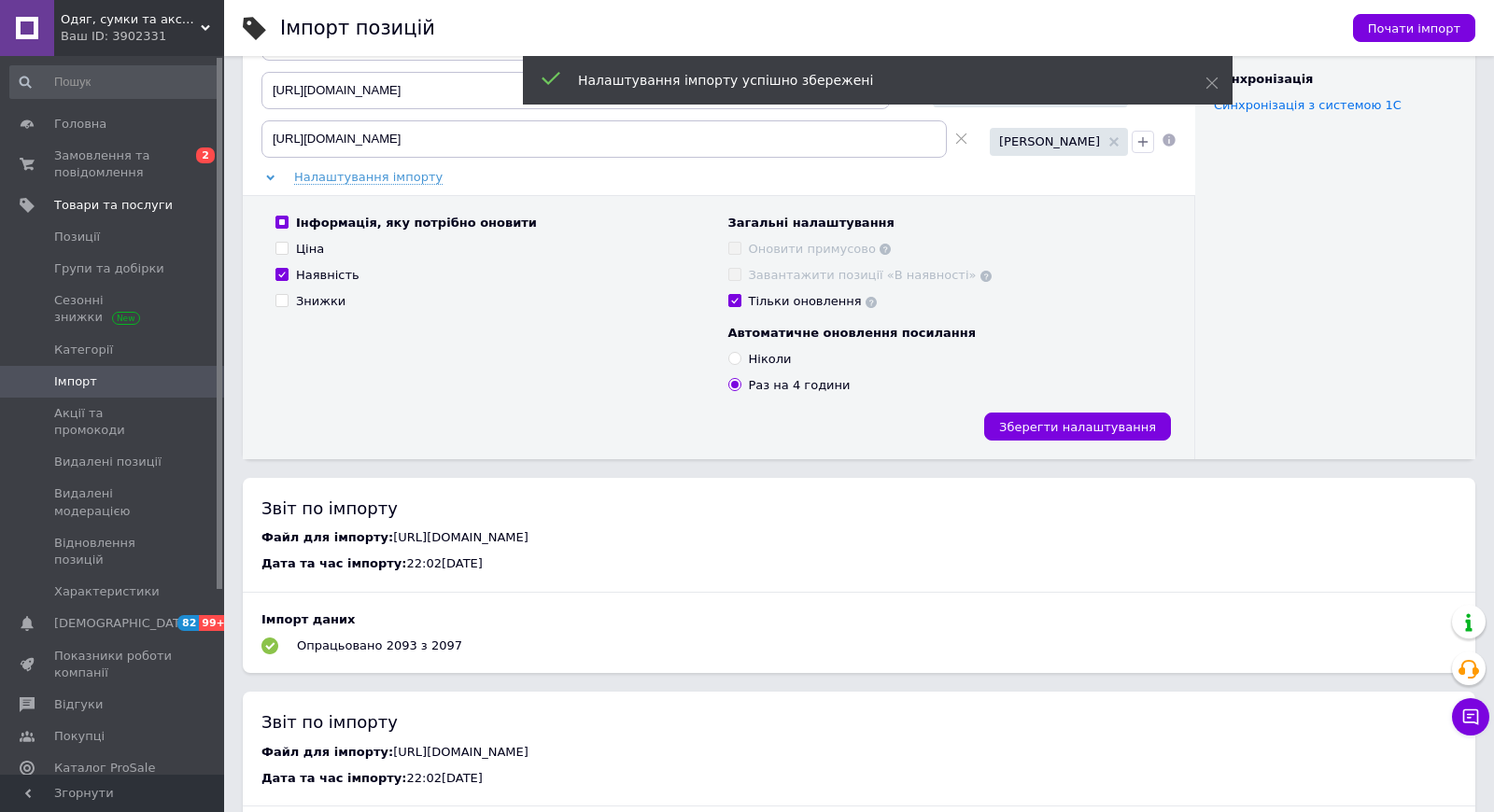
scroll to position [0, 0]
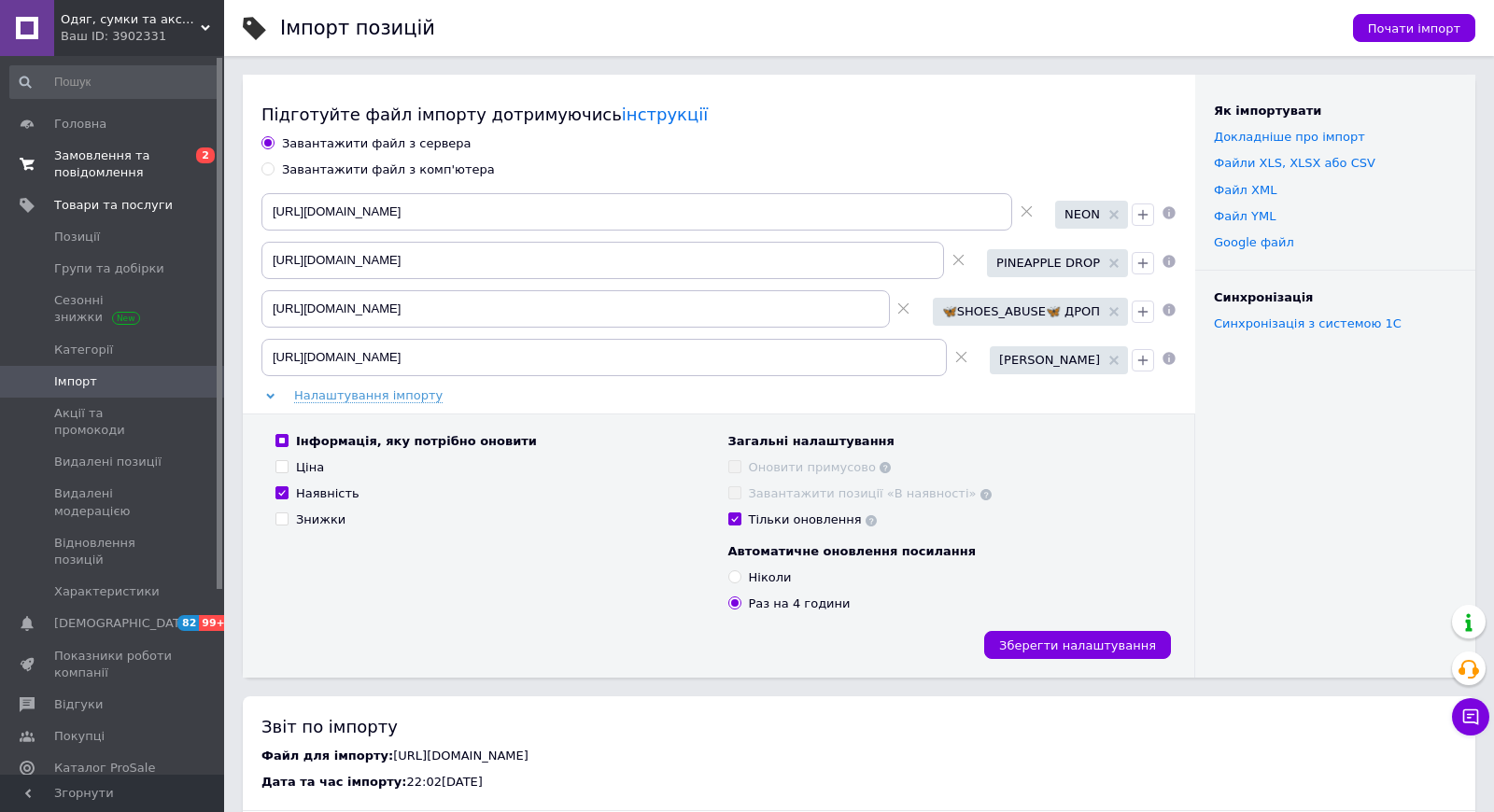
click at [117, 164] on span "Замовлення та повідомлення" at bounding box center [113, 164] width 118 height 33
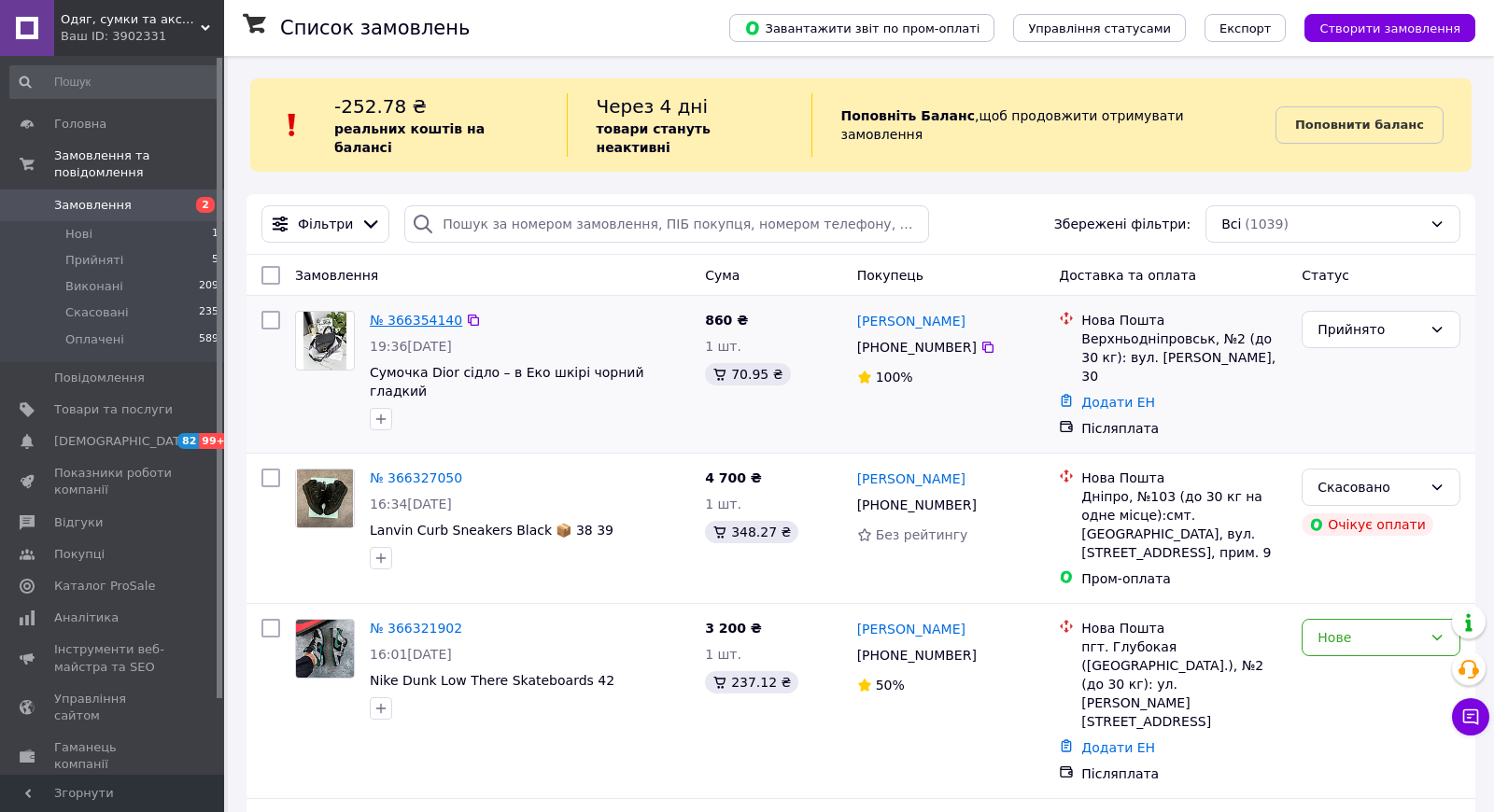
click at [420, 313] on link "№ 366354140" at bounding box center [417, 320] width 93 height 15
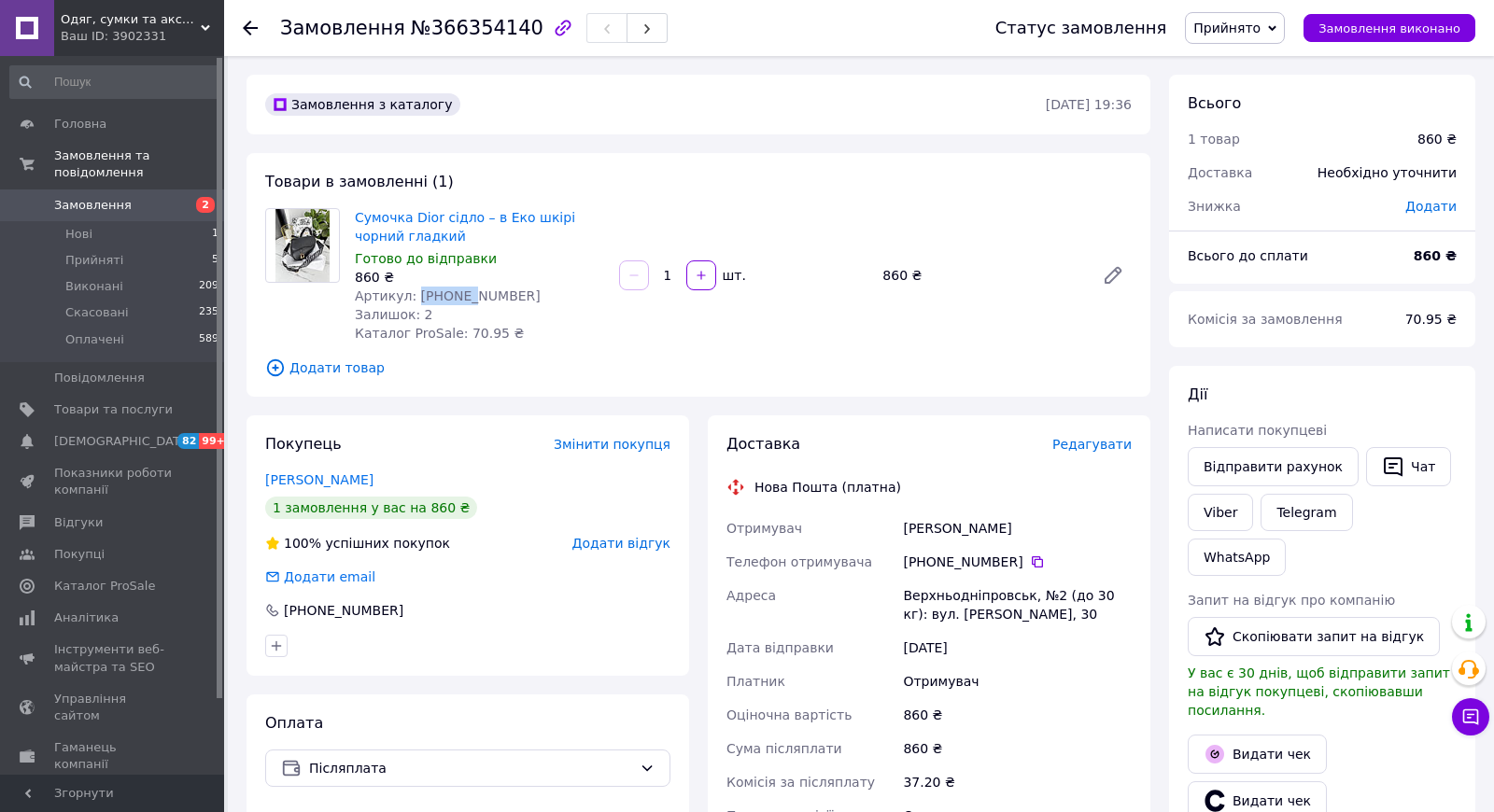
drag, startPoint x: 464, startPoint y: 291, endPoint x: 416, endPoint y: 293, distance: 48.0
click at [416, 293] on span "Артикул: [PHONE_NUMBER]" at bounding box center [447, 295] width 186 height 15
copy span "20114-3"
drag, startPoint x: 1002, startPoint y: 527, endPoint x: 900, endPoint y: 524, distance: 102.0
click at [900, 524] on div "[PERSON_NAME]" at bounding box center [1017, 529] width 236 height 33
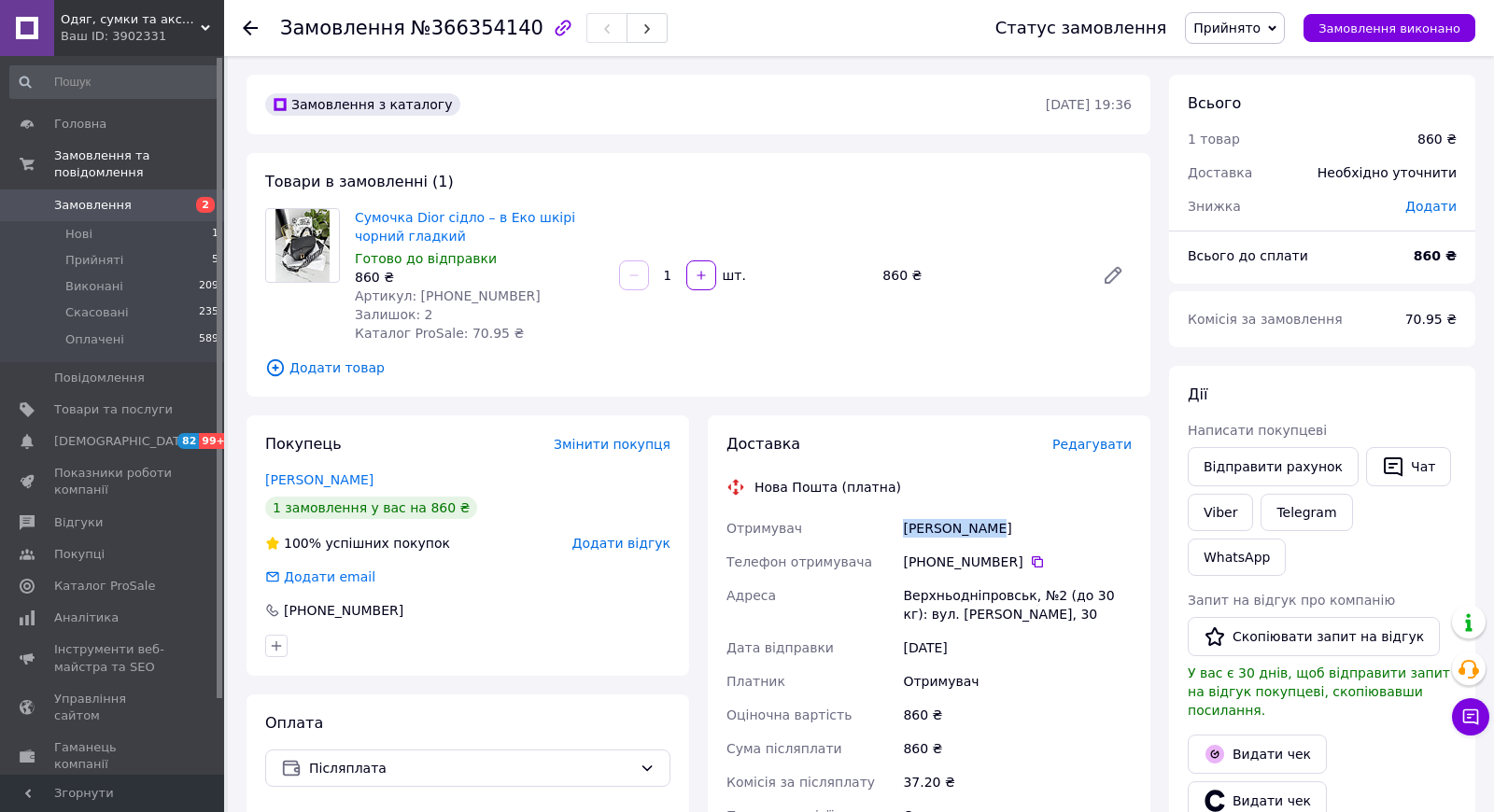
copy div "[PERSON_NAME]"
click at [1034, 563] on icon at bounding box center [1037, 561] width 15 height 15
click at [939, 588] on div "Верхньодніпровськ, №2 (до 30 кг): вул. [PERSON_NAME], 30" at bounding box center [1017, 604] width 236 height 52
copy div "Верхньодніпровськ"
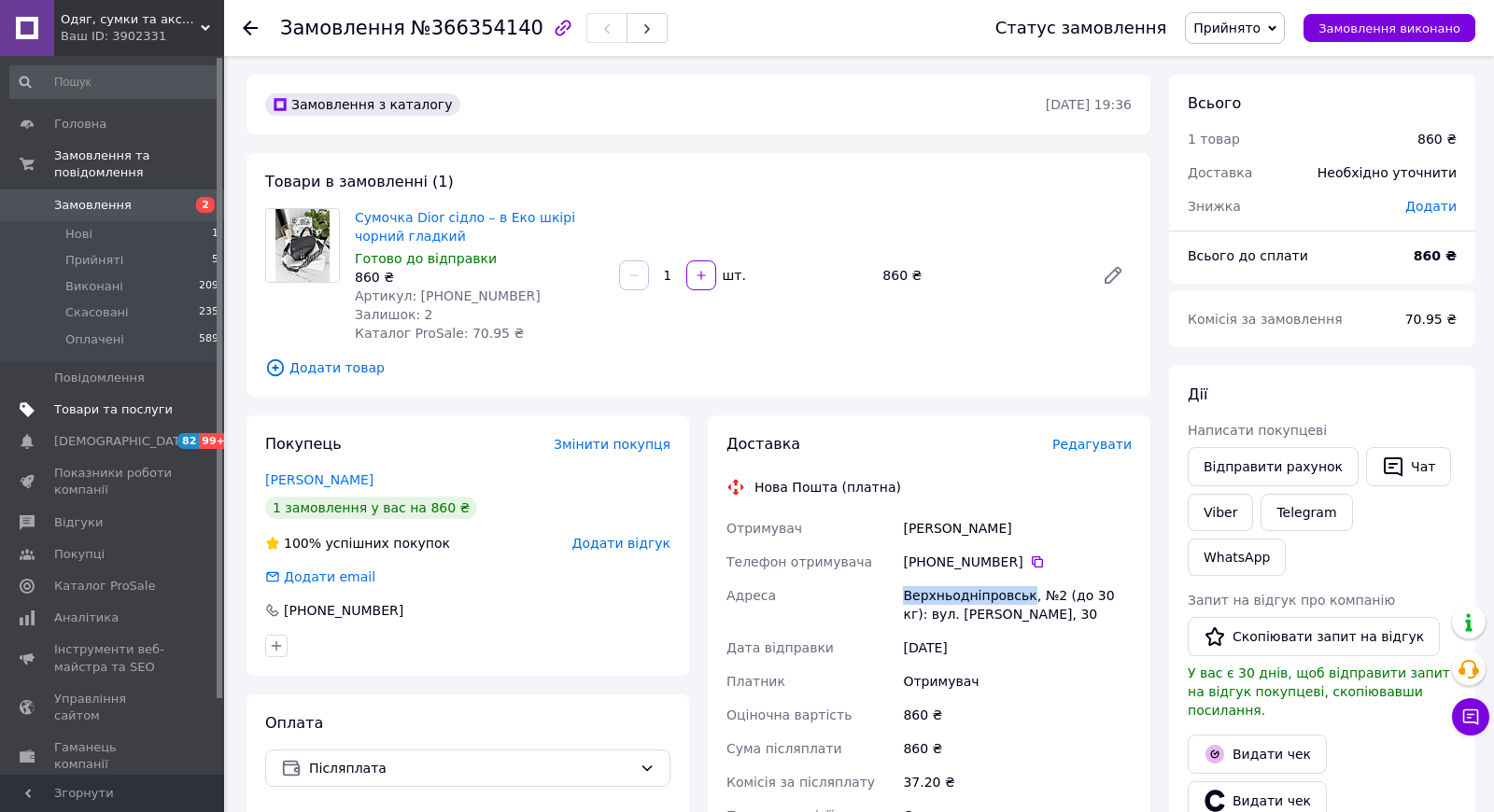
click at [85, 406] on span "Товари та послуги" at bounding box center [113, 409] width 118 height 17
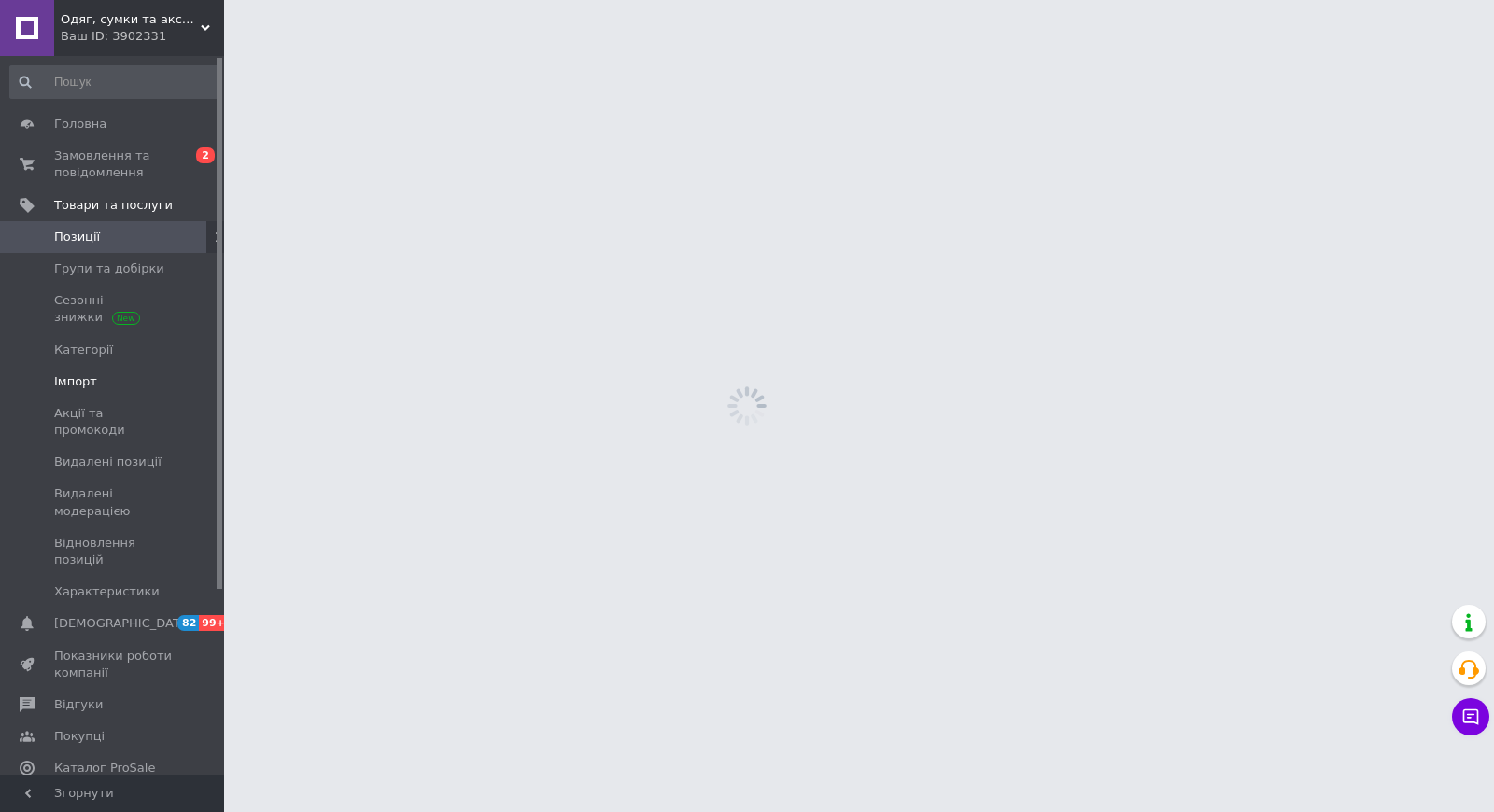
click at [86, 379] on span "Імпорт" at bounding box center [76, 381] width 43 height 17
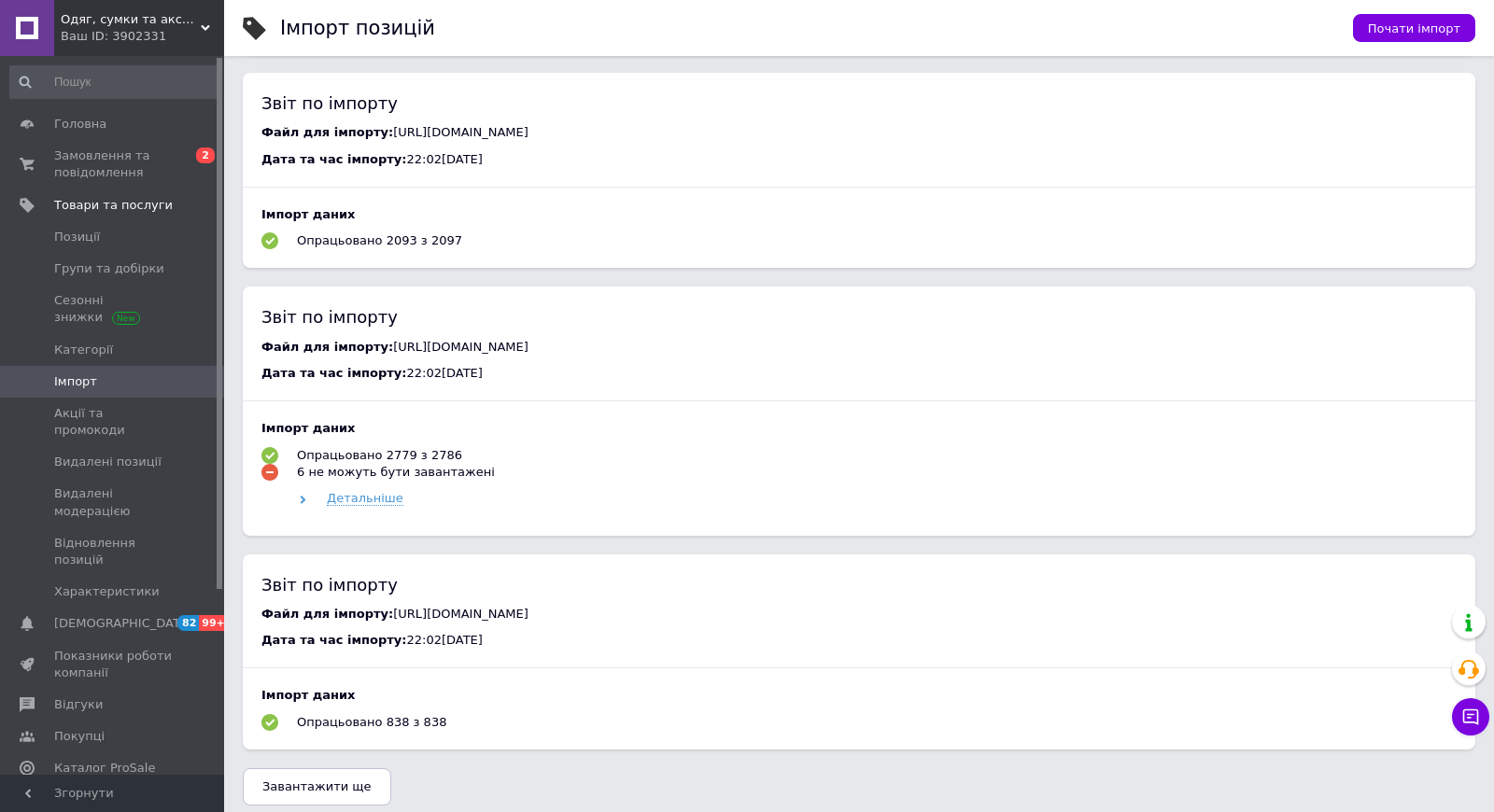
scroll to position [1006, 0]
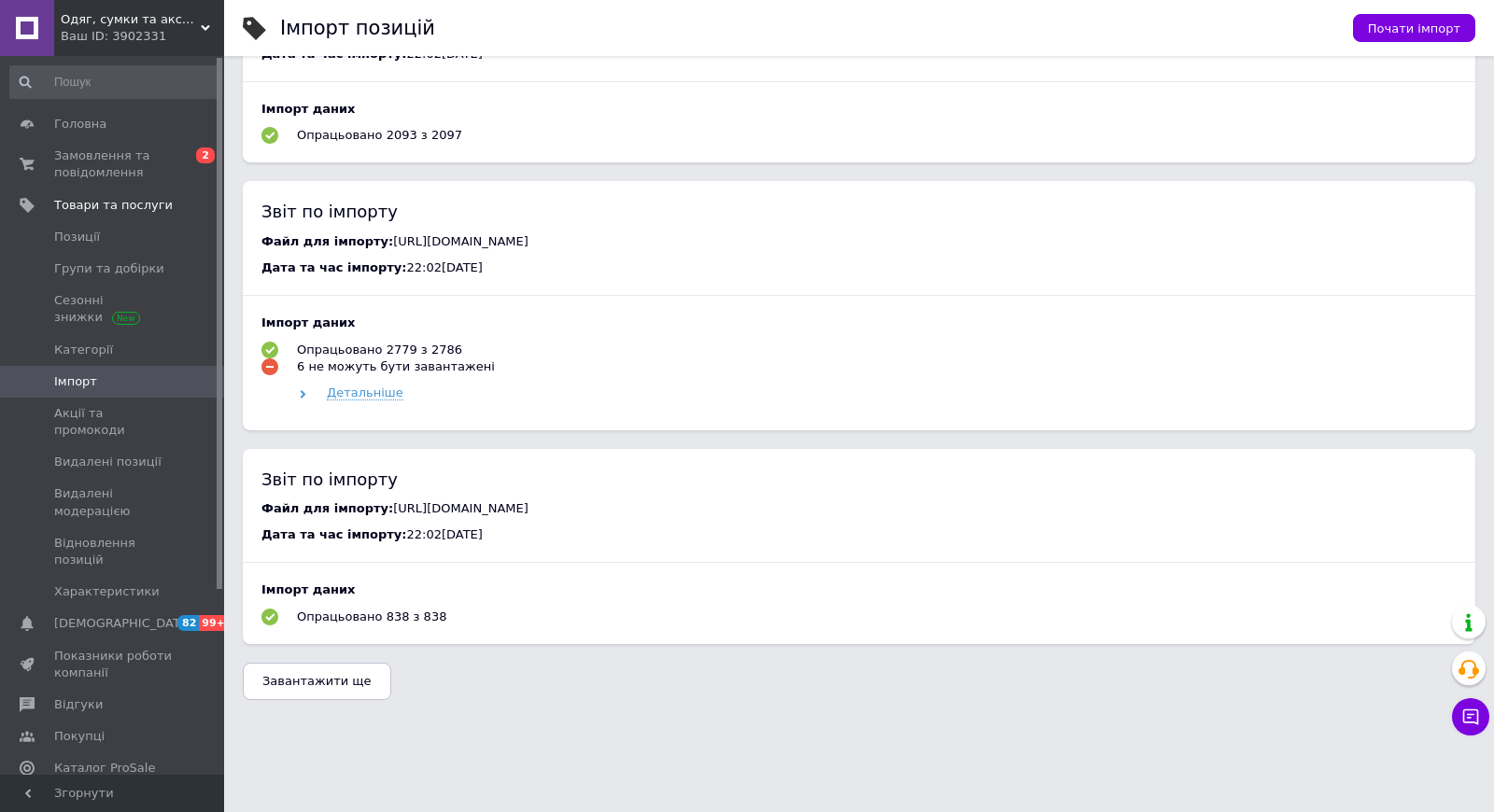
click at [322, 674] on span "Завантажити ще" at bounding box center [316, 681] width 109 height 14
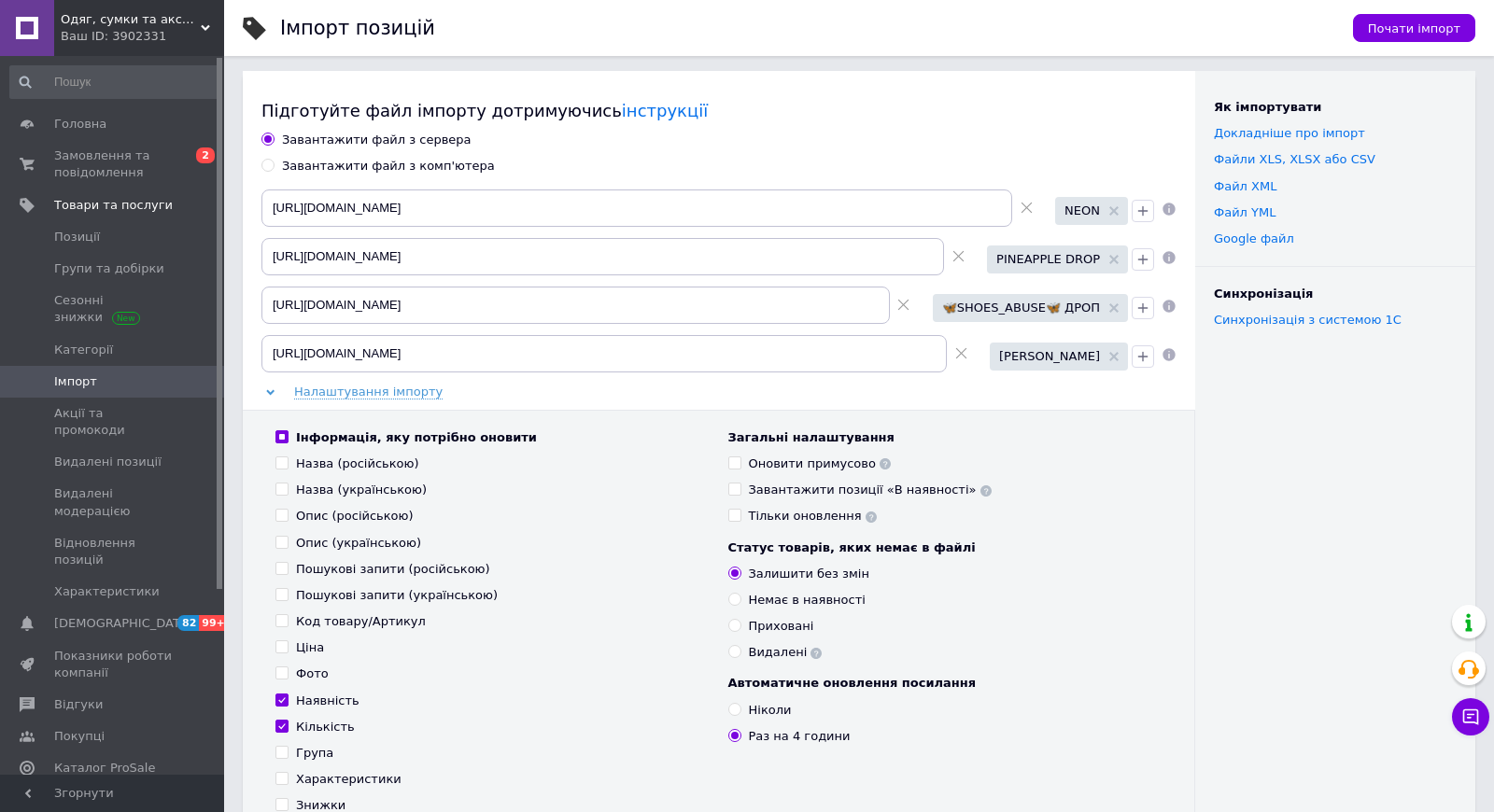
scroll to position [0, 0]
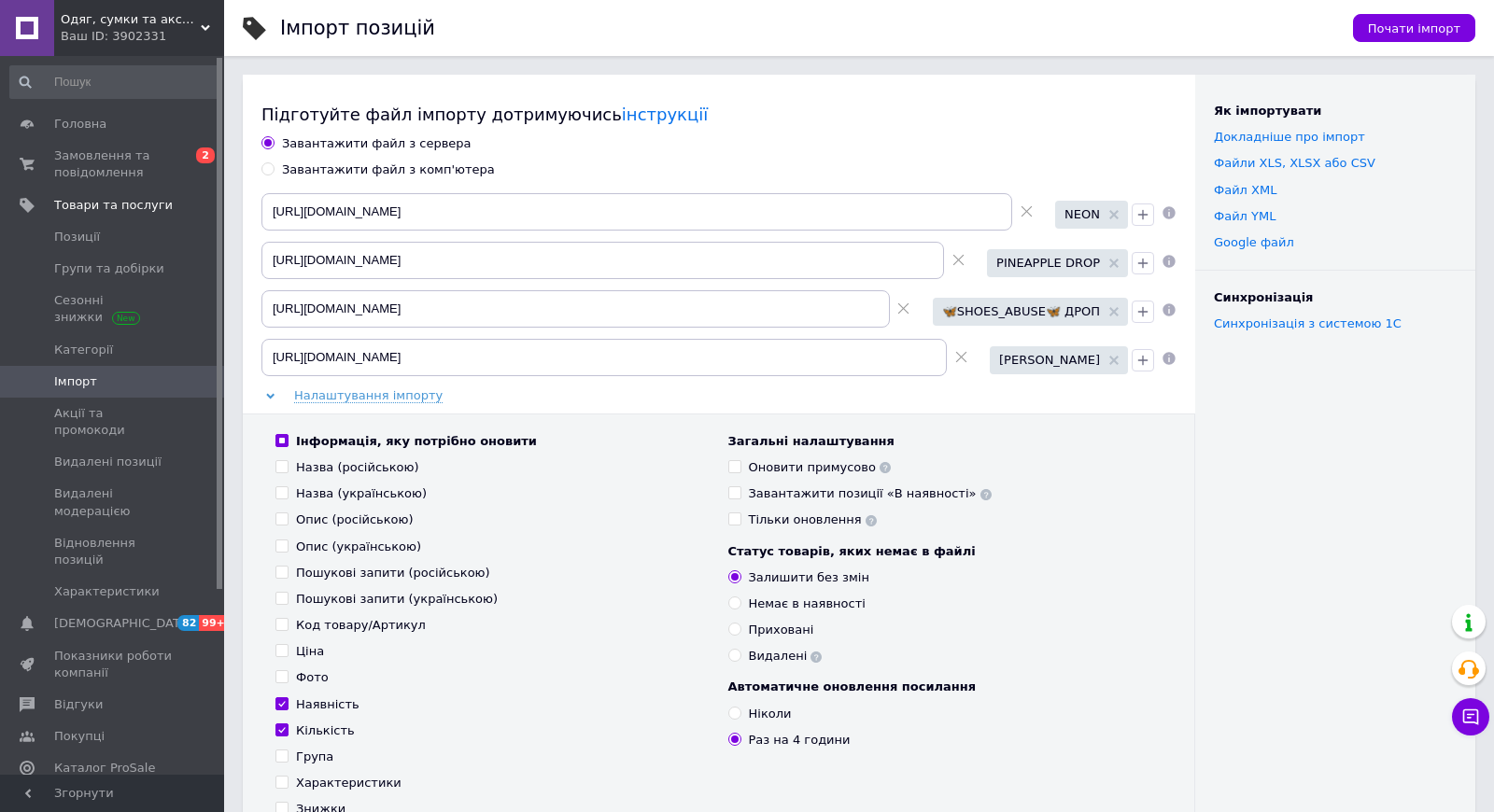
click at [776, 524] on div "Тільки оновлення" at bounding box center [813, 520] width 128 height 17
click at [741, 524] on input "Тільки оновлення" at bounding box center [735, 519] width 12 height 12
checkbox input "true"
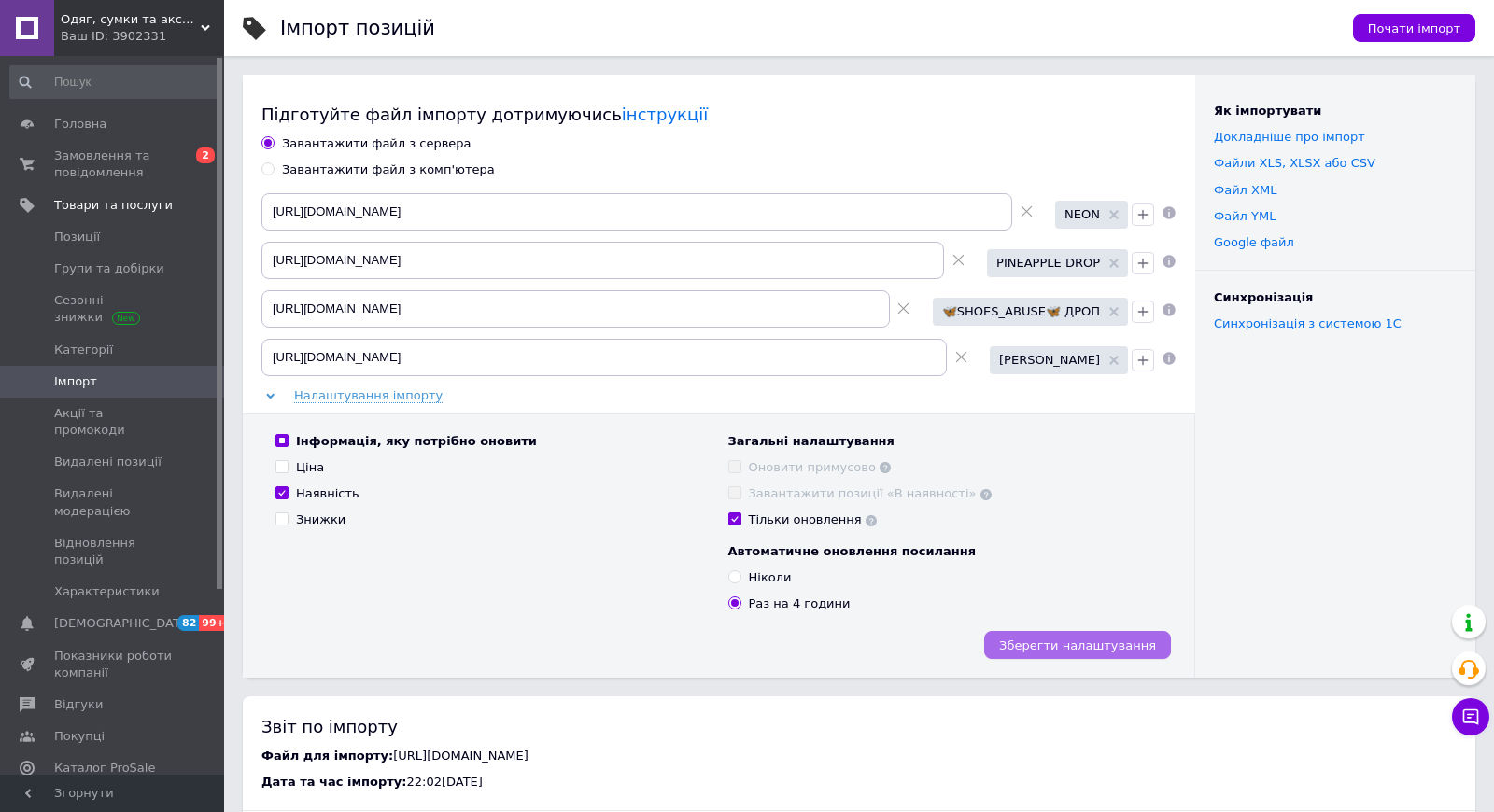
click at [1121, 636] on button "Зберегти налаштування" at bounding box center [1078, 645] width 187 height 28
